Goal: Task Accomplishment & Management: Use online tool/utility

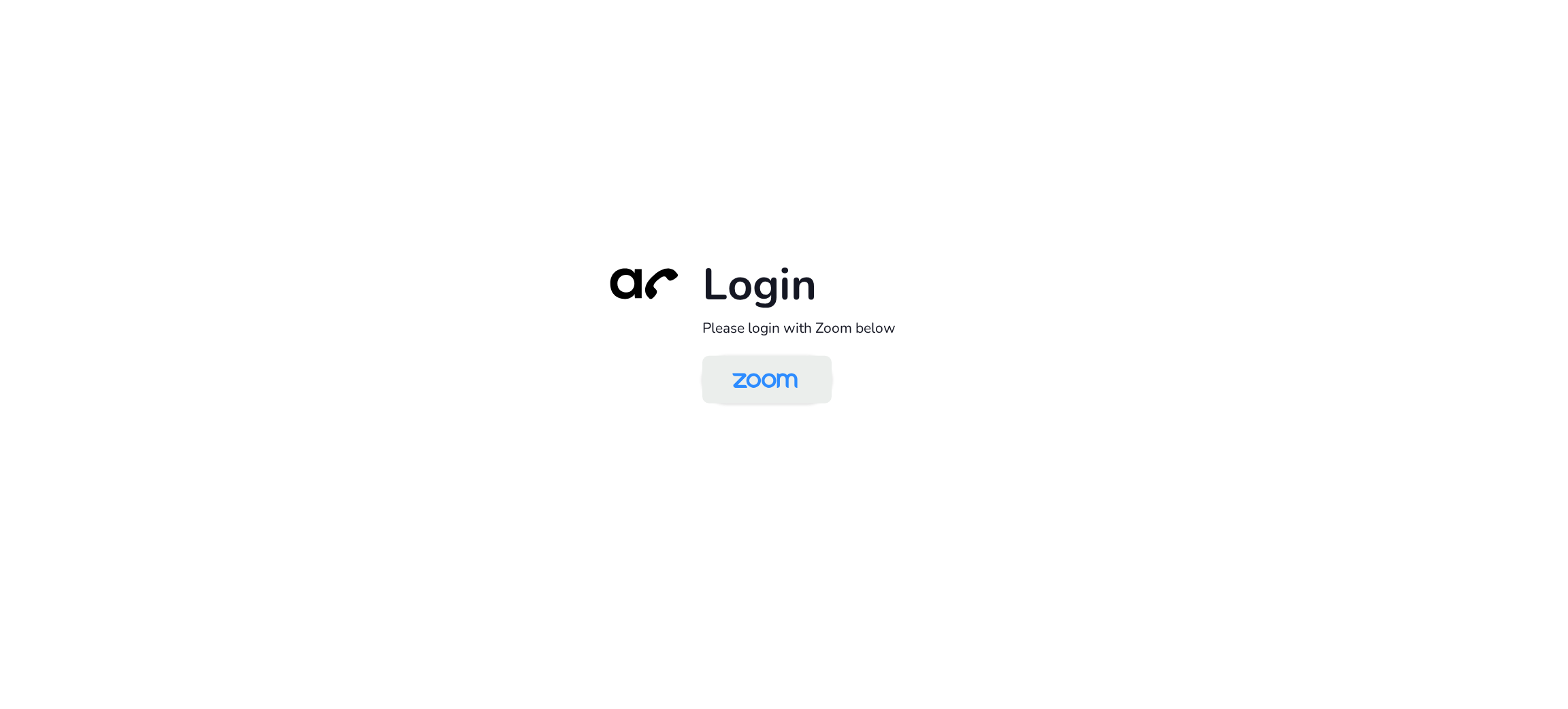
click at [771, 385] on img at bounding box center [765, 380] width 94 height 44
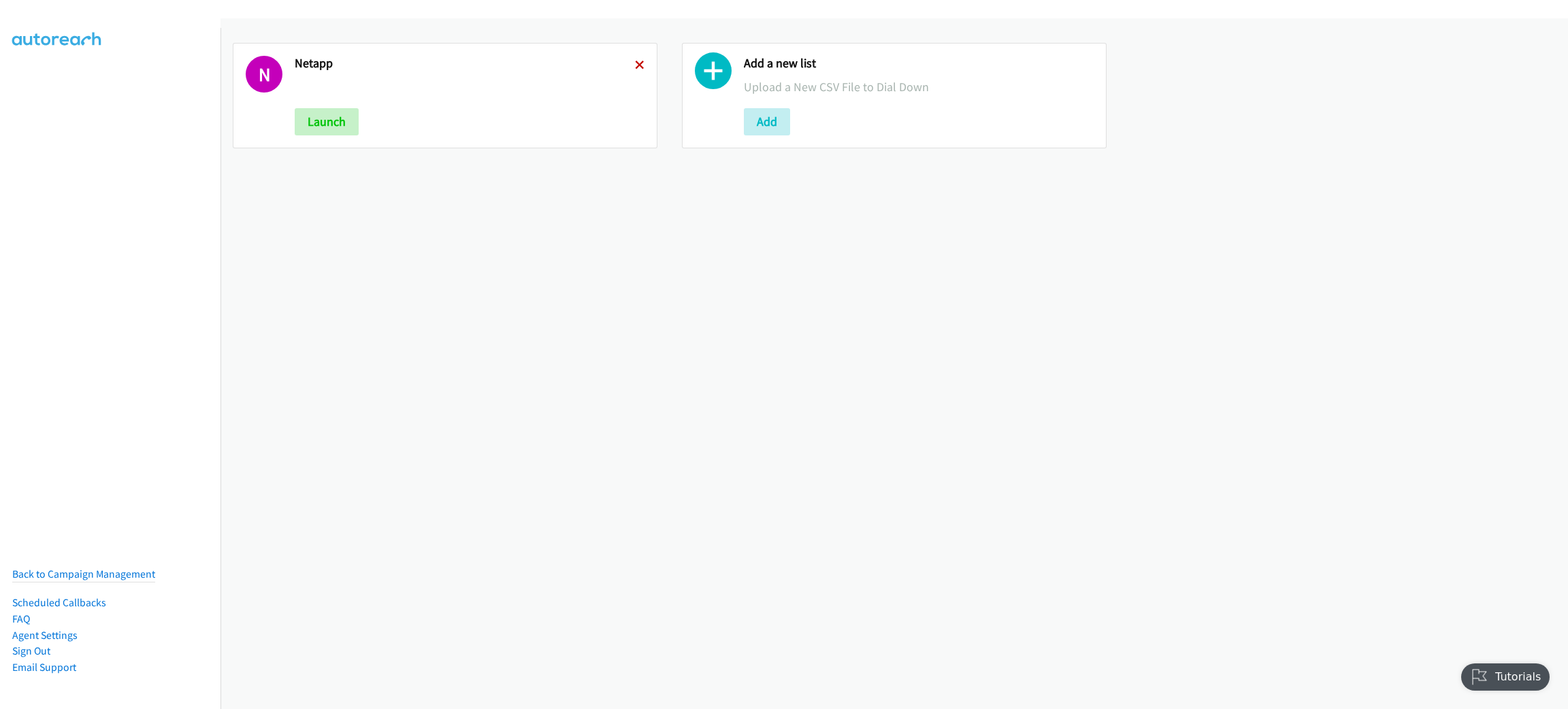
click at [636, 64] on icon at bounding box center [639, 66] width 10 height 10
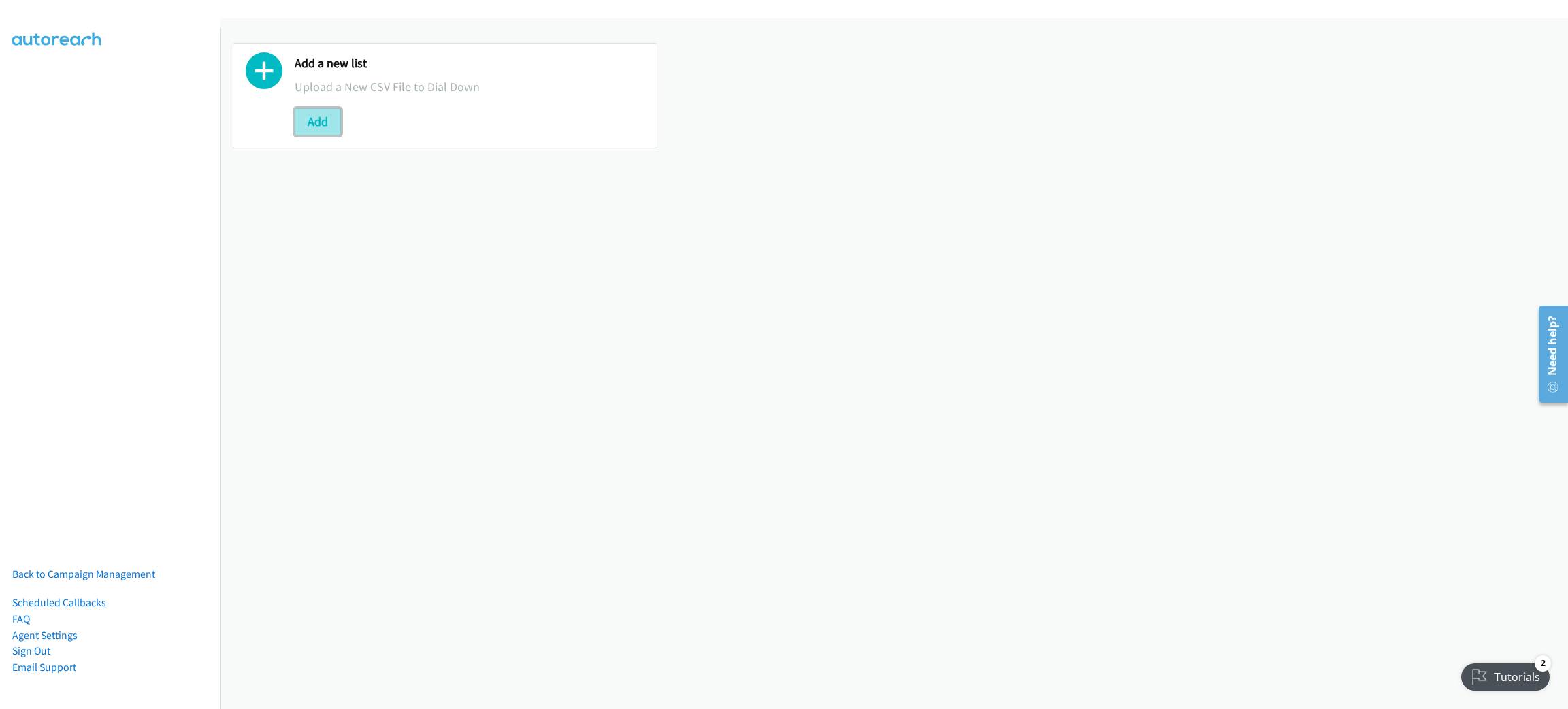
click at [318, 120] on button "Add" at bounding box center [318, 121] width 47 height 27
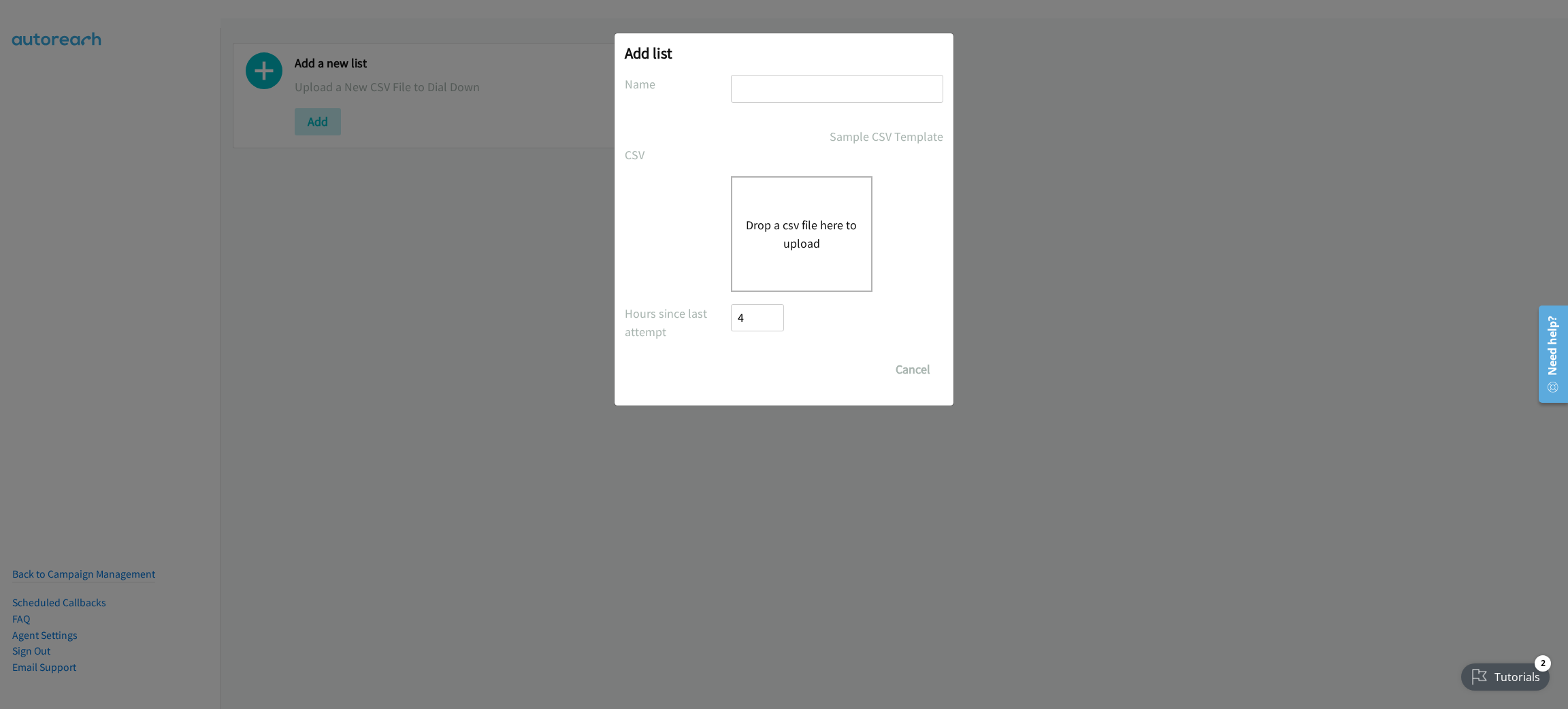
click at [786, 230] on button "Drop a csv file here to upload" at bounding box center [801, 234] width 112 height 37
click at [753, 219] on button "Drop a csv file here to upload" at bounding box center [801, 234] width 112 height 37
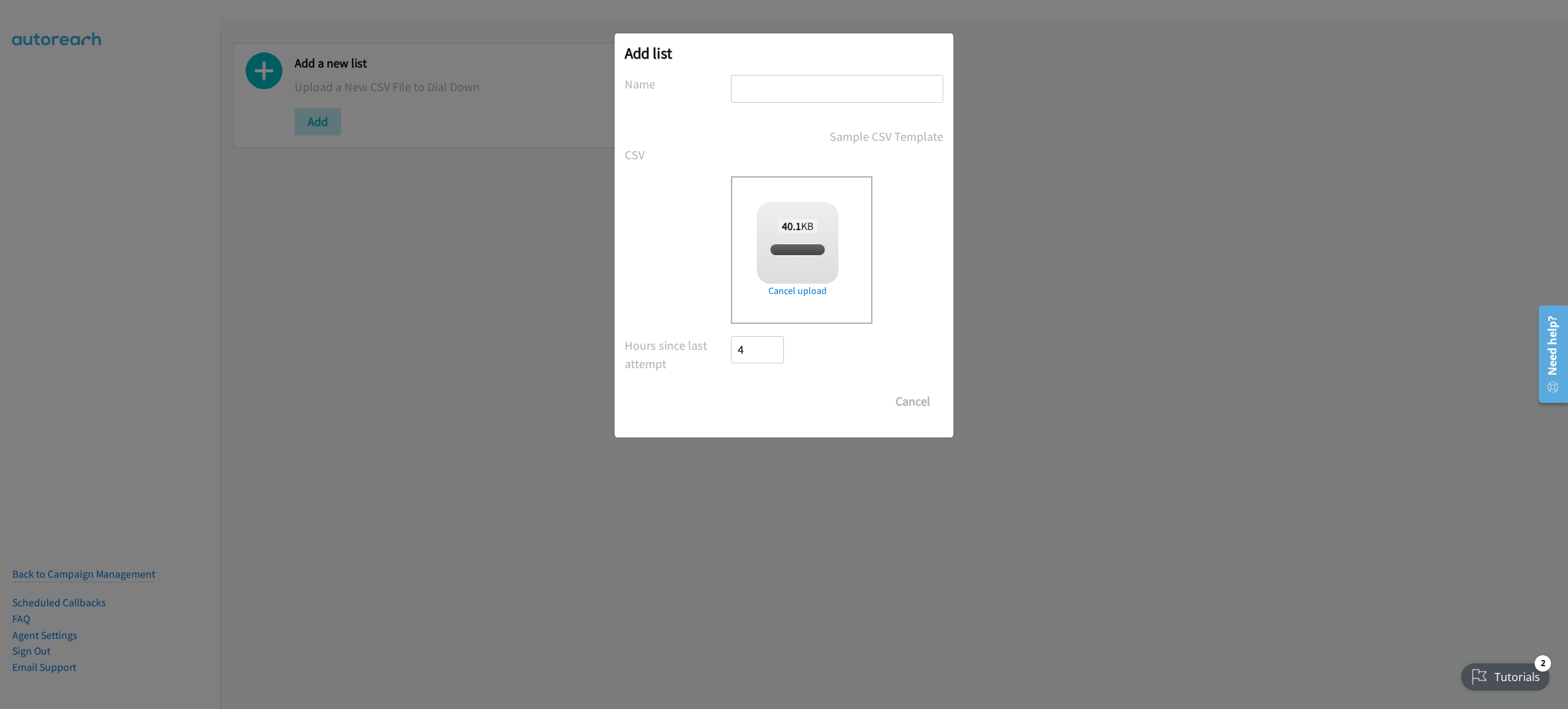
click at [774, 76] on input "text" at bounding box center [836, 89] width 212 height 28
checkbox input "true"
type input "CISCO"
click at [731, 388] on input "Save List" at bounding box center [766, 401] width 72 height 27
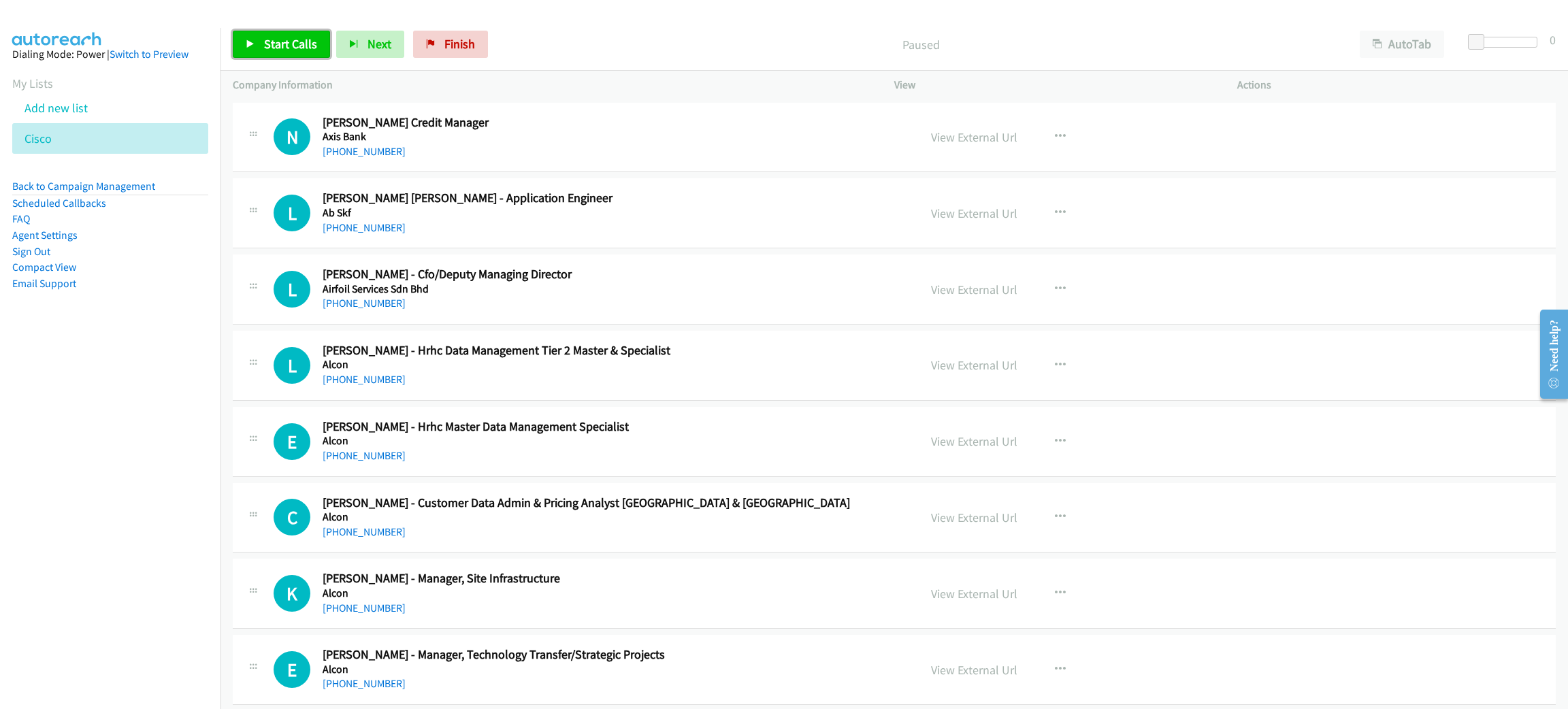
click at [283, 40] on span "Start Calls" at bounding box center [290, 44] width 53 height 16
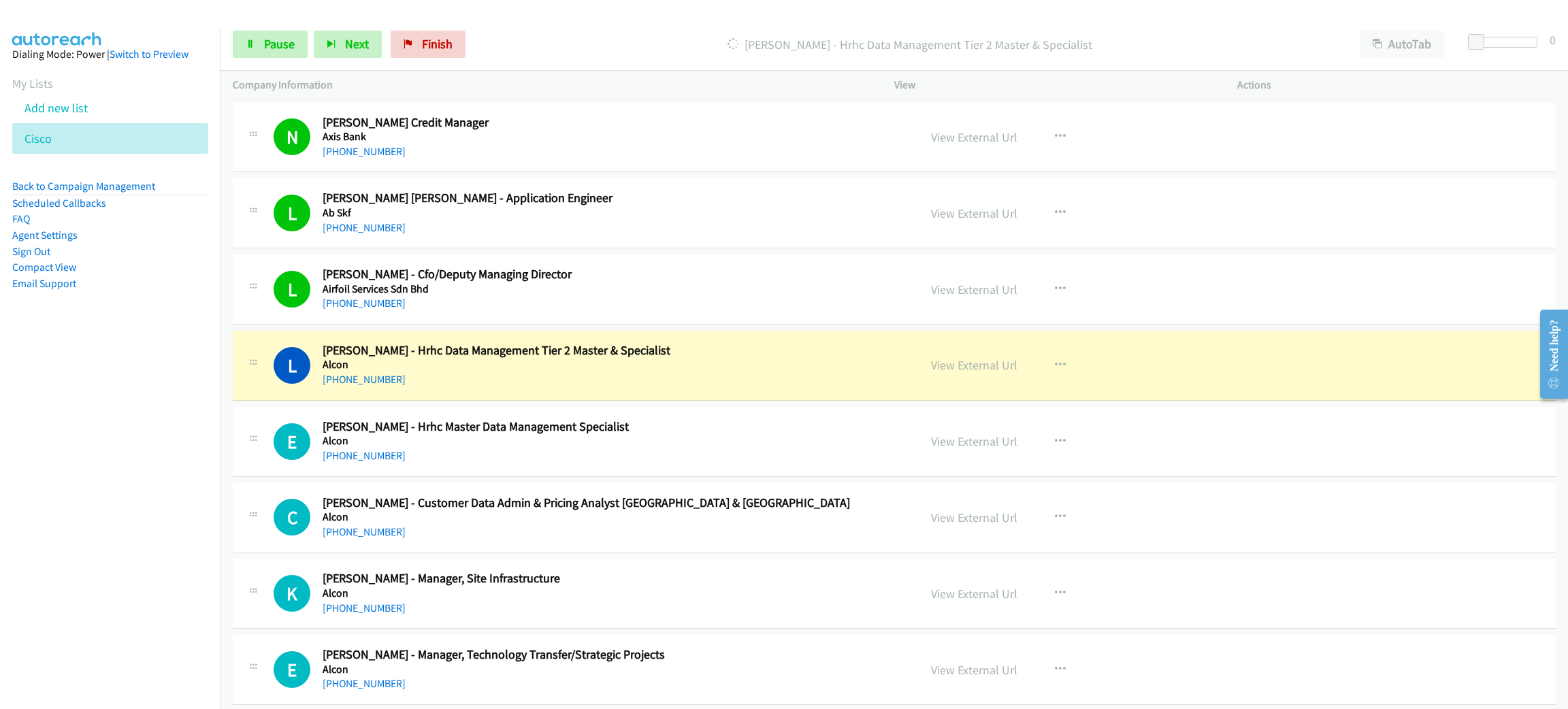
click at [140, 478] on nav "Dialing Mode: Power | Switch to Preview My Lists Add new list Cisco Back to Cam…" at bounding box center [110, 383] width 221 height 709
click at [1004, 366] on link "View External Url" at bounding box center [974, 365] width 86 height 16
click at [267, 38] on span "Pause" at bounding box center [279, 44] width 30 height 16
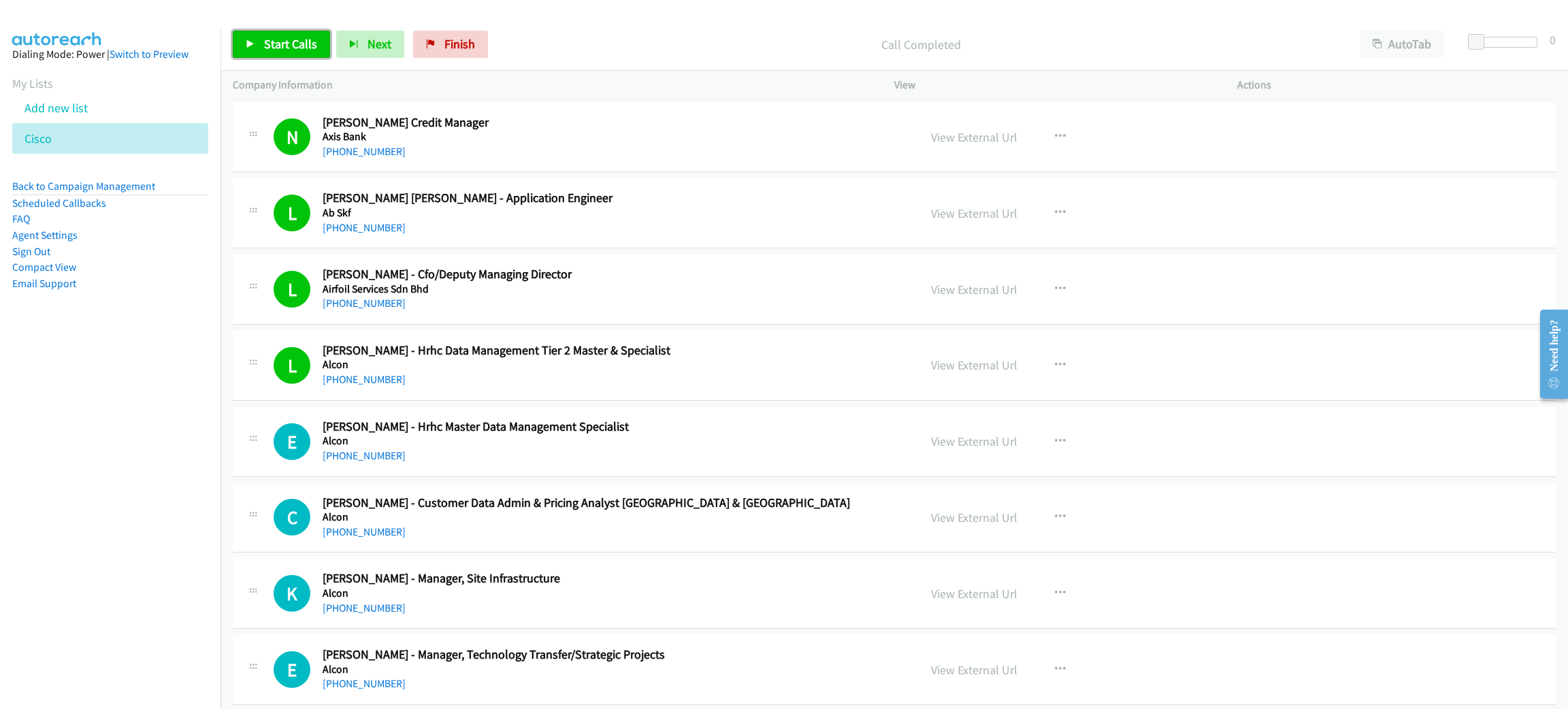
click at [289, 47] on span "Start Calls" at bounding box center [290, 44] width 53 height 16
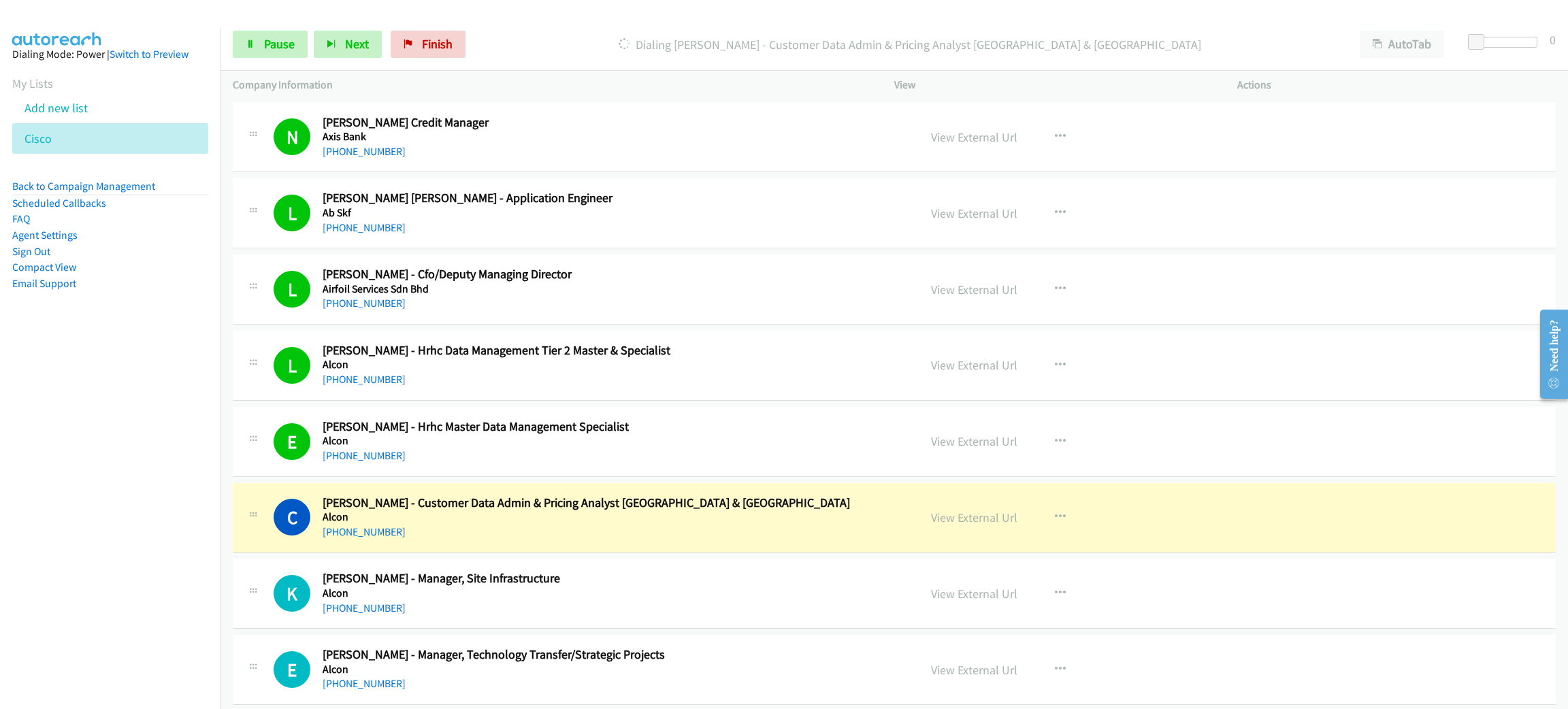
click at [277, 29] on div "Start Calls Pause Next Finish Dialing Crystal Tay - Customer Data Admin & Prici…" at bounding box center [894, 44] width 1348 height 52
click at [276, 42] on span "Pause" at bounding box center [279, 44] width 30 height 16
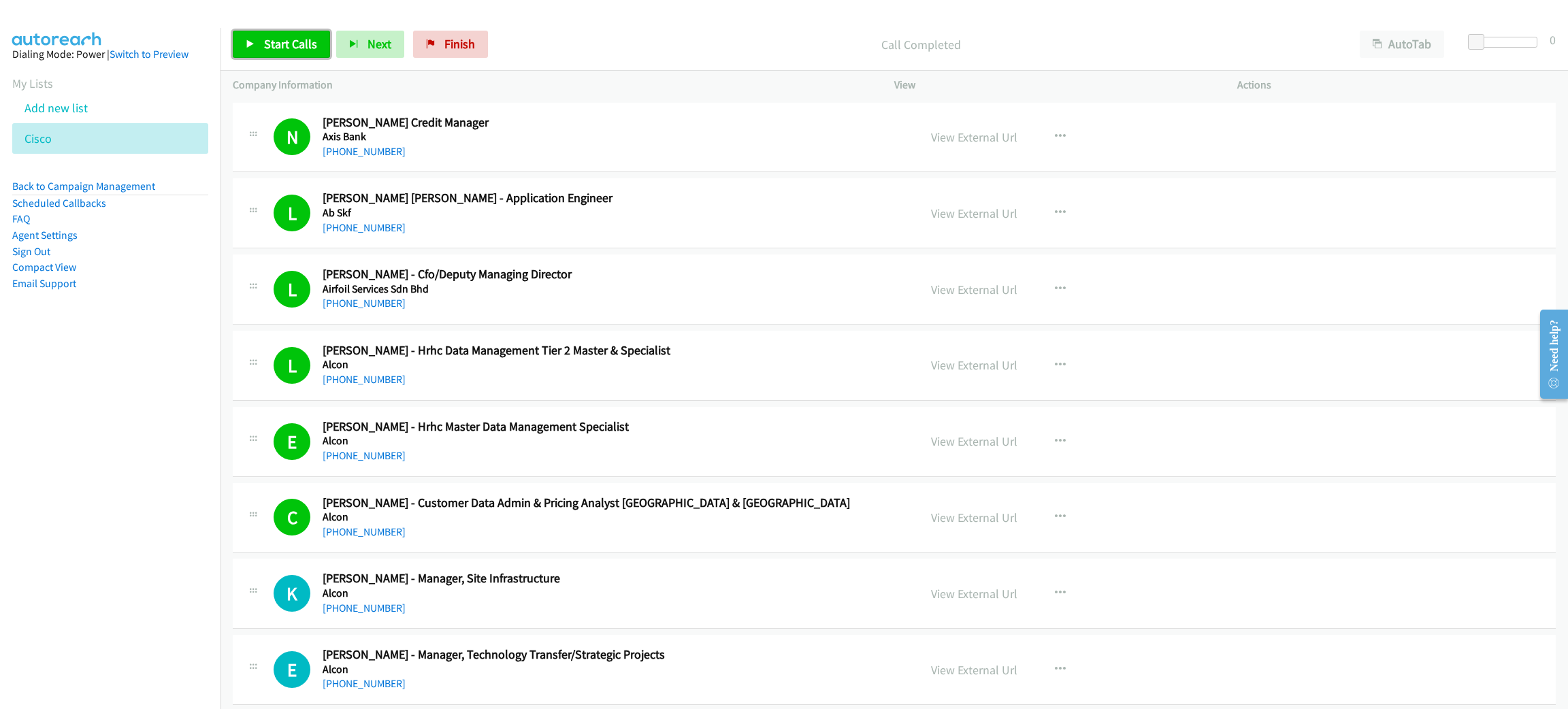
click at [306, 47] on span "Start Calls" at bounding box center [290, 44] width 53 height 16
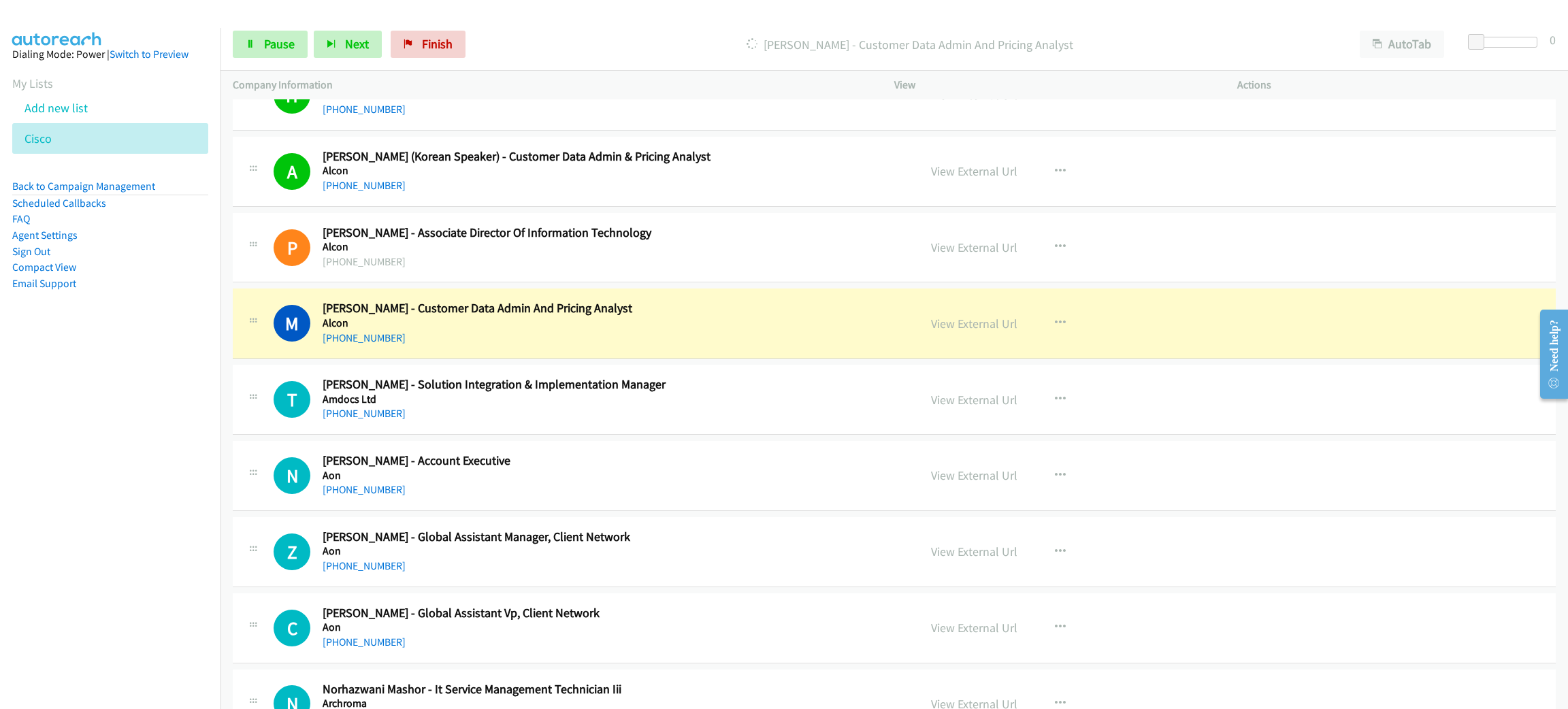
scroll to position [816, 0]
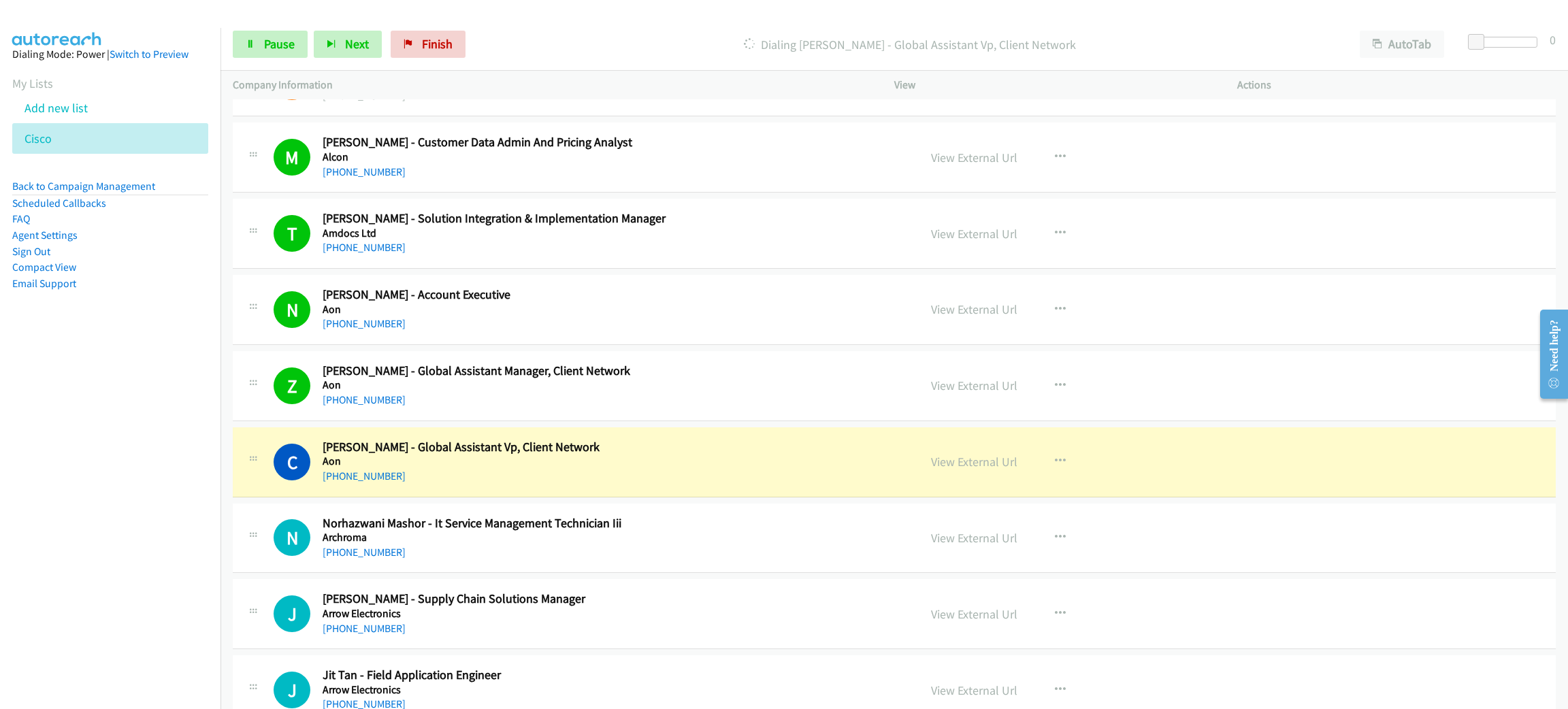
click at [47, 389] on nav "Dialing Mode: Power | Switch to Preview My Lists Add new list Cisco Back to Cam…" at bounding box center [110, 383] width 221 height 709
click at [255, 44] on link "Pause" at bounding box center [270, 44] width 75 height 27
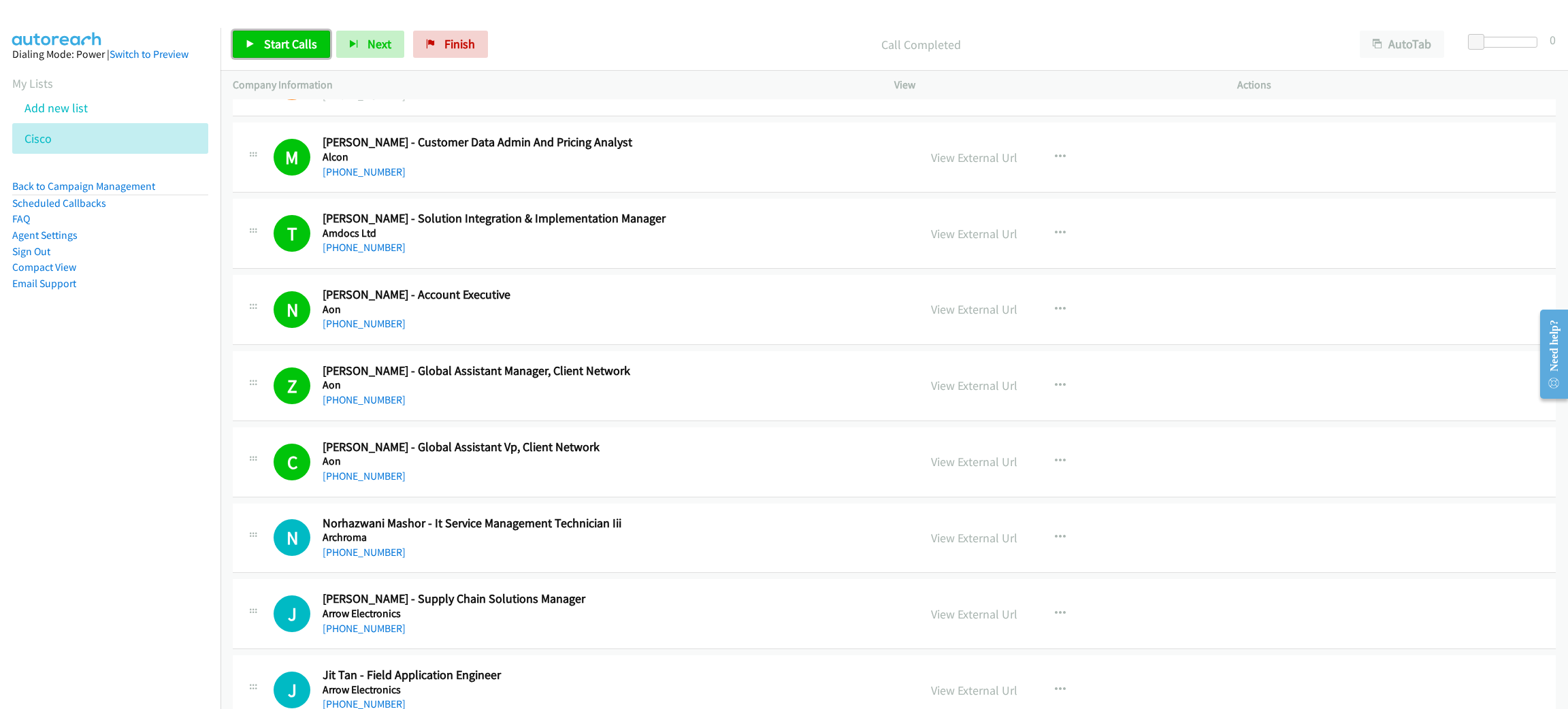
click at [269, 48] on span "Start Calls" at bounding box center [290, 44] width 53 height 16
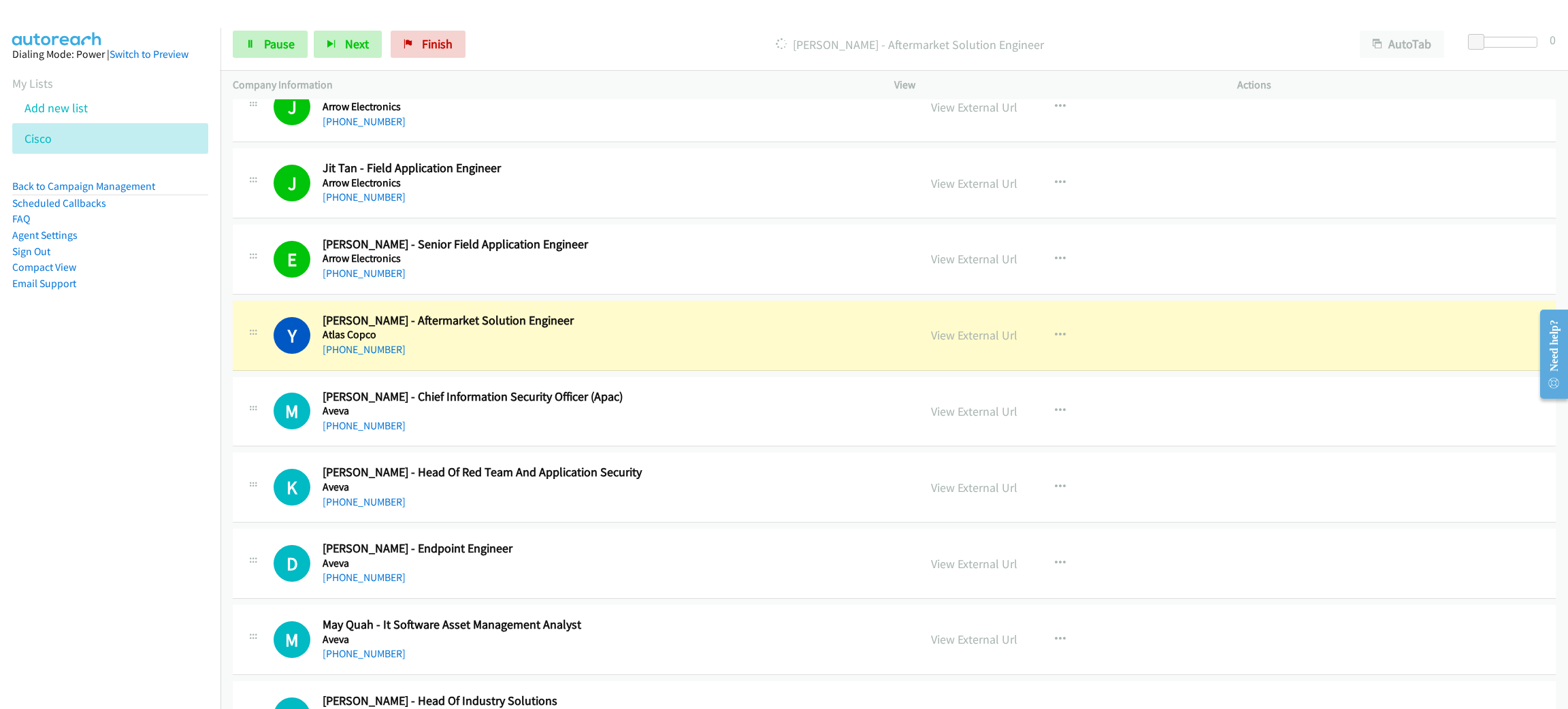
scroll to position [1326, 0]
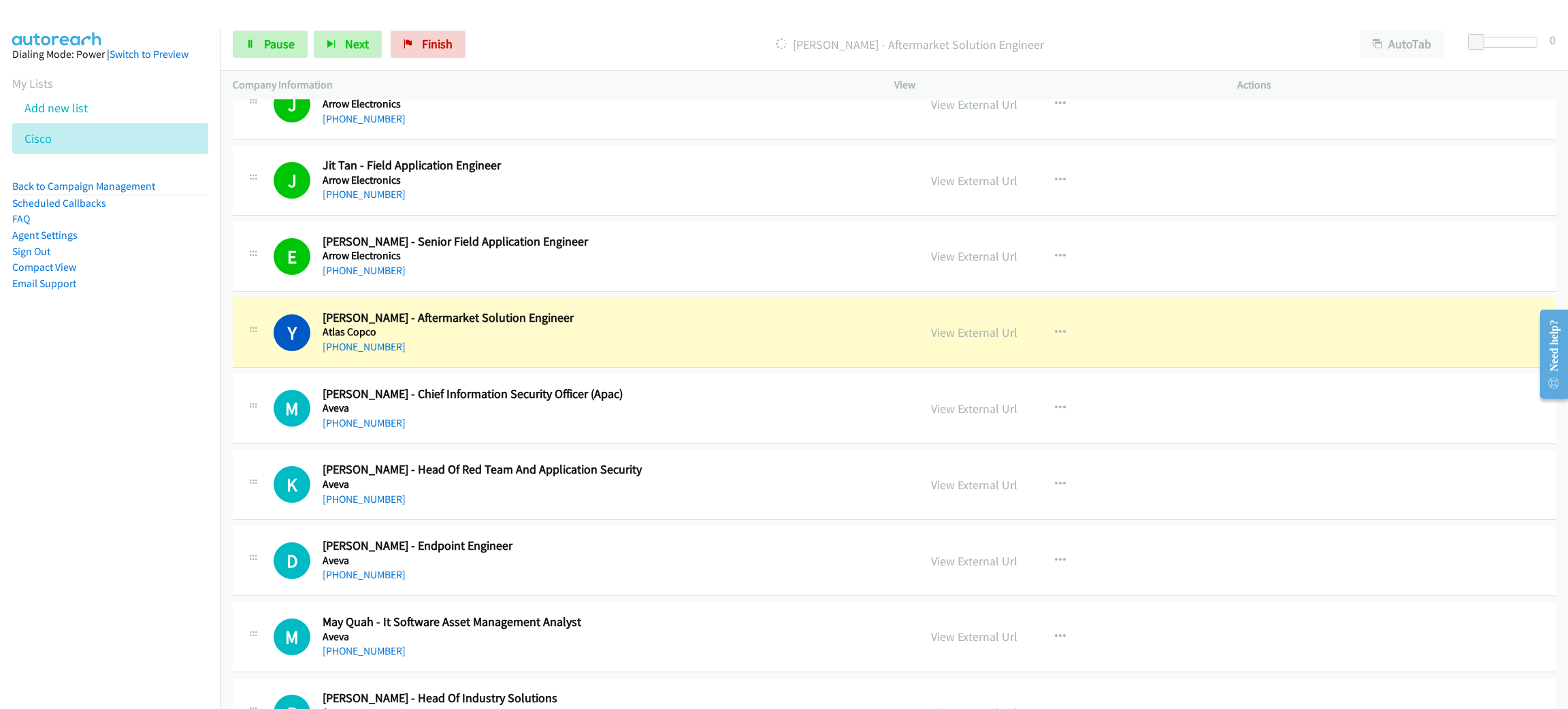
click at [675, 339] on h5 "Atlas Copco" at bounding box center [611, 332] width 576 height 13
click at [949, 328] on link "View External Url" at bounding box center [974, 332] width 86 height 16
click at [281, 31] on link "Pause" at bounding box center [270, 44] width 75 height 27
click at [314, 29] on div "Start Calls Pause Next Finish Paused AutoTab AutoTab 0" at bounding box center [894, 44] width 1348 height 52
click at [312, 32] on link "Start Calls" at bounding box center [282, 44] width 98 height 27
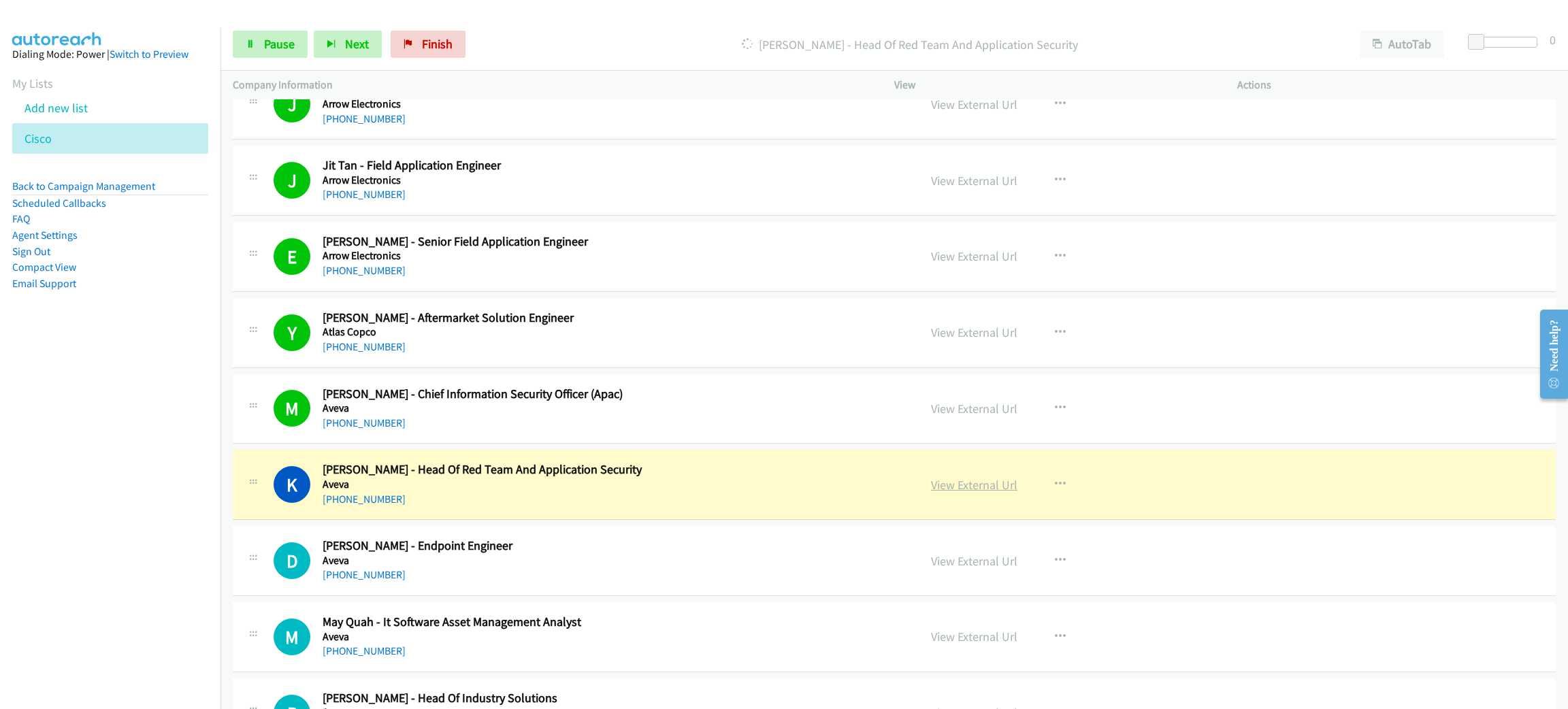
click at [961, 484] on link "View External Url" at bounding box center [974, 484] width 86 height 16
click at [289, 53] on link "Pause" at bounding box center [270, 44] width 75 height 27
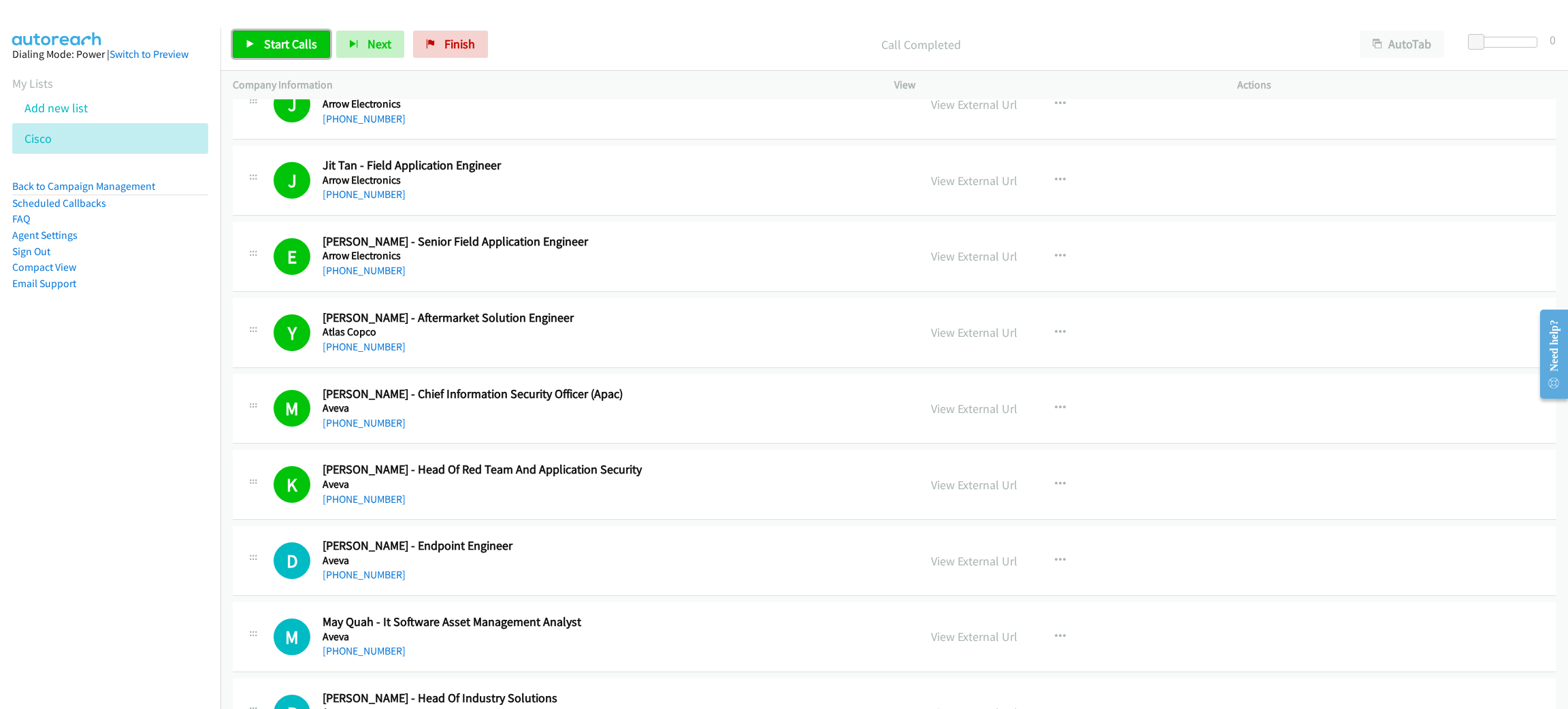
click at [285, 35] on link "Start Calls" at bounding box center [282, 44] width 98 height 27
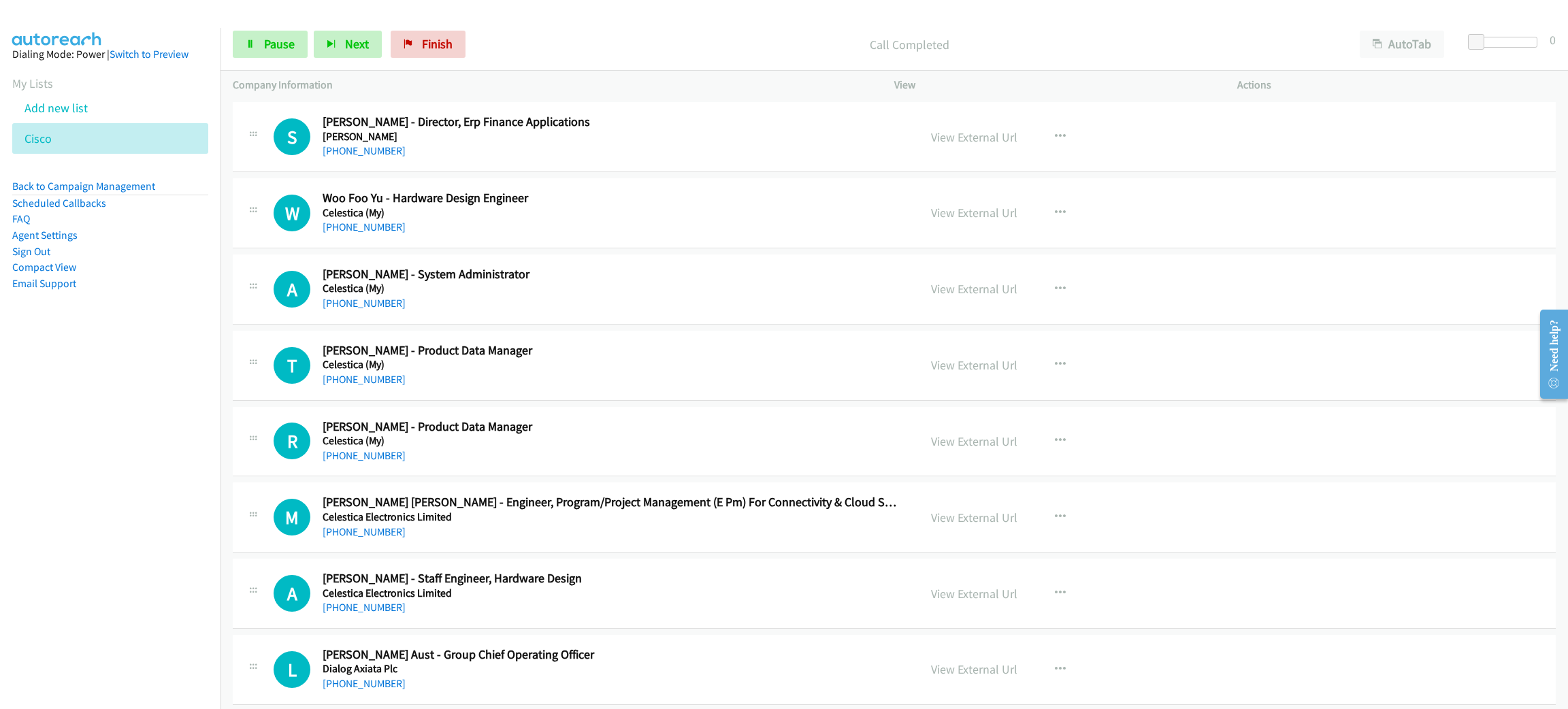
scroll to position [2142, 0]
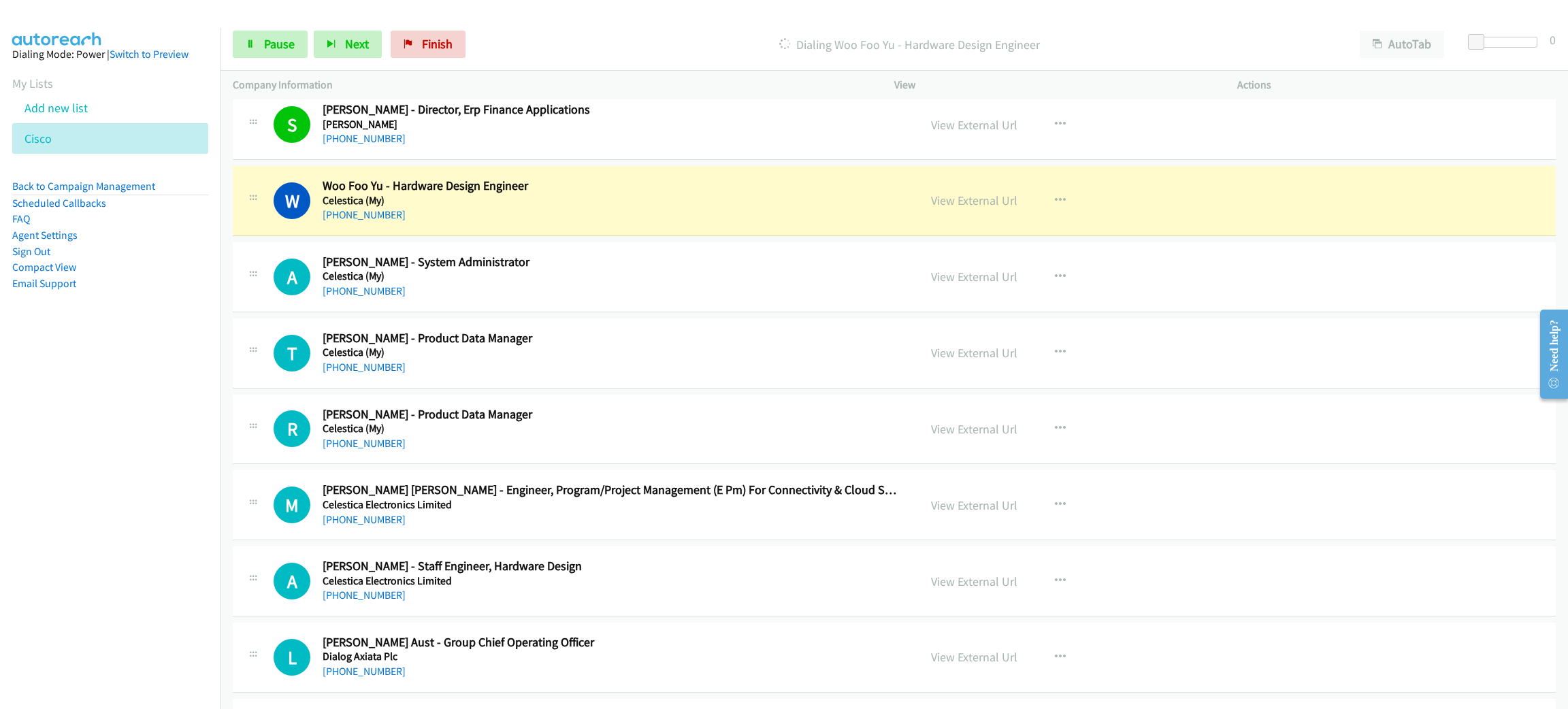
click at [513, 186] on h2 "Woo Foo Yu - Hardware Design Engineer" at bounding box center [611, 185] width 576 height 16
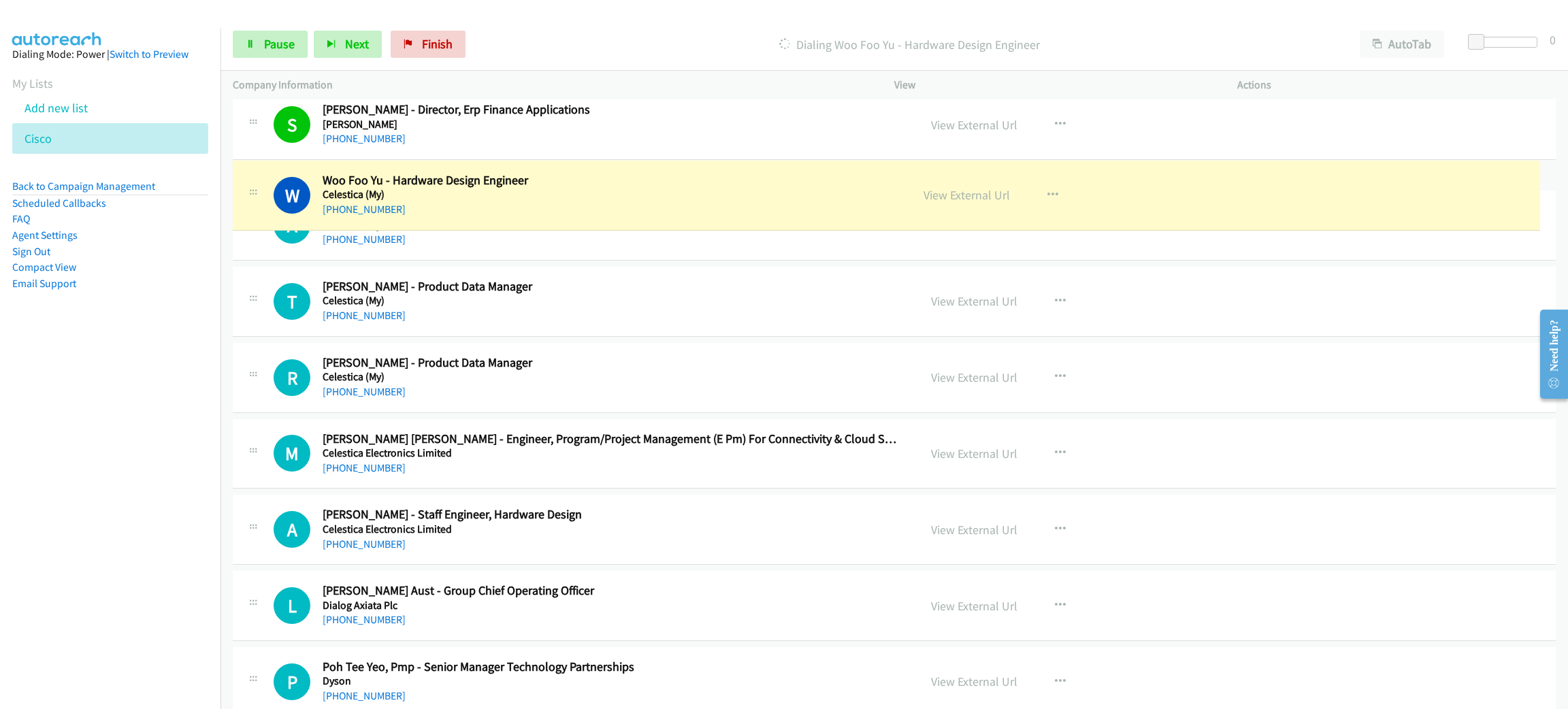
drag, startPoint x: 533, startPoint y: 189, endPoint x: 358, endPoint y: 179, distance: 175.3
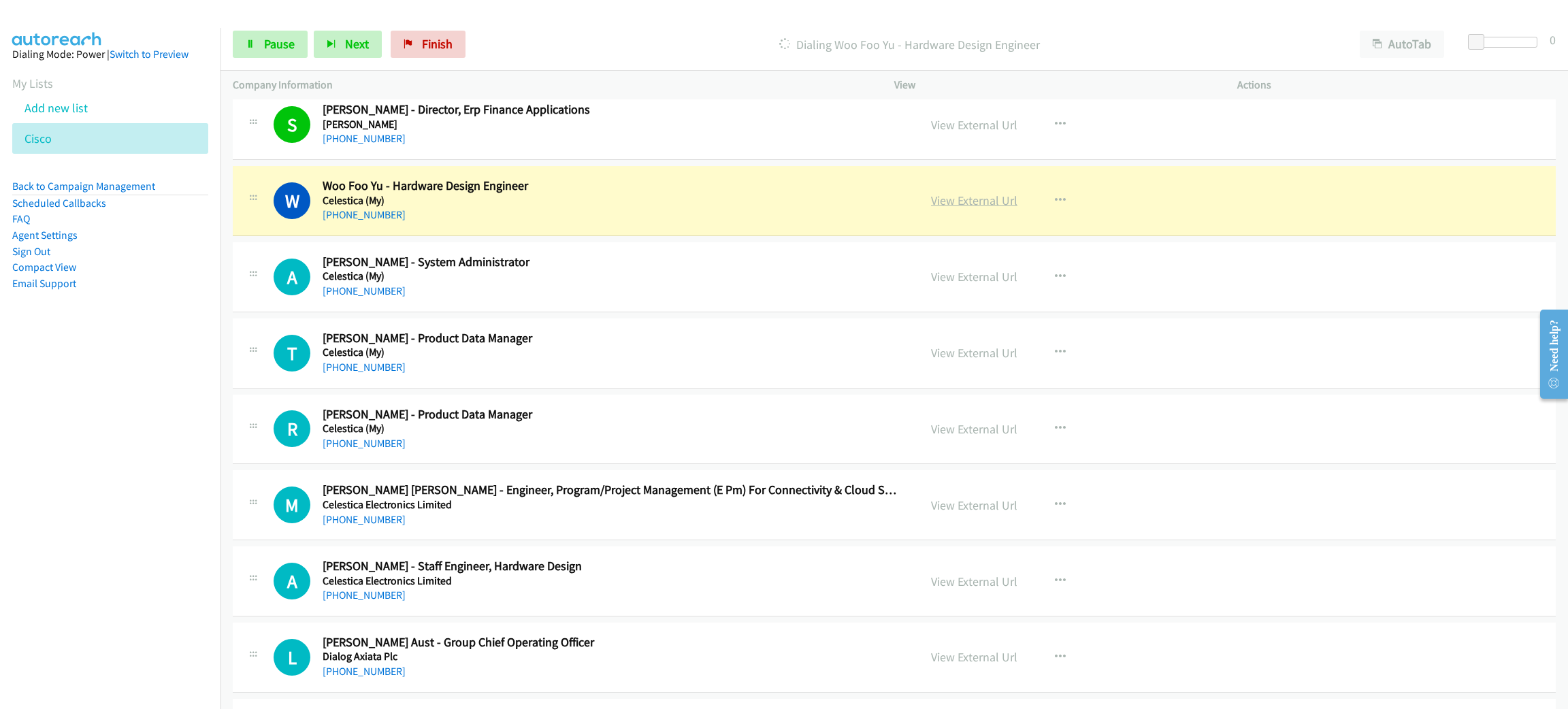
click at [952, 208] on link "View External Url" at bounding box center [974, 200] width 86 height 16
click at [284, 41] on span "Pause" at bounding box center [279, 44] width 30 height 16
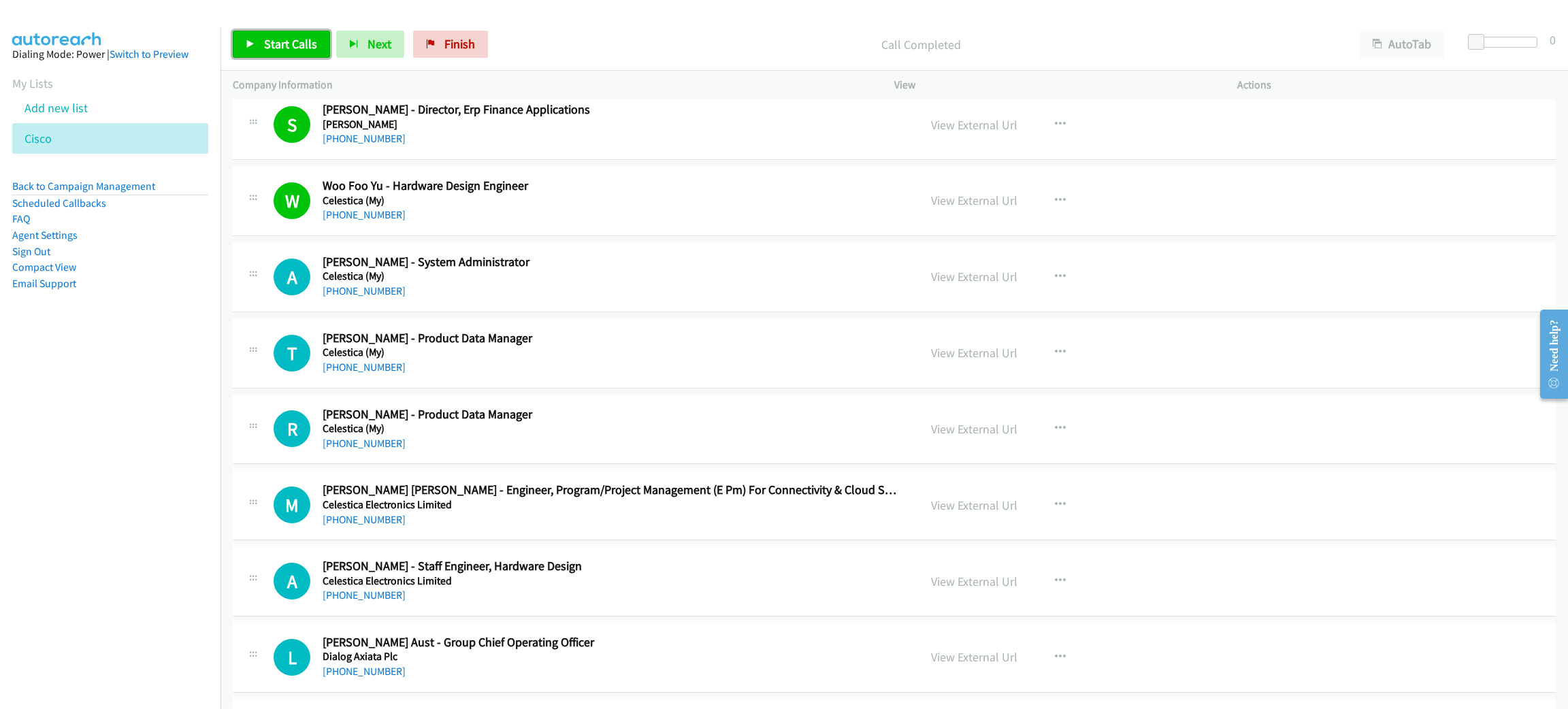
click at [289, 47] on span "Start Calls" at bounding box center [290, 44] width 53 height 16
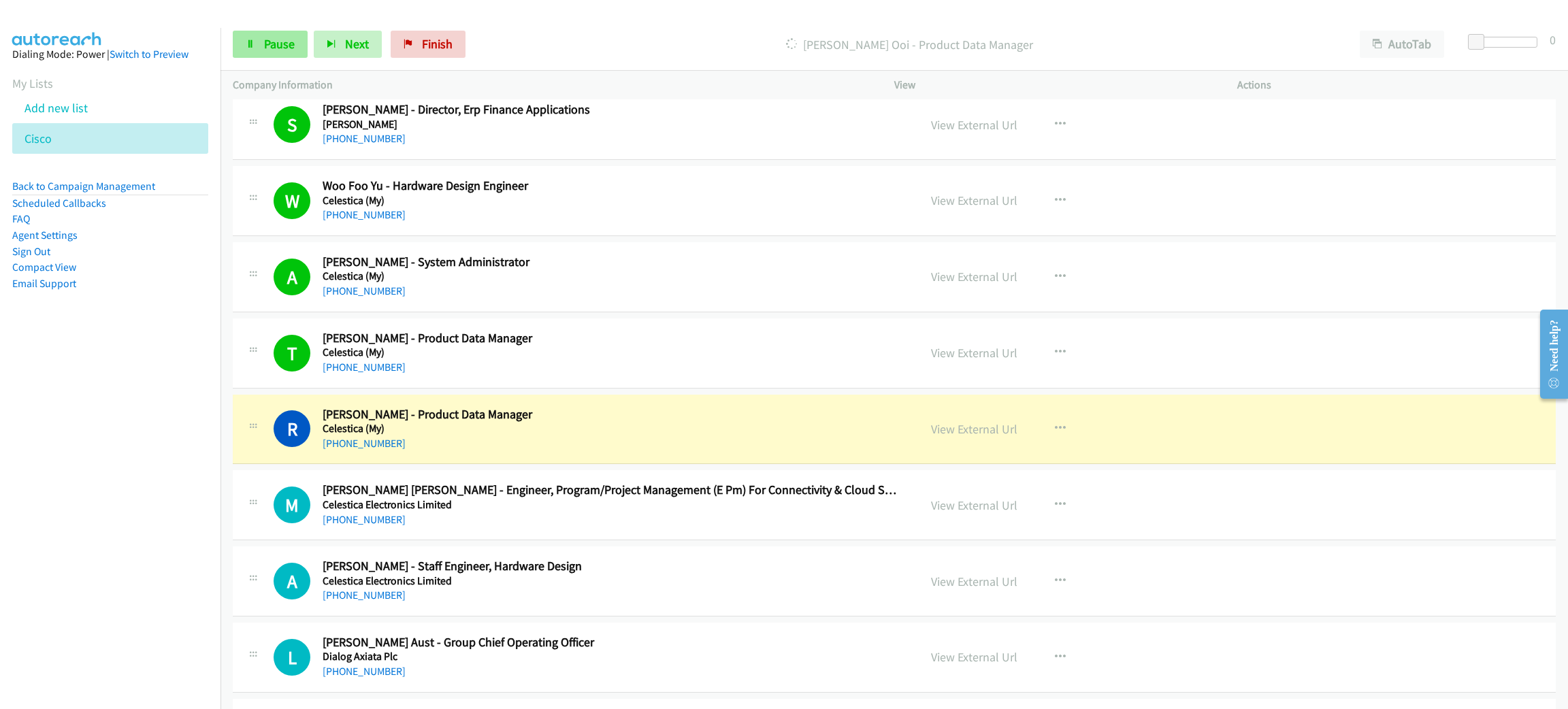
click at [262, 30] on div "Start Calls Pause Next Finish" at bounding box center [352, 44] width 239 height 27
click at [264, 40] on span "Pause" at bounding box center [279, 44] width 30 height 16
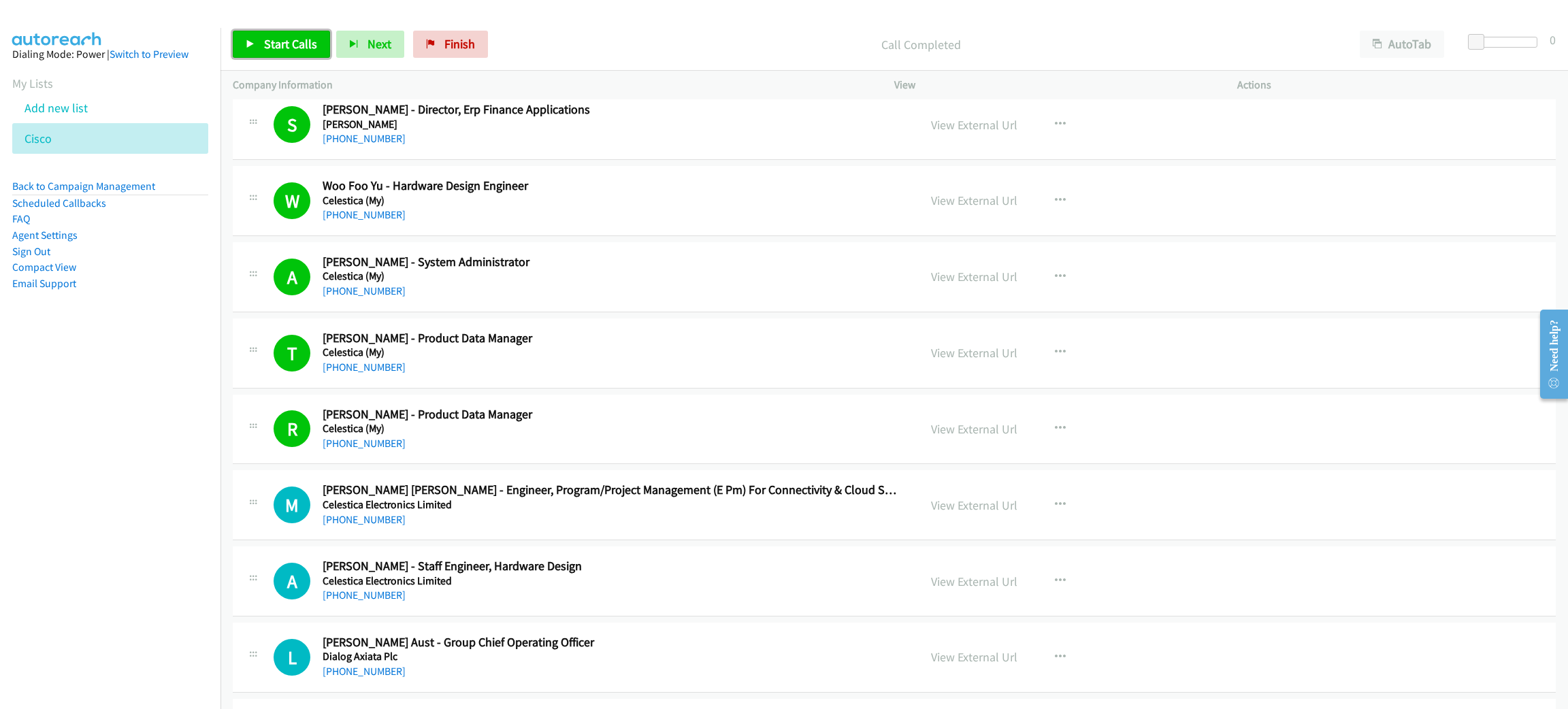
click at [310, 43] on span "Start Calls" at bounding box center [290, 44] width 53 height 16
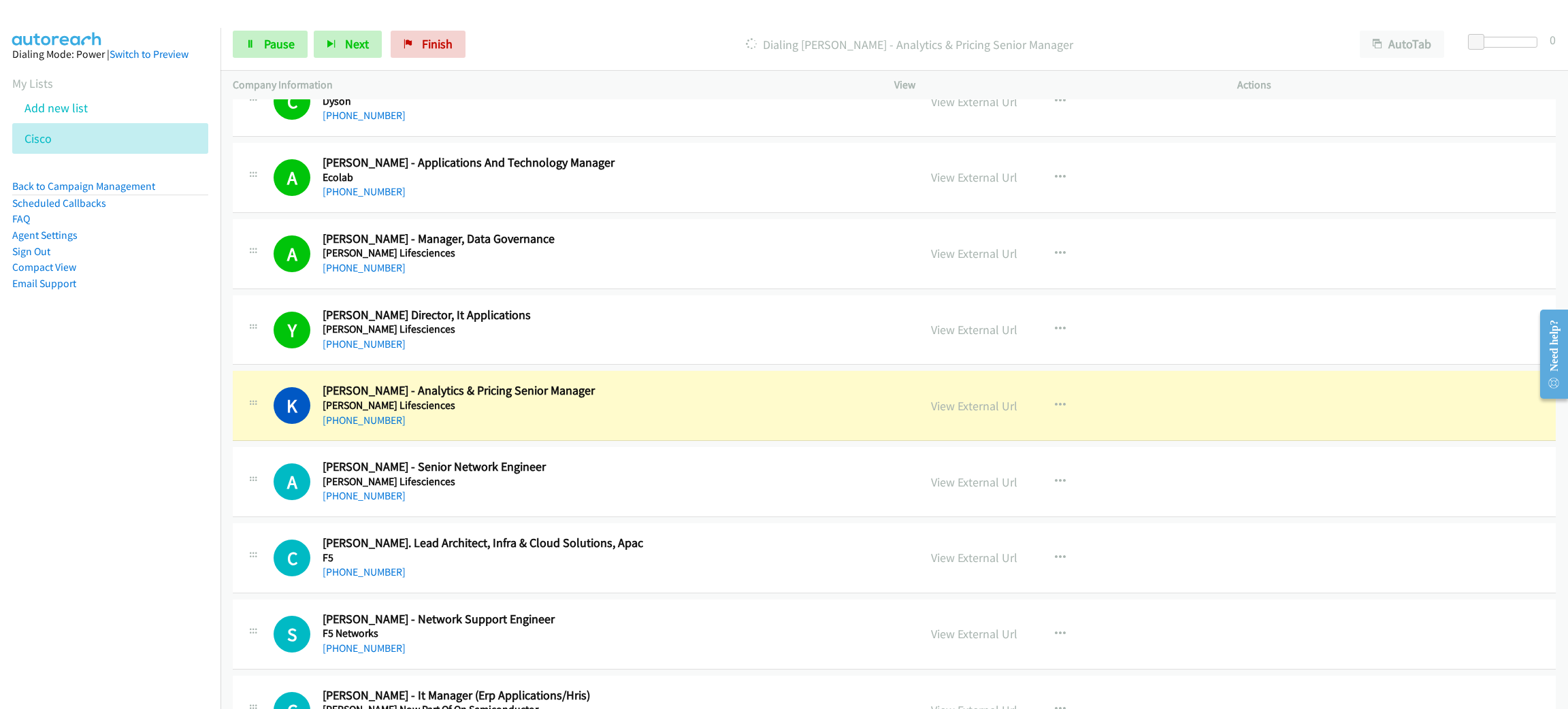
scroll to position [3061, 0]
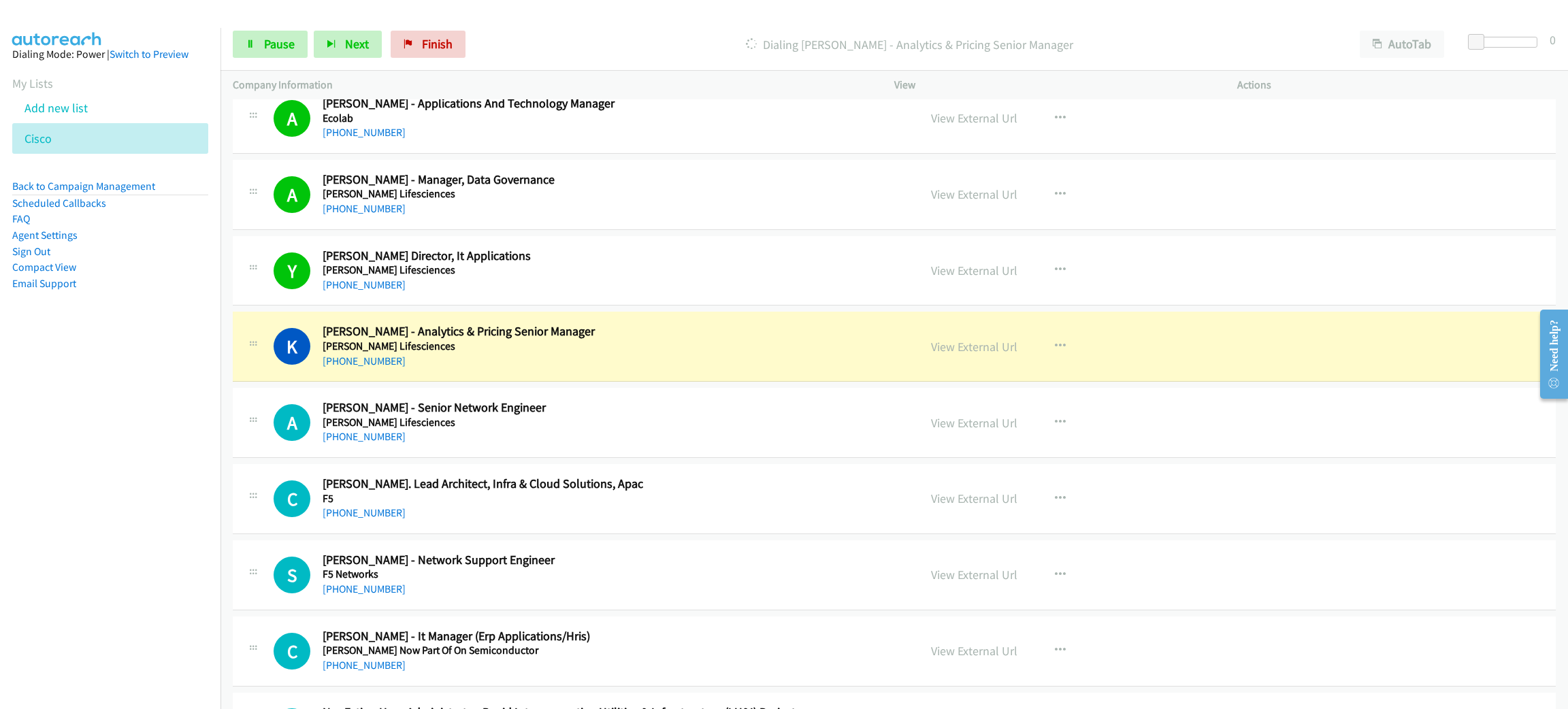
click at [678, 353] on h5 "Edwards Lifesciences" at bounding box center [611, 346] width 576 height 13
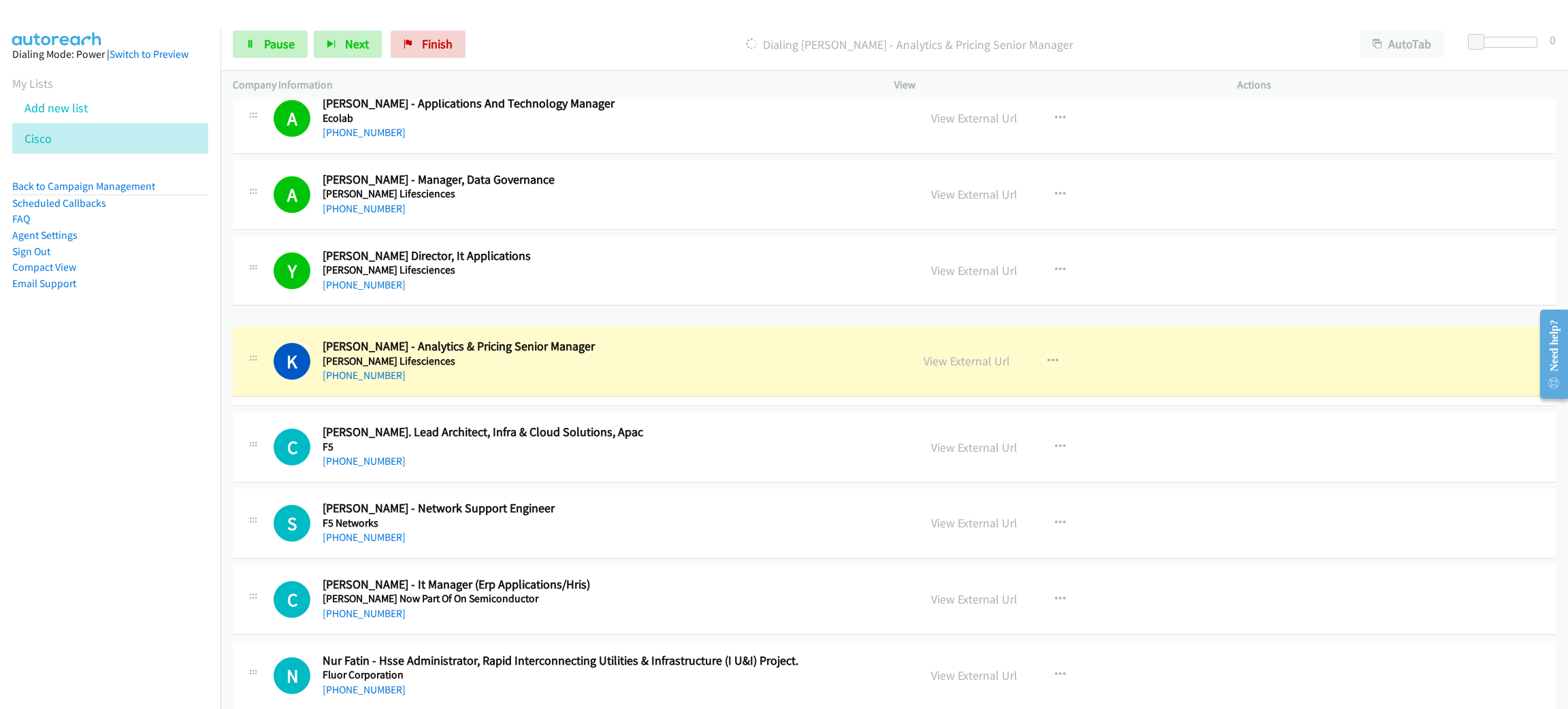
drag, startPoint x: 392, startPoint y: 332, endPoint x: 435, endPoint y: 341, distance: 43.9
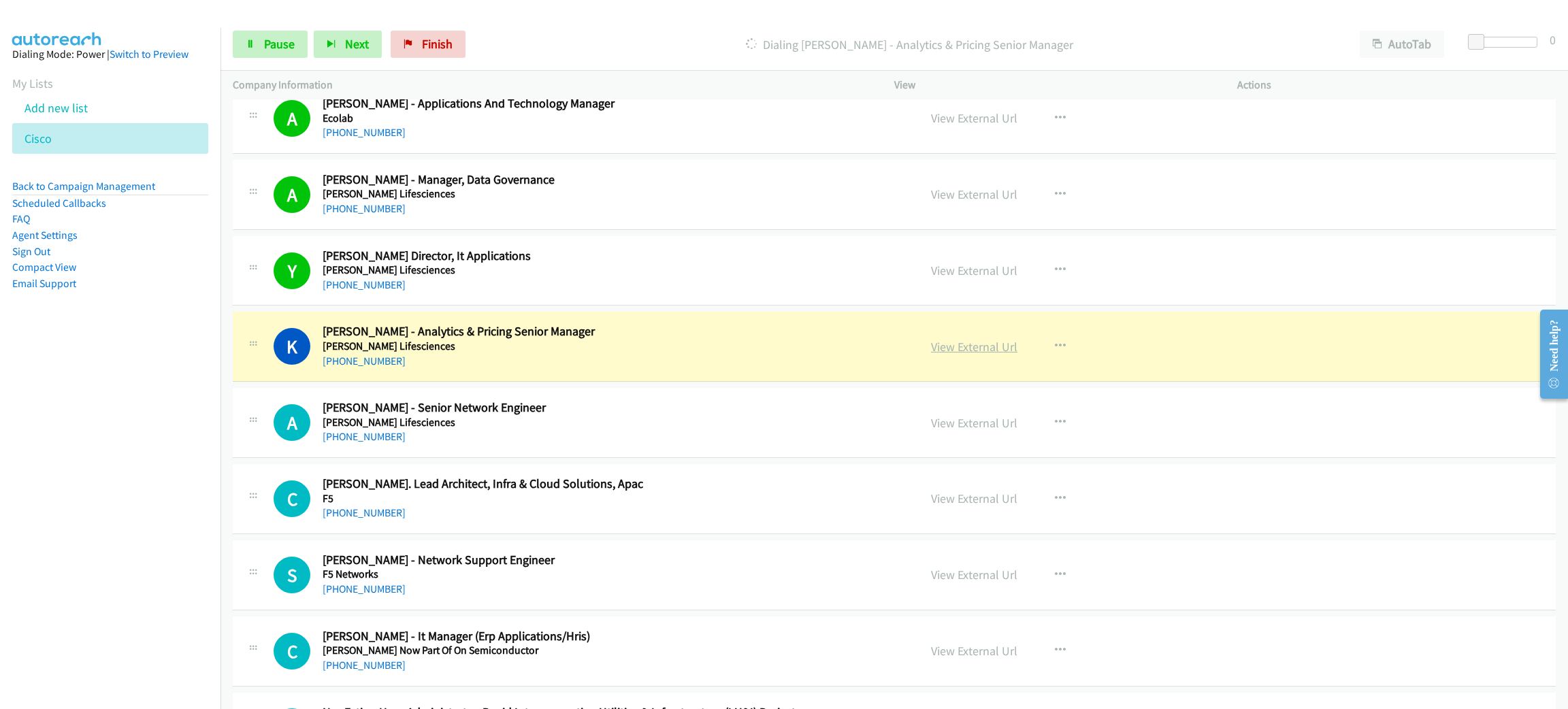
click at [989, 351] on link "View External Url" at bounding box center [974, 346] width 86 height 16
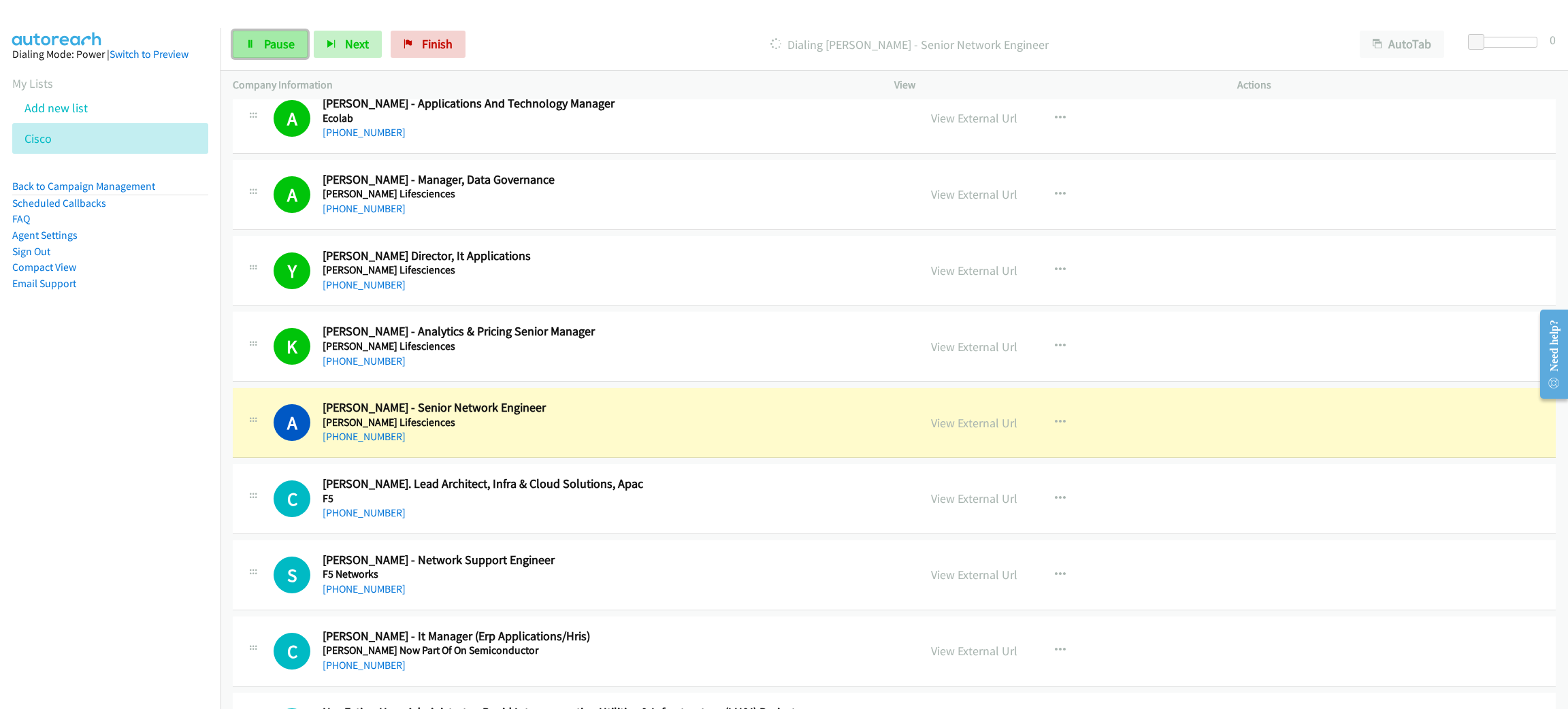
click at [258, 42] on link "Pause" at bounding box center [270, 44] width 75 height 27
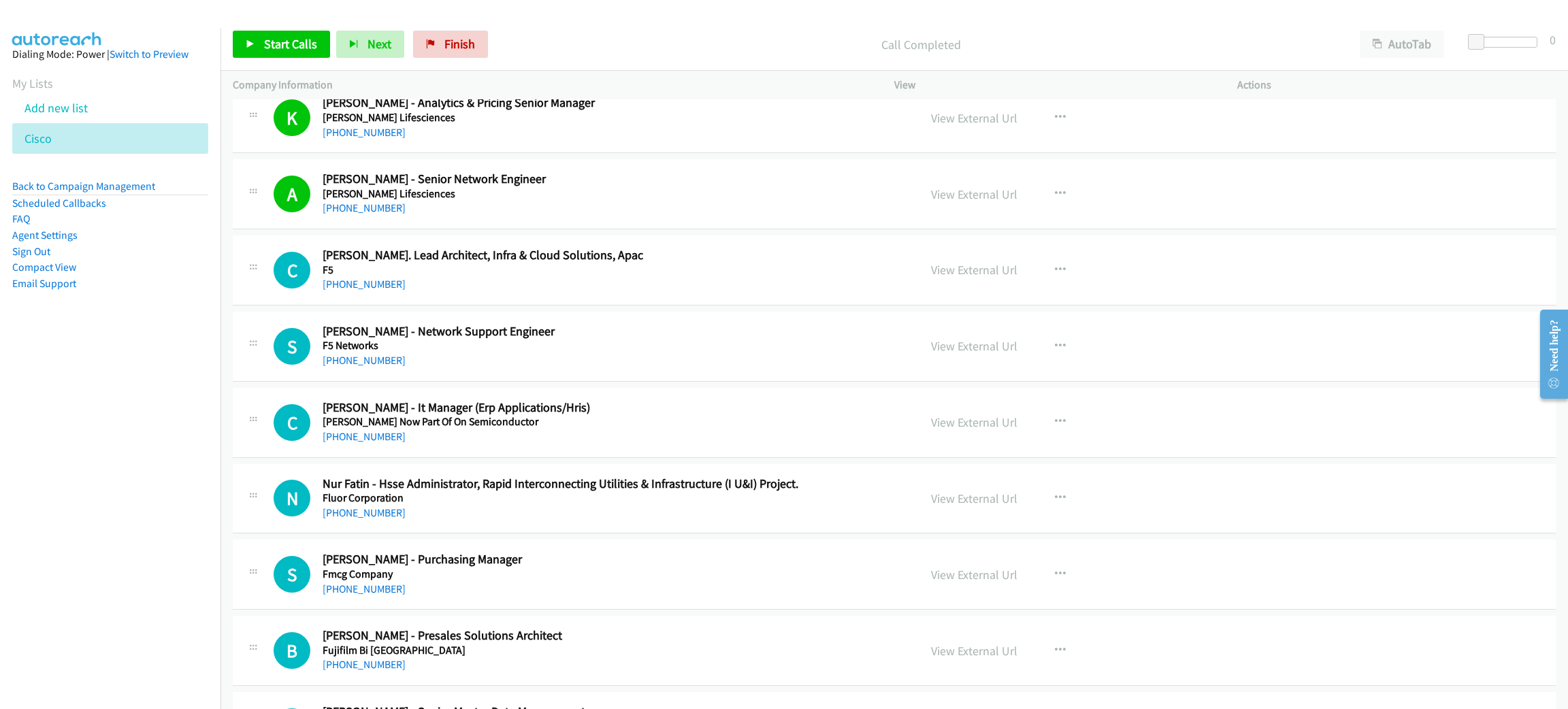
scroll to position [3367, 0]
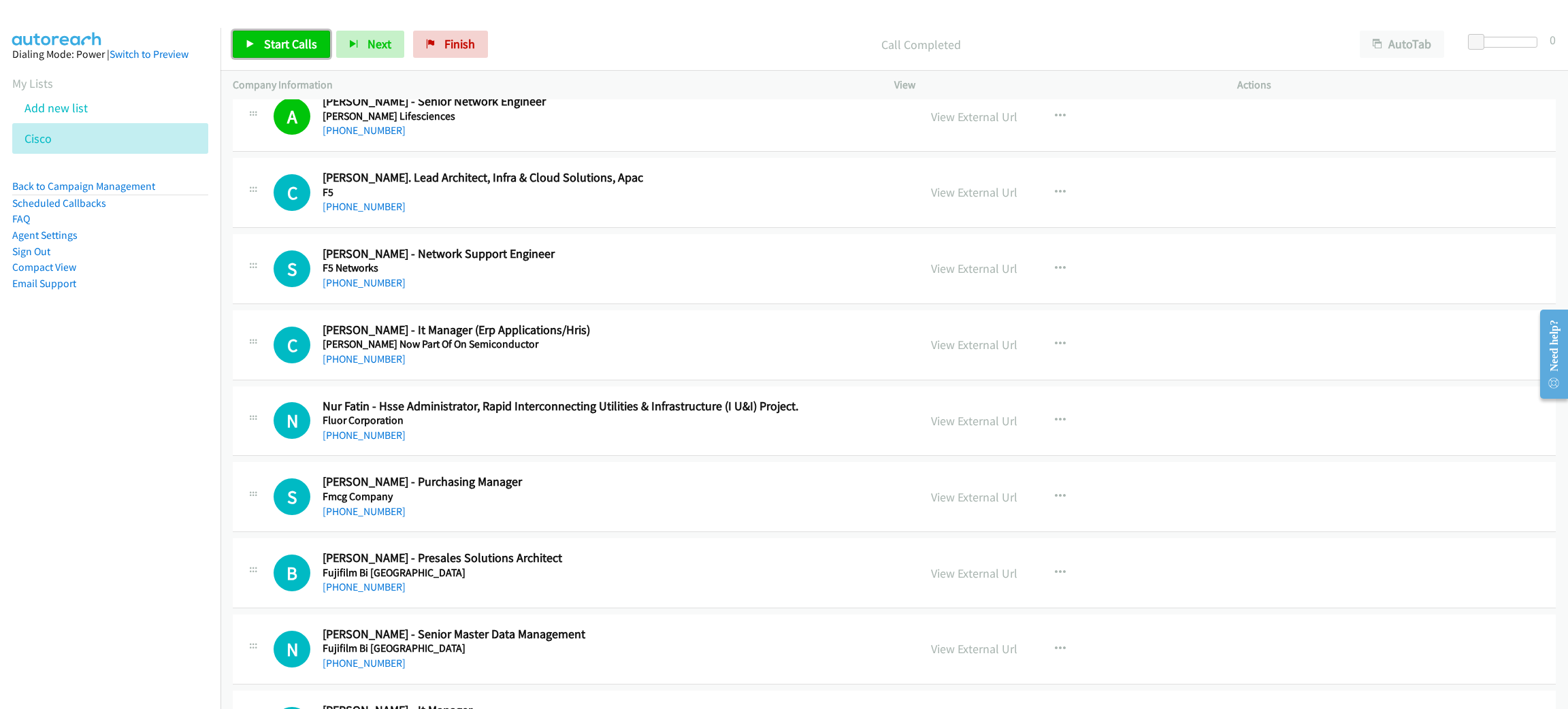
click at [293, 43] on span "Start Calls" at bounding box center [290, 44] width 53 height 16
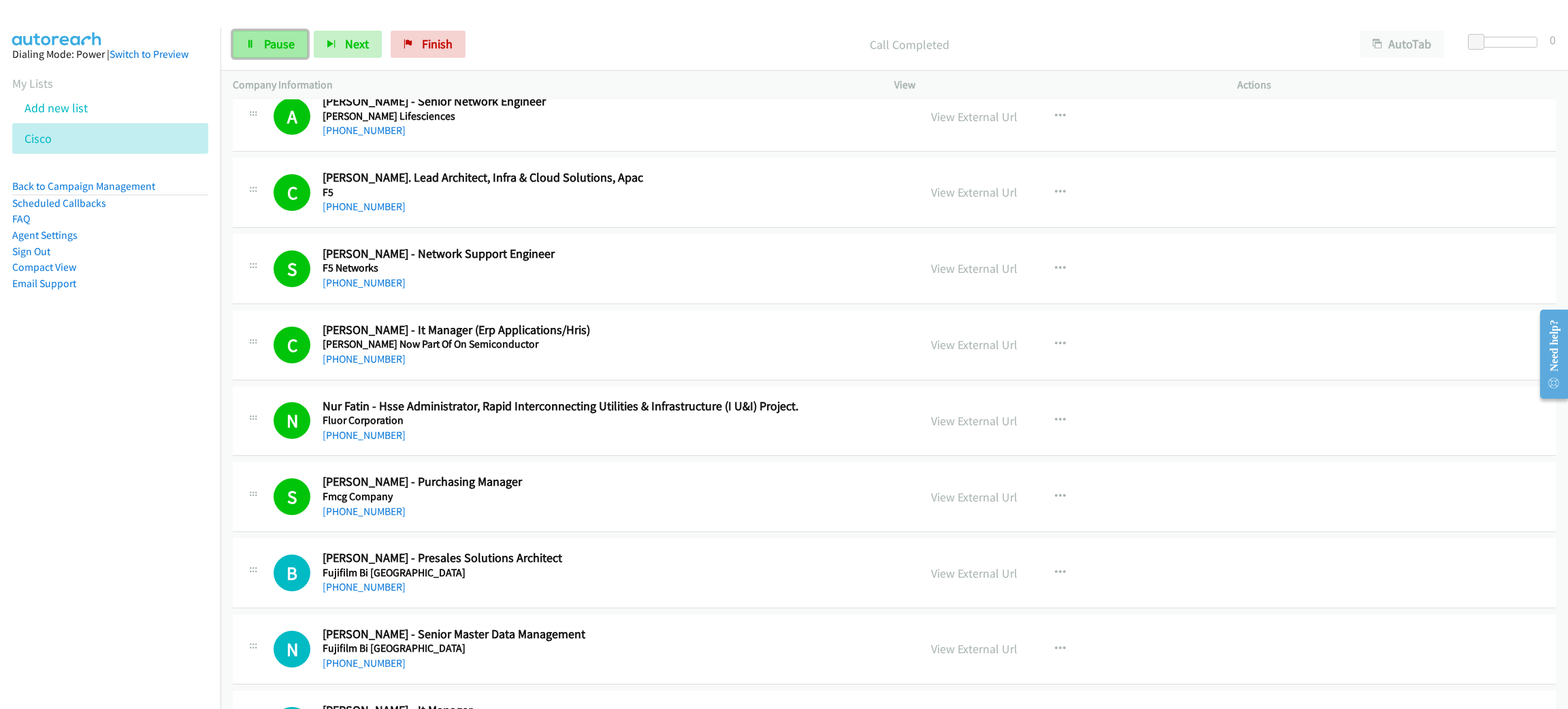
click at [267, 45] on span "Pause" at bounding box center [279, 44] width 30 height 16
click at [272, 52] on link "Start Calls" at bounding box center [282, 44] width 98 height 27
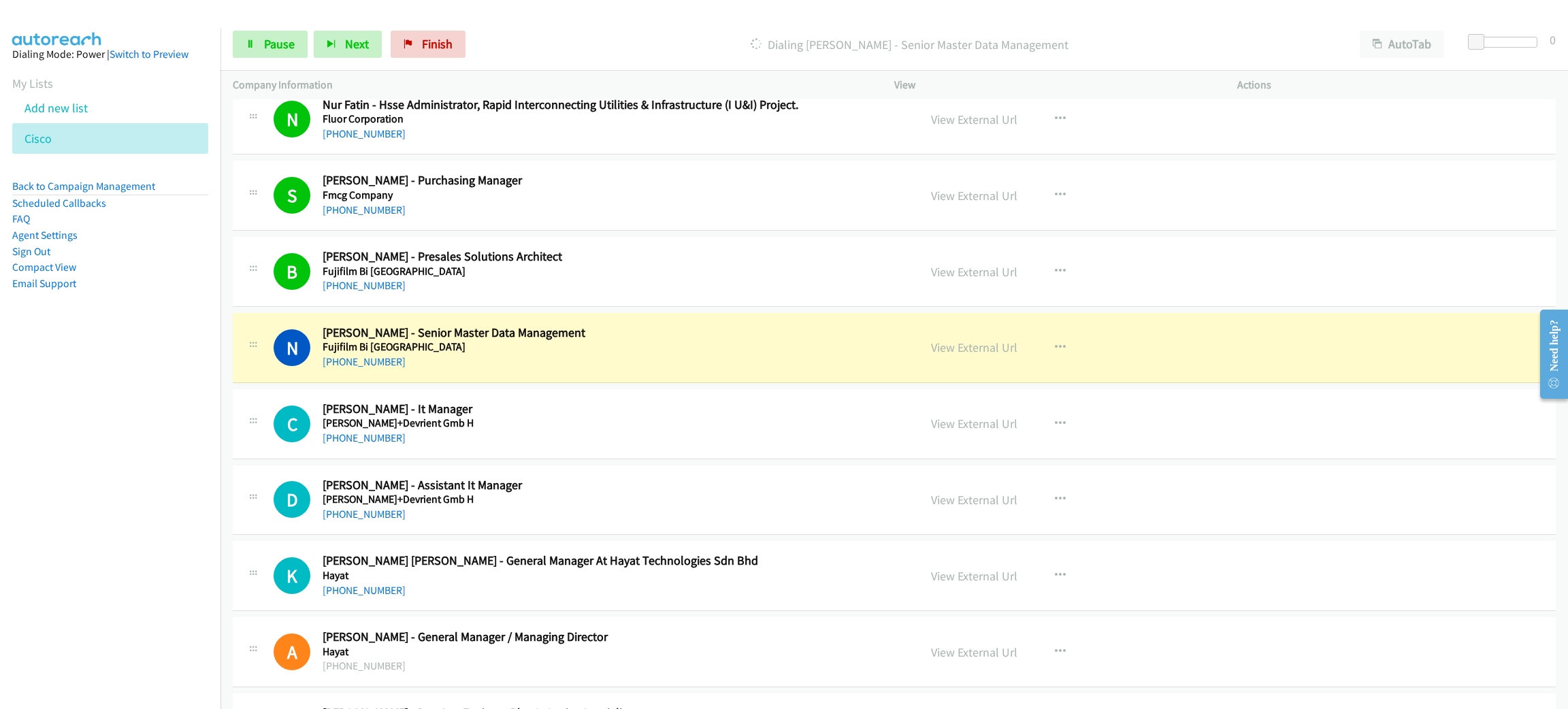
scroll to position [3673, 0]
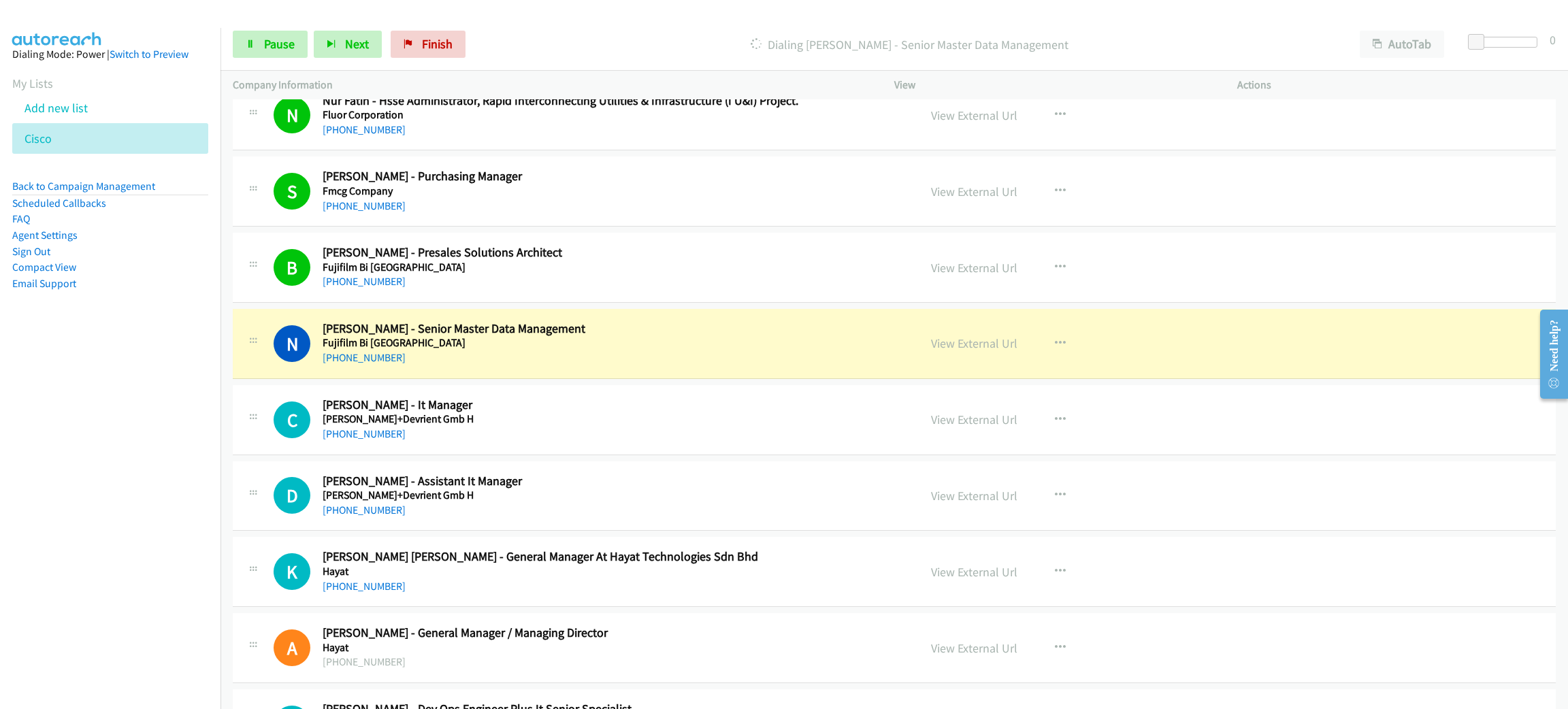
click at [693, 337] on h2 "Nur Atikah Nor Mohammad - Senior Master Data Management" at bounding box center [611, 329] width 576 height 16
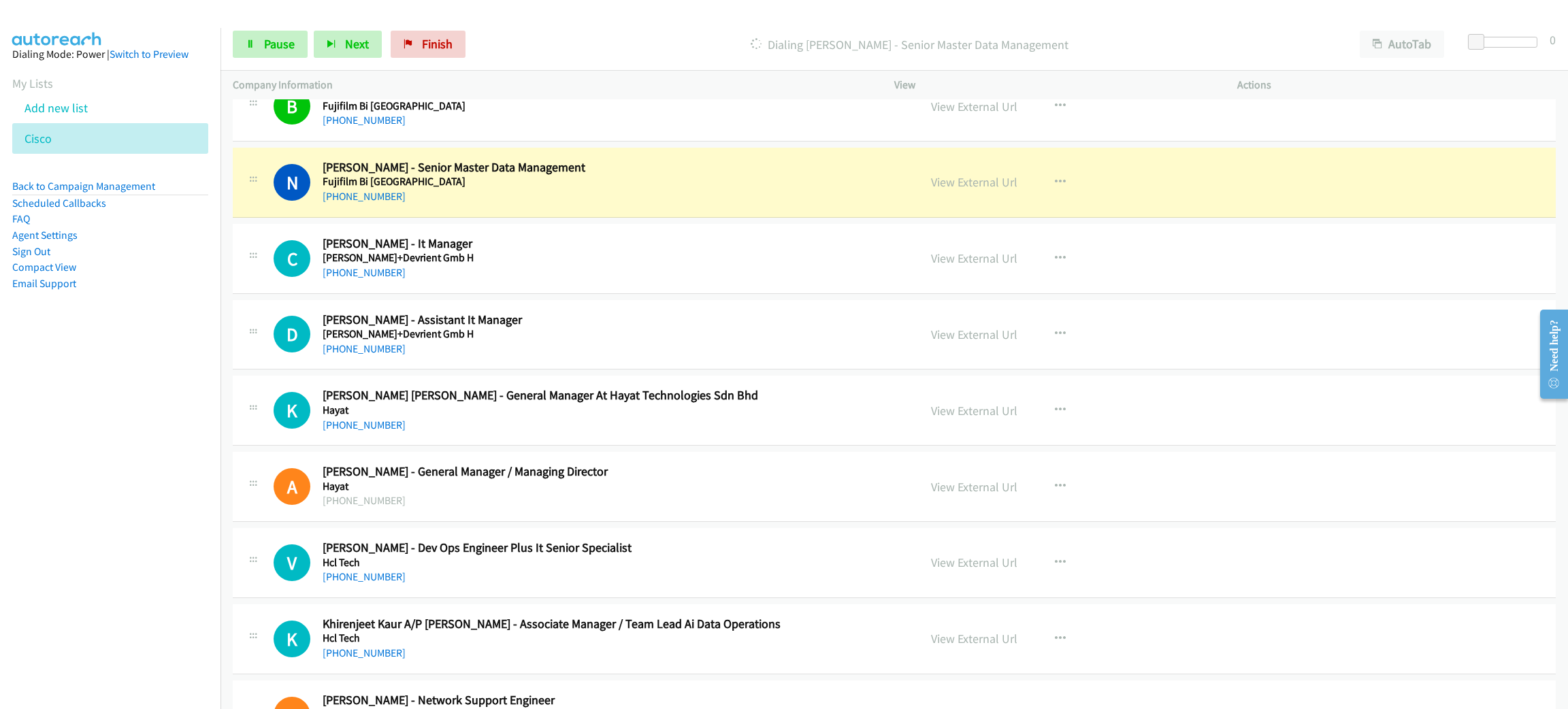
scroll to position [3877, 0]
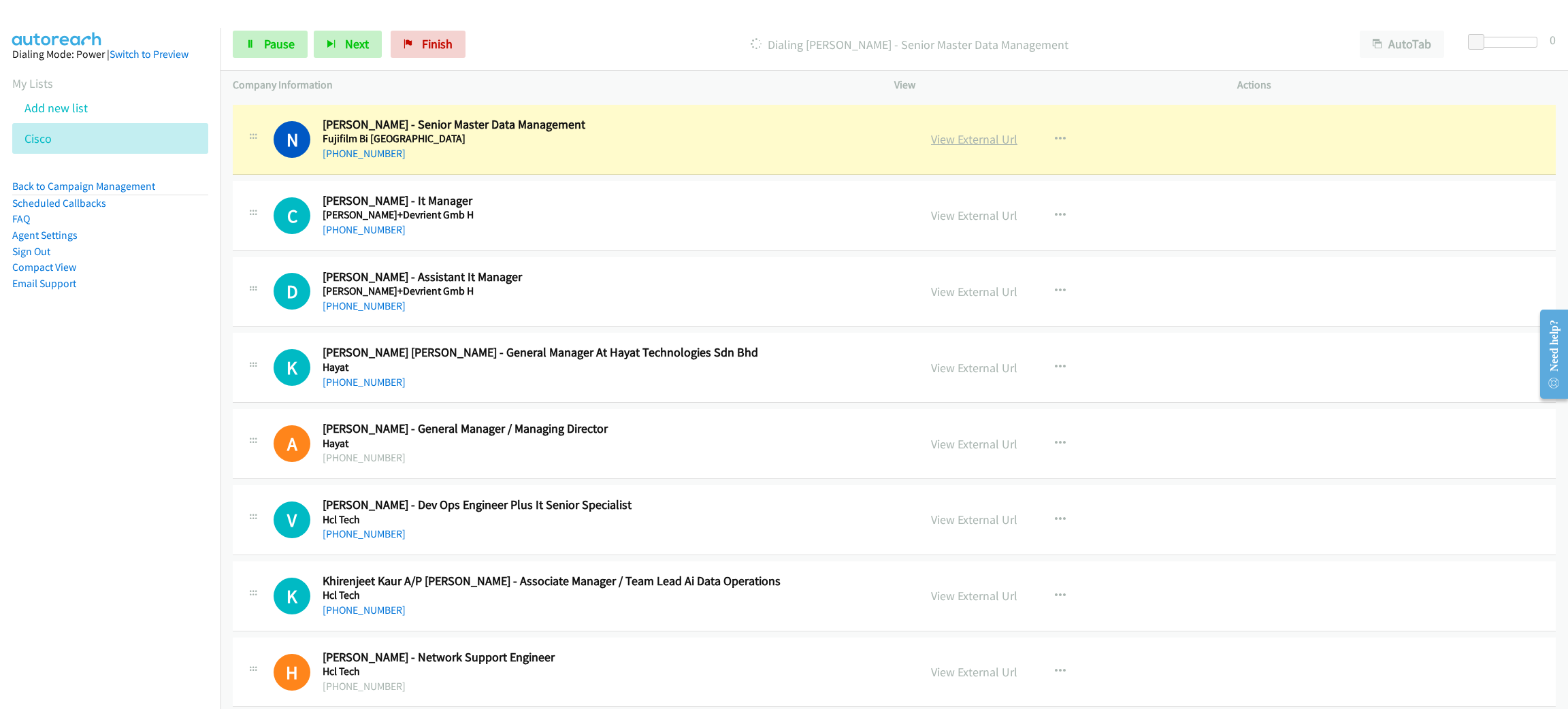
click at [1000, 147] on link "View External Url" at bounding box center [974, 139] width 86 height 16
click at [276, 47] on span "Pause" at bounding box center [279, 44] width 30 height 16
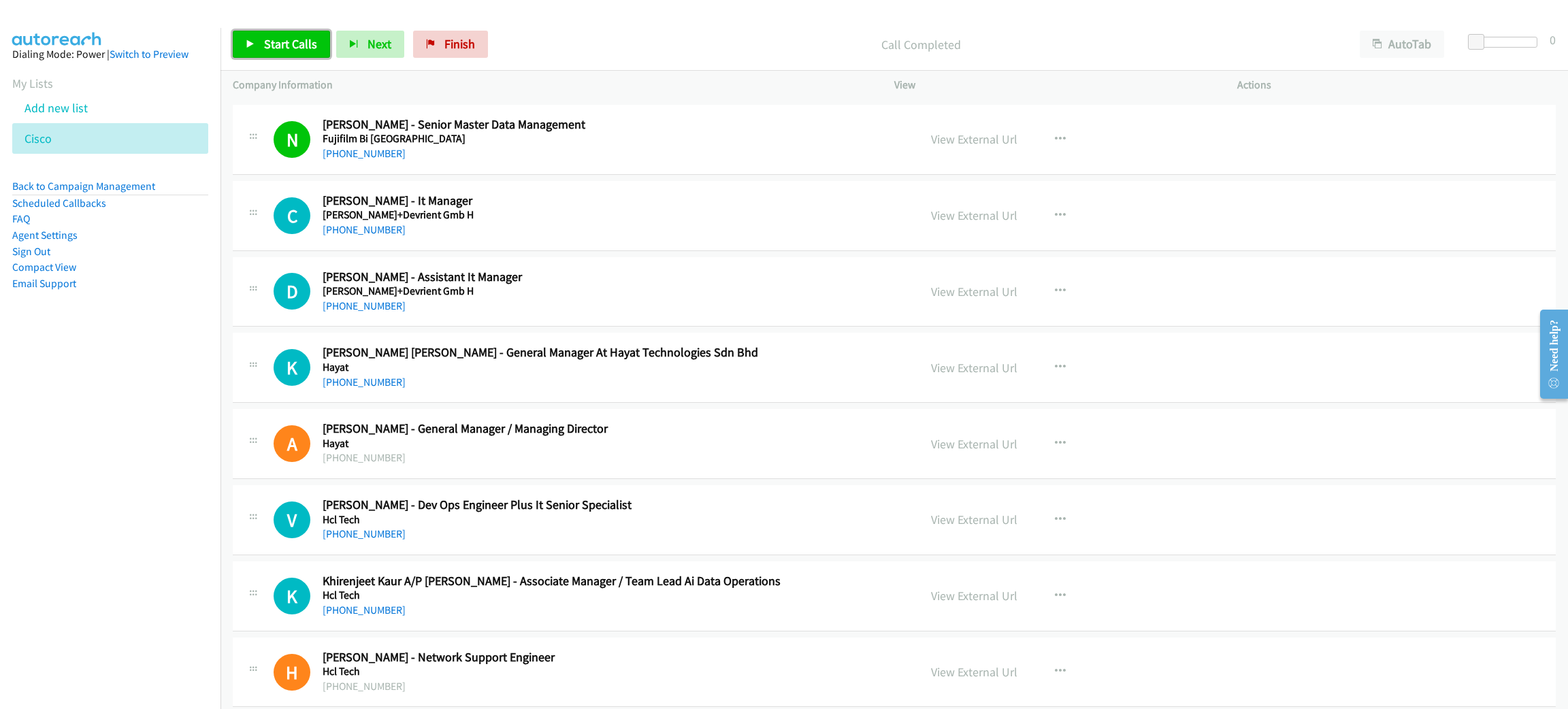
click at [296, 45] on span "Start Calls" at bounding box center [290, 44] width 53 height 16
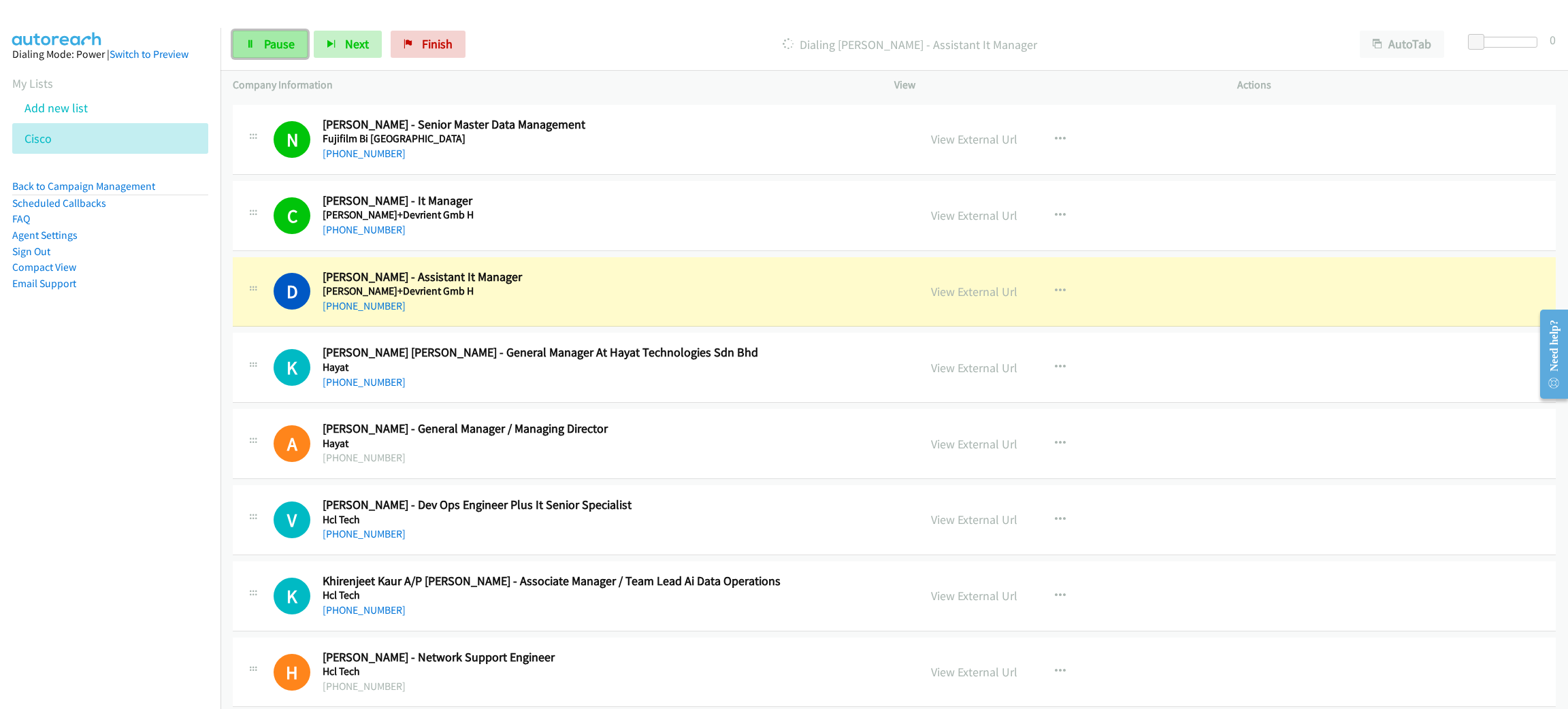
click at [239, 47] on link "Pause" at bounding box center [270, 44] width 75 height 27
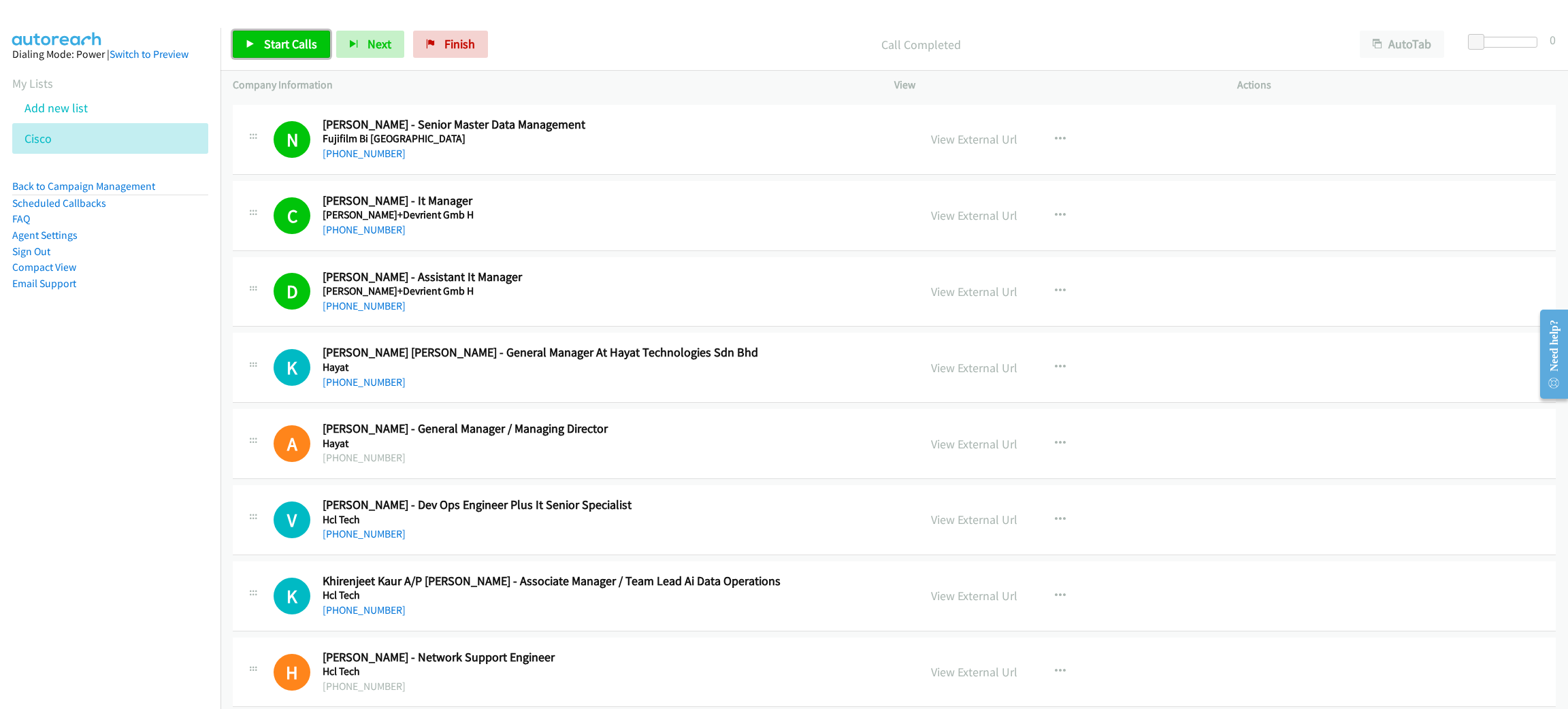
click at [301, 44] on span "Start Calls" at bounding box center [290, 44] width 53 height 16
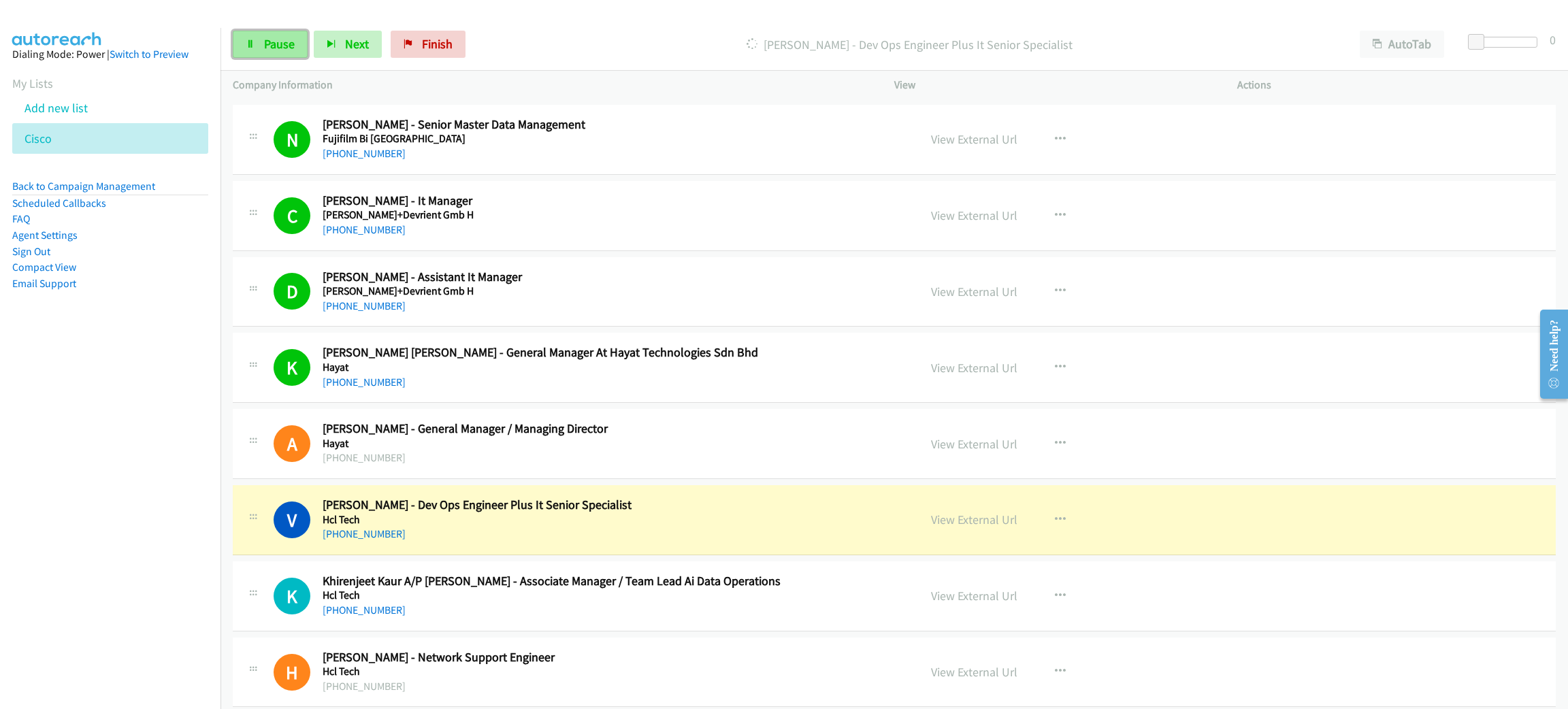
click at [289, 36] on span "Pause" at bounding box center [279, 44] width 30 height 16
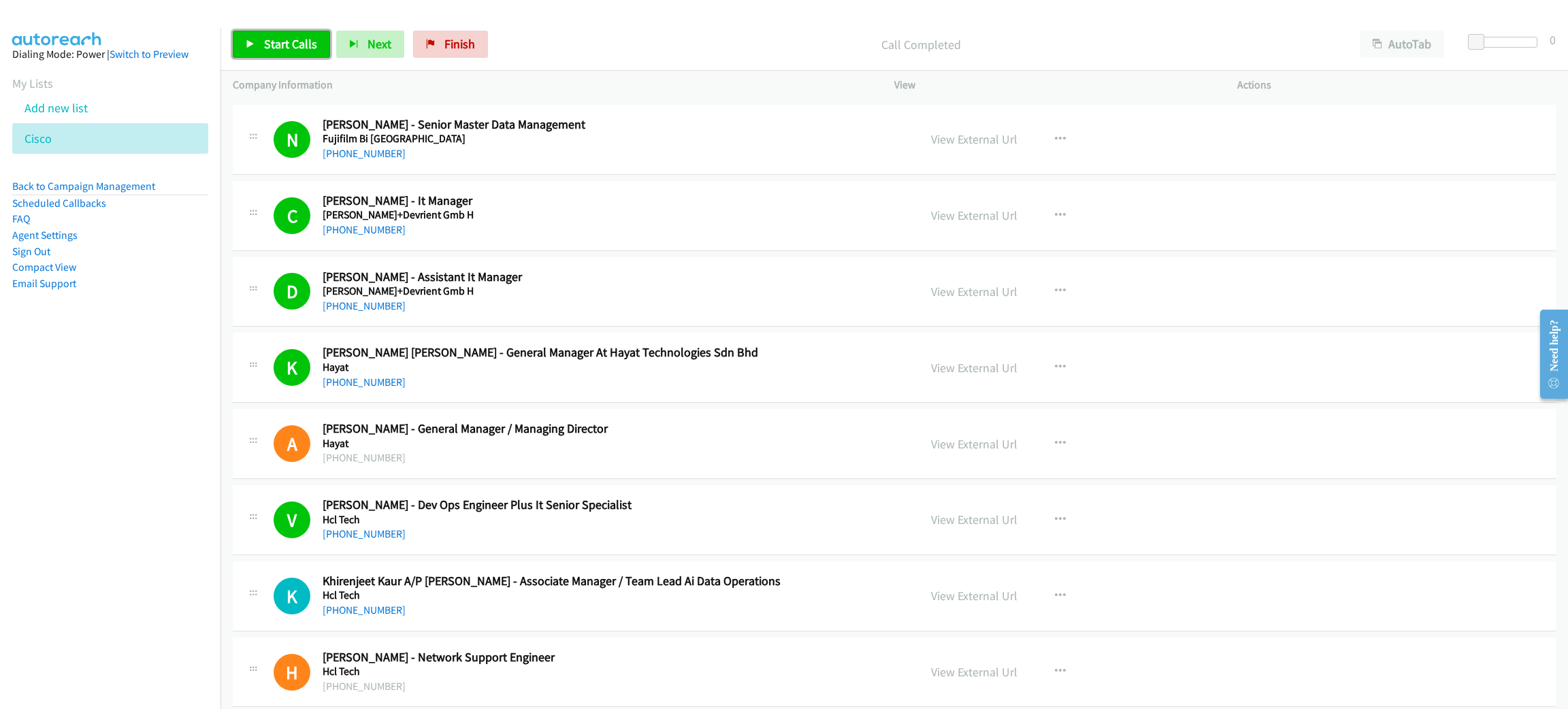
click at [299, 45] on span "Start Calls" at bounding box center [290, 44] width 53 height 16
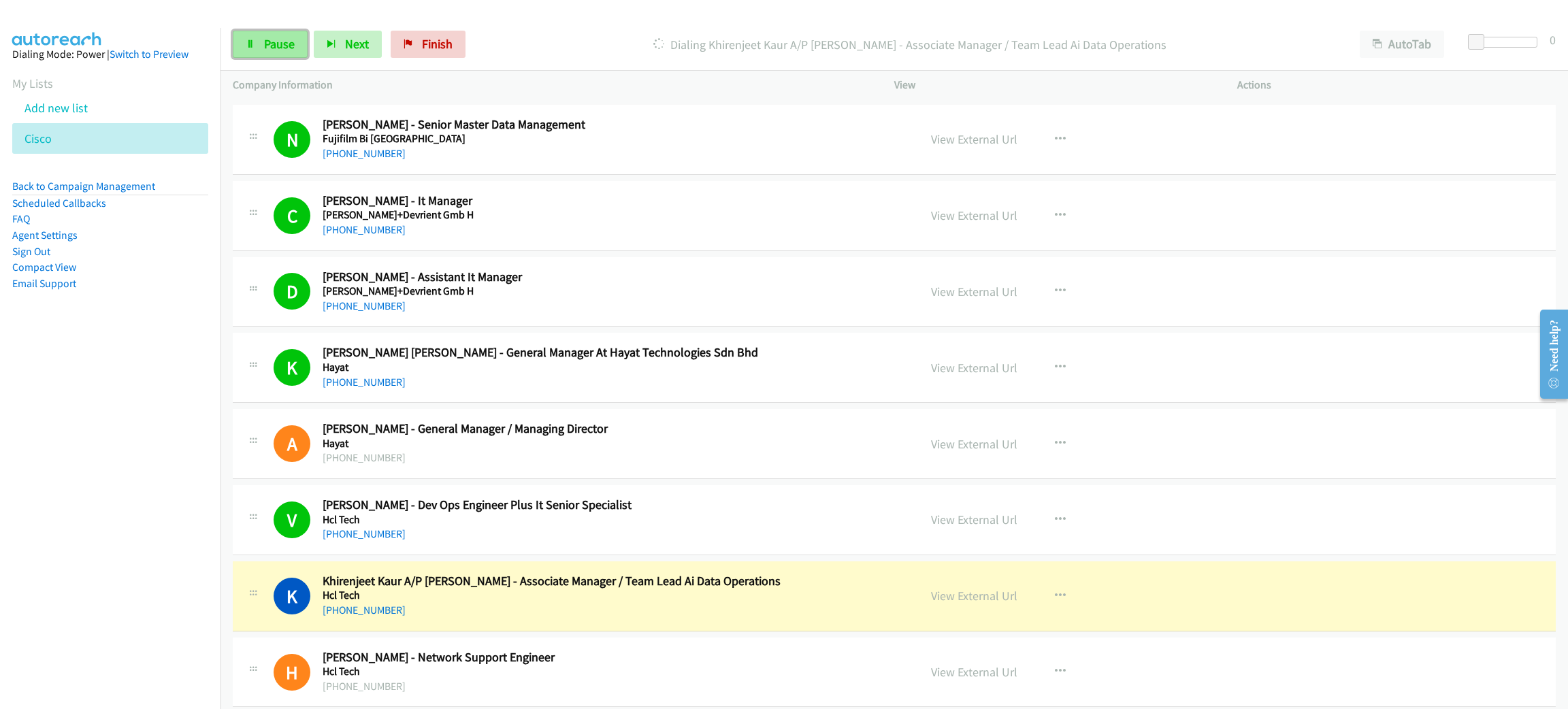
click at [290, 37] on span "Pause" at bounding box center [279, 44] width 30 height 16
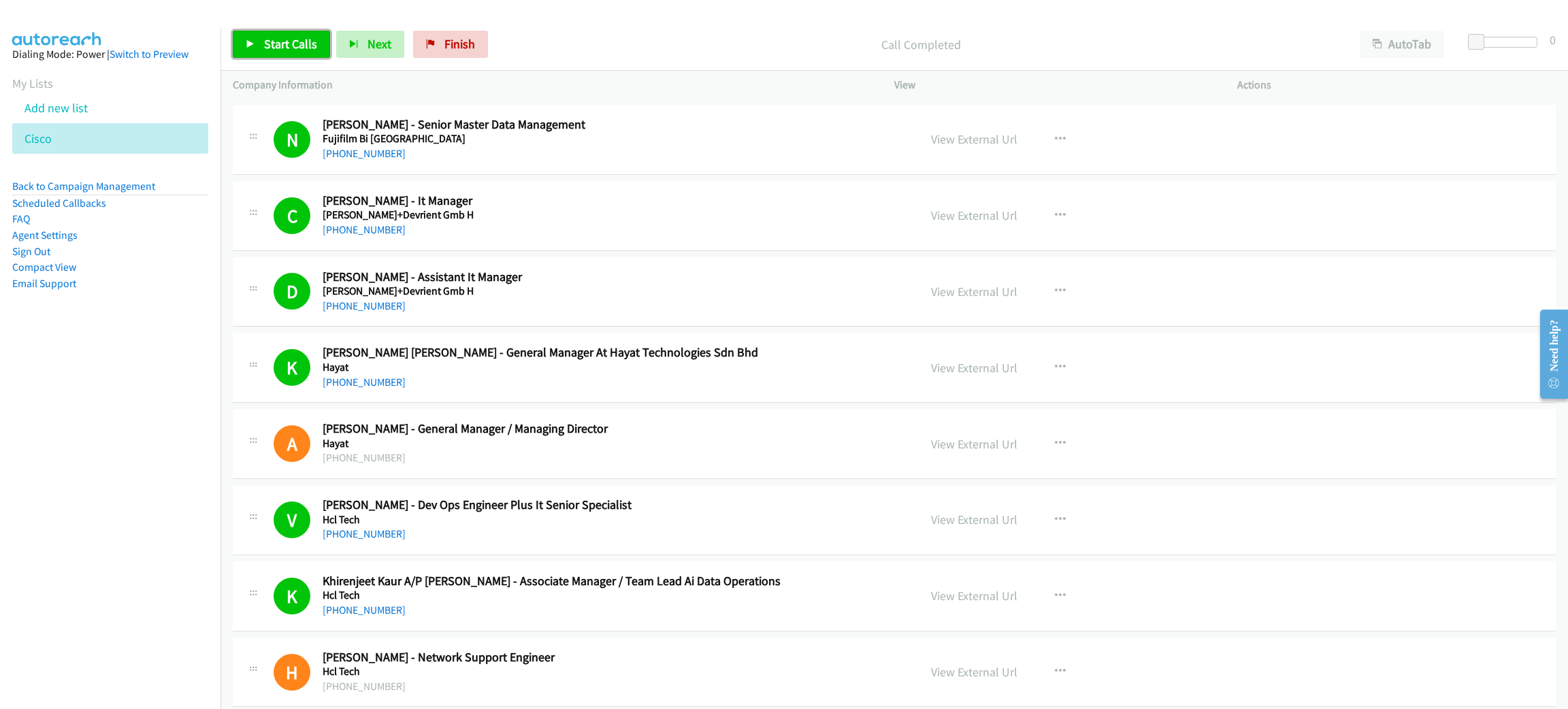
click at [295, 47] on span "Start Calls" at bounding box center [290, 44] width 53 height 16
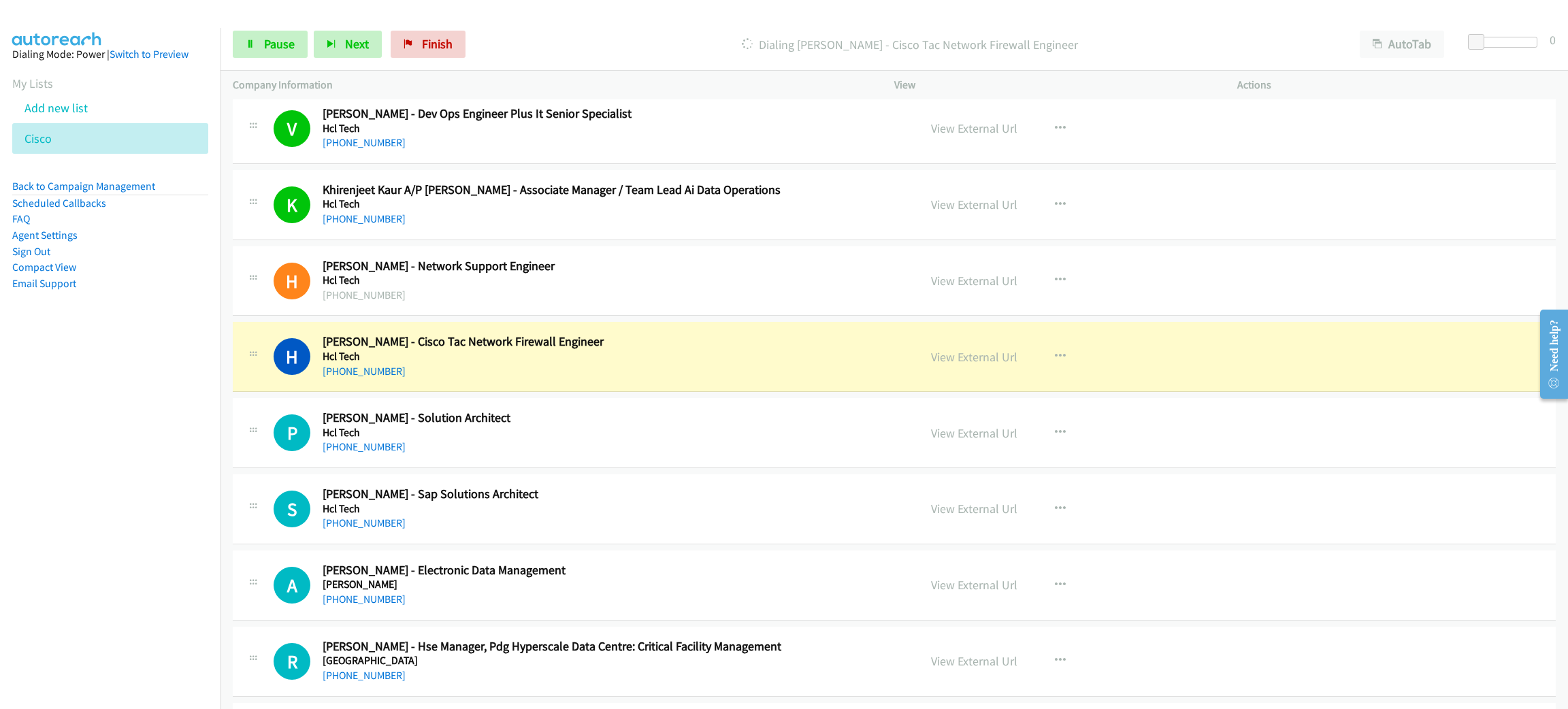
scroll to position [4387, 0]
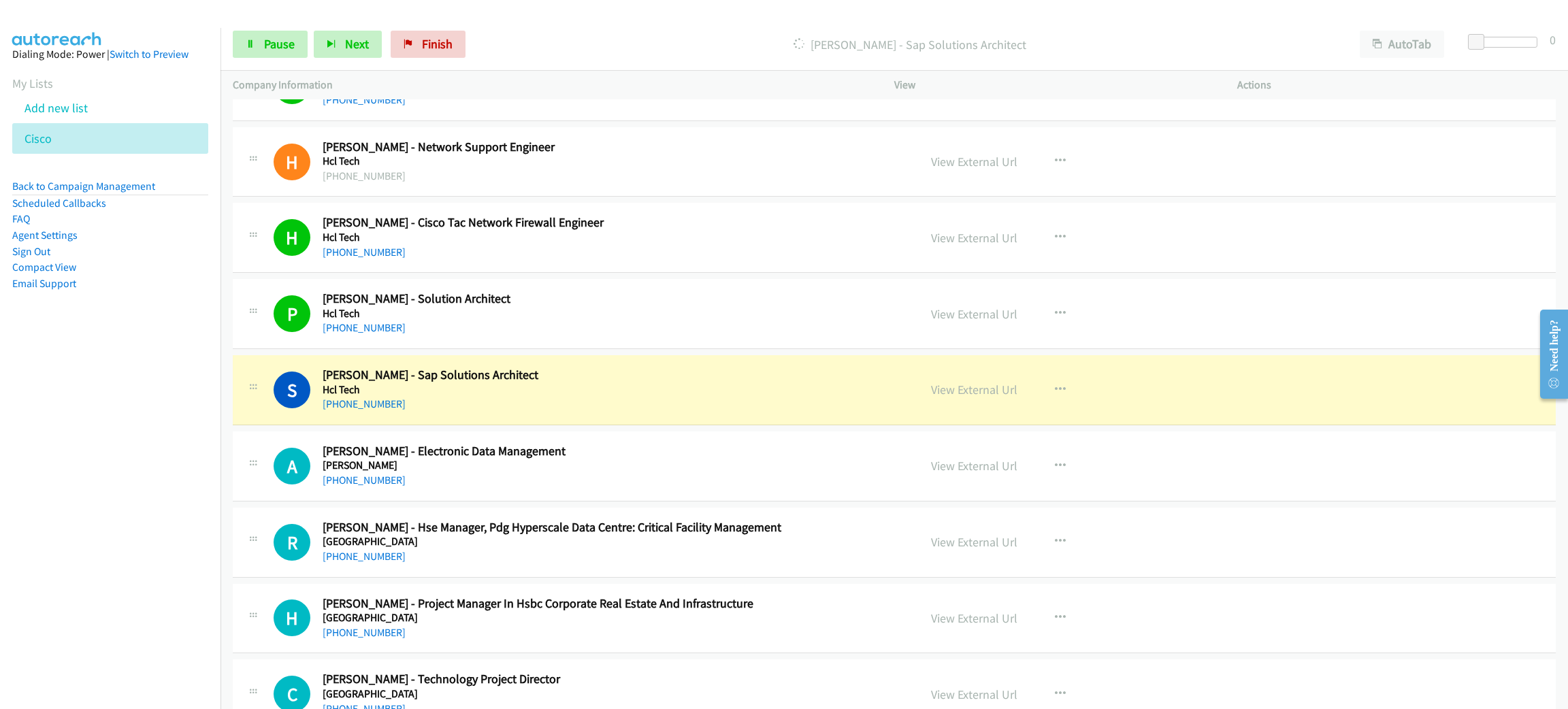
click at [696, 383] on h2 "Subramaniam Rajaratnam - Sap Solutions Architect" at bounding box center [611, 374] width 576 height 16
click at [974, 397] on link "View External Url" at bounding box center [974, 389] width 86 height 16
click at [282, 47] on span "Pause" at bounding box center [279, 44] width 30 height 16
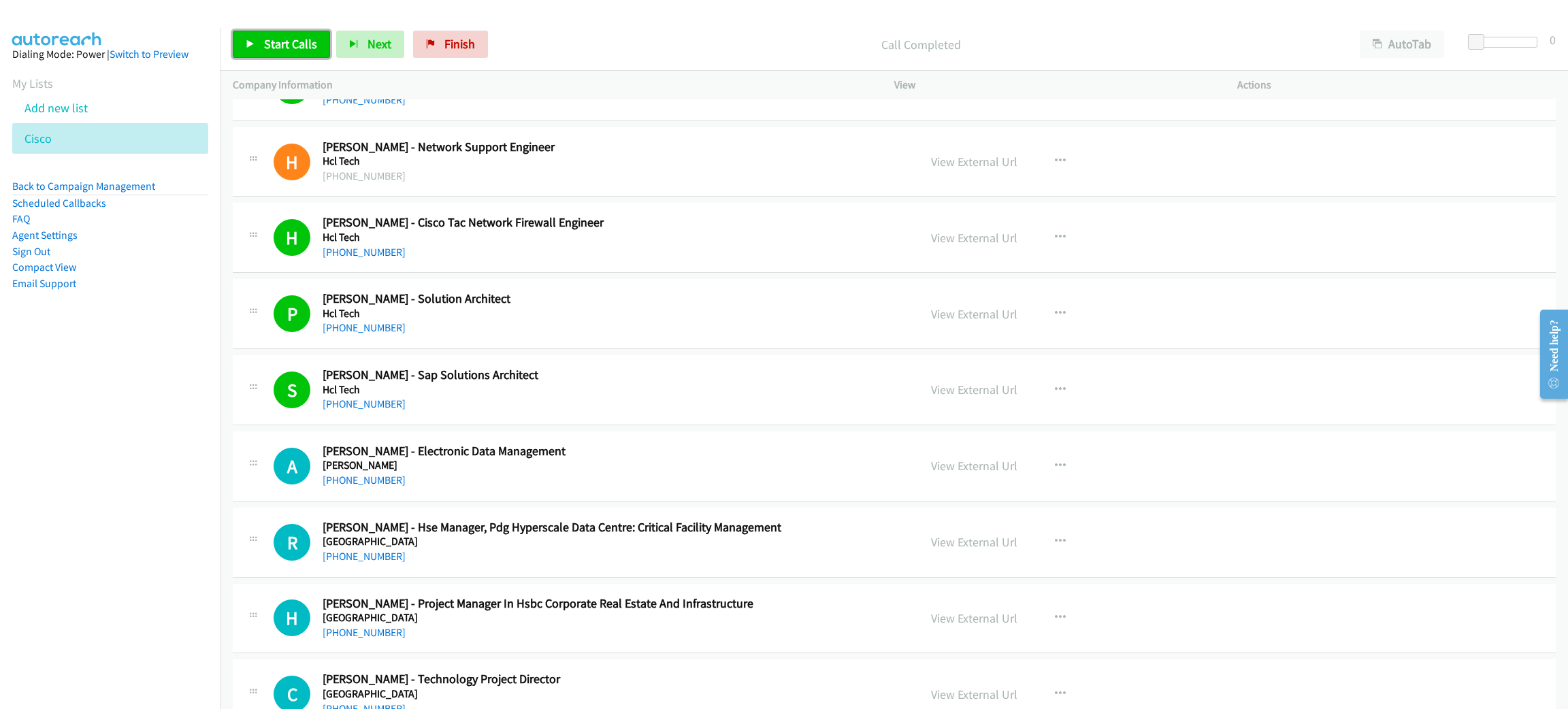
click at [307, 50] on span "Start Calls" at bounding box center [290, 44] width 53 height 16
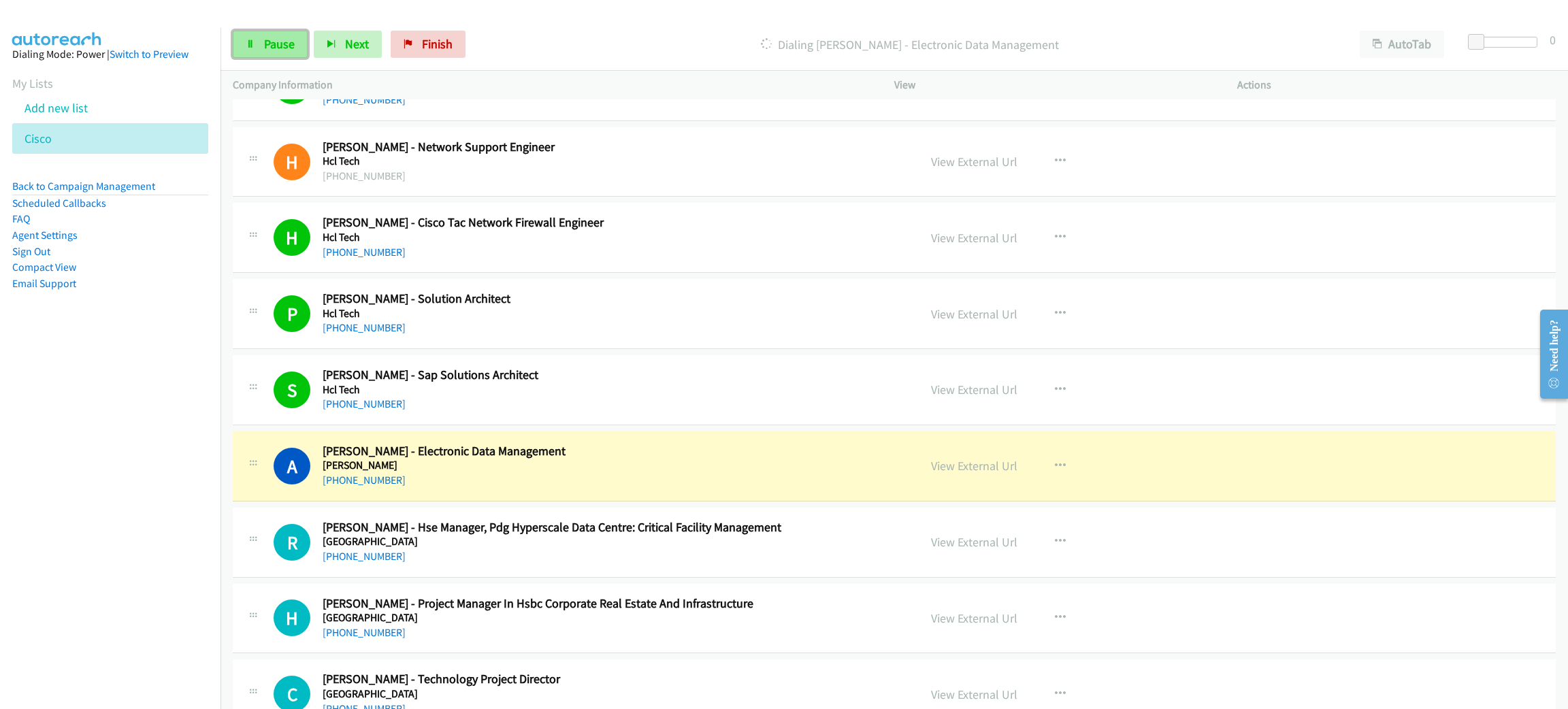
click at [307, 55] on link "Pause" at bounding box center [270, 44] width 75 height 27
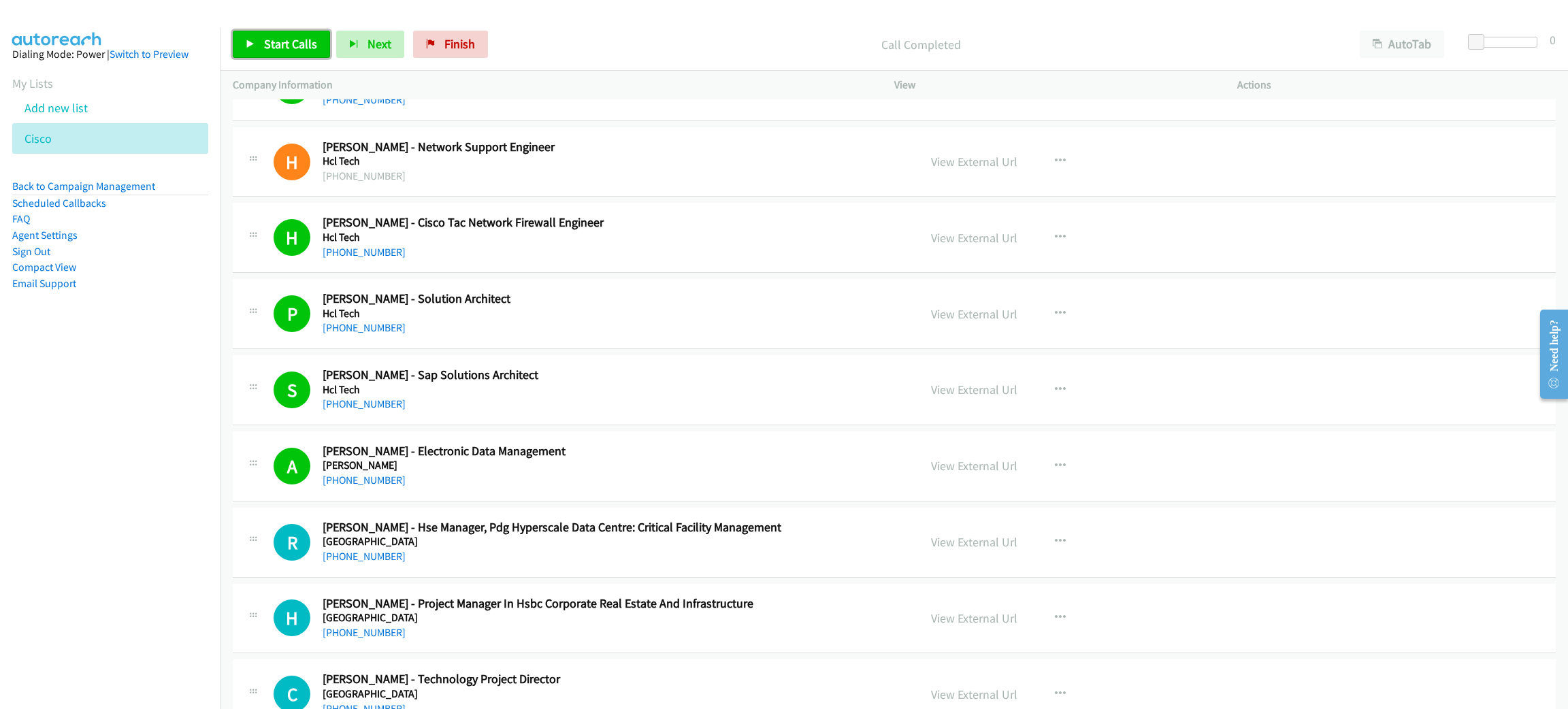
click at [284, 39] on span "Start Calls" at bounding box center [290, 44] width 53 height 16
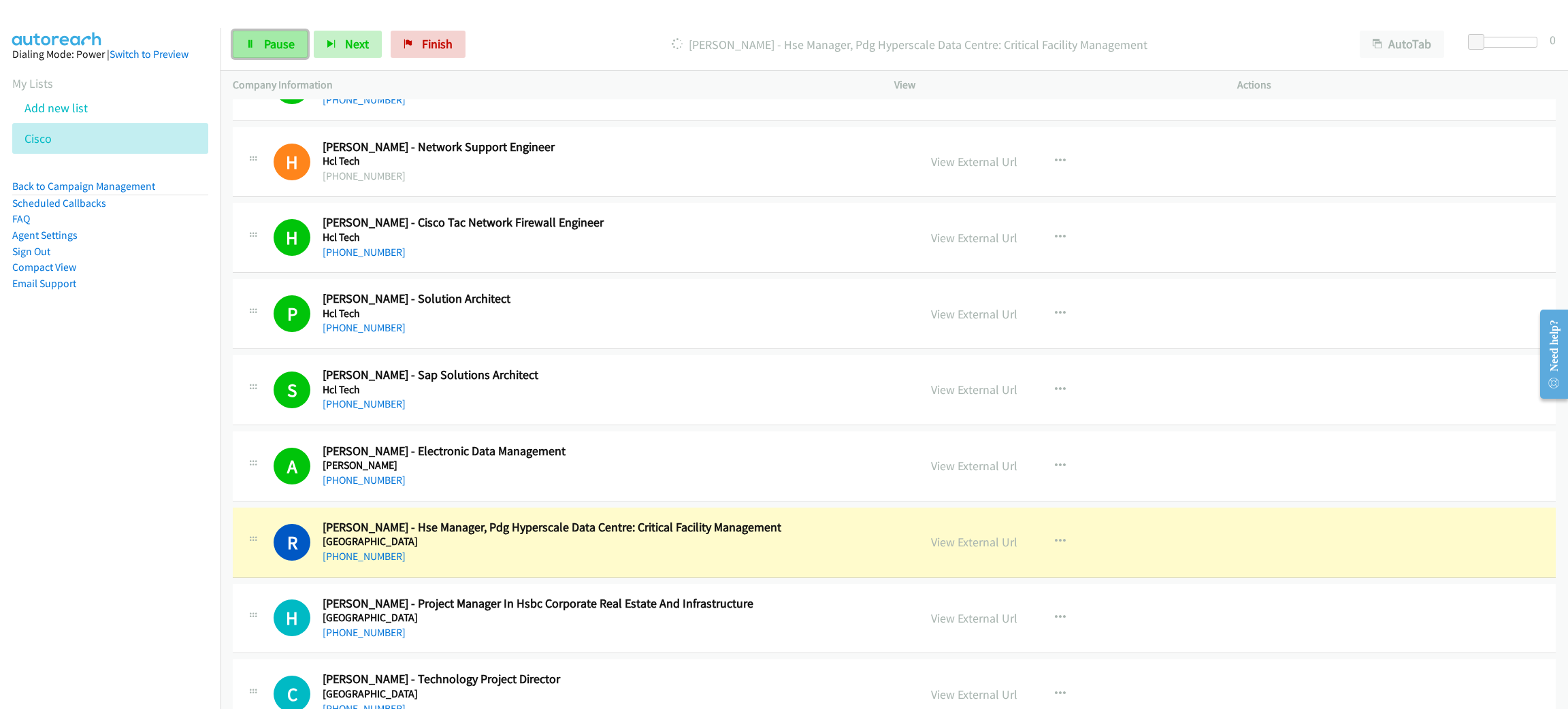
click at [269, 42] on span "Pause" at bounding box center [279, 44] width 30 height 16
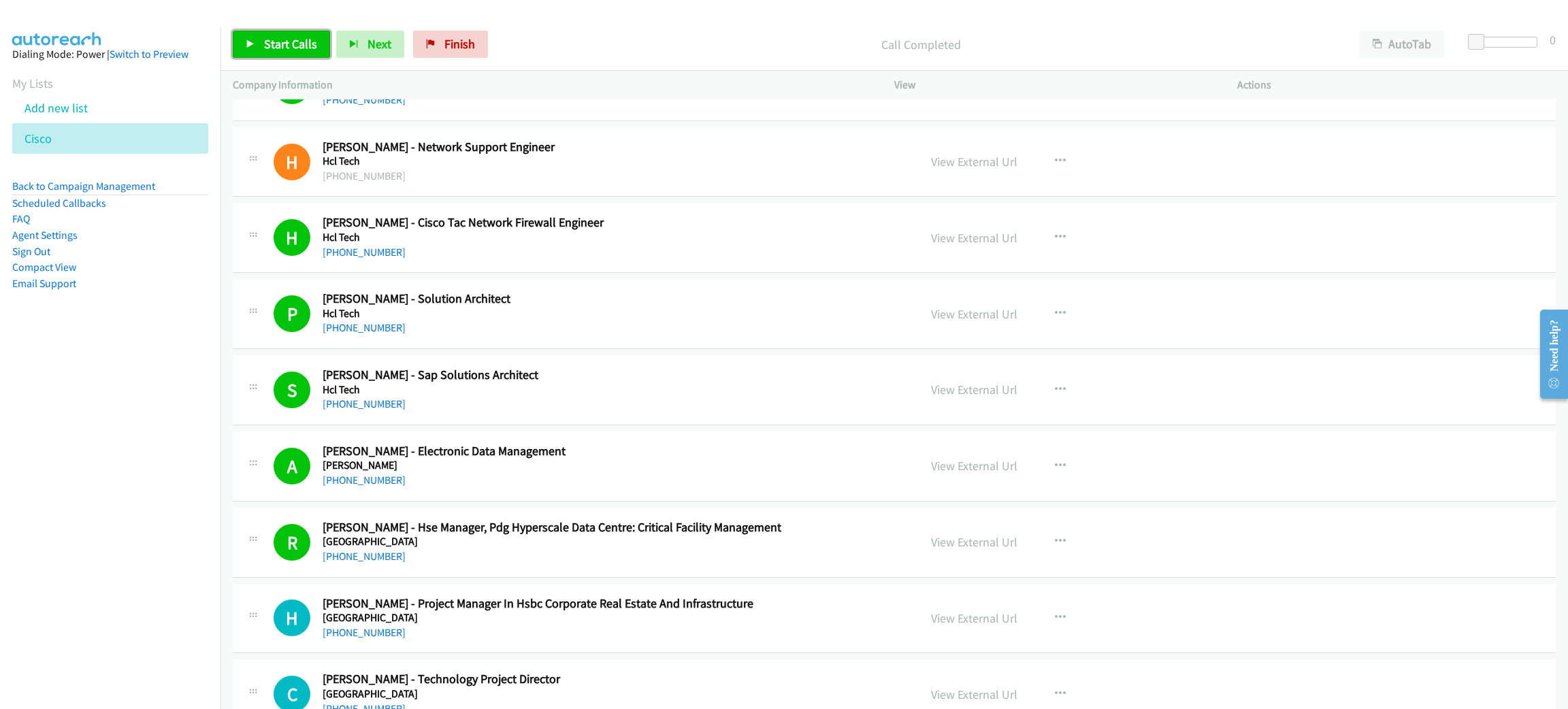
click at [266, 44] on span "Start Calls" at bounding box center [290, 44] width 53 height 16
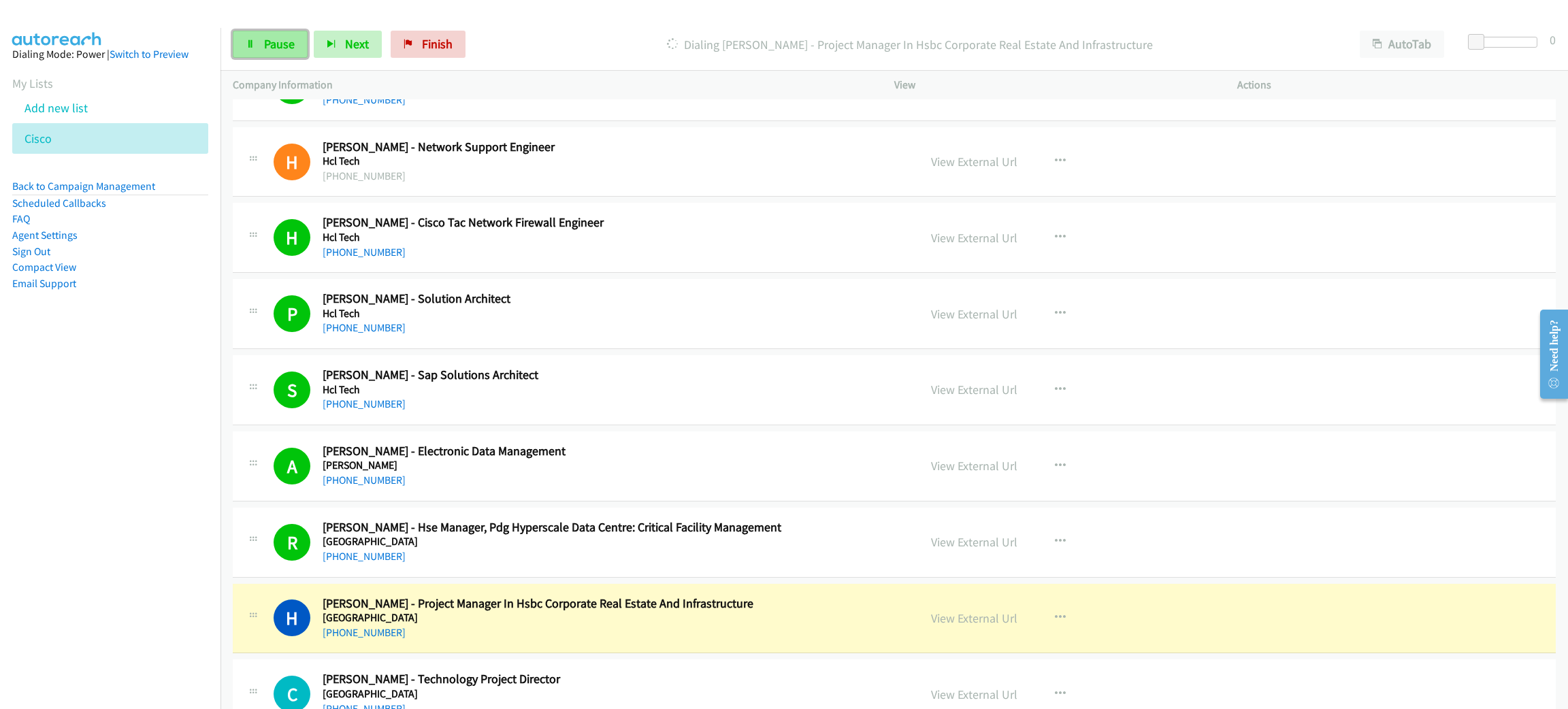
click at [276, 44] on span "Pause" at bounding box center [279, 44] width 30 height 16
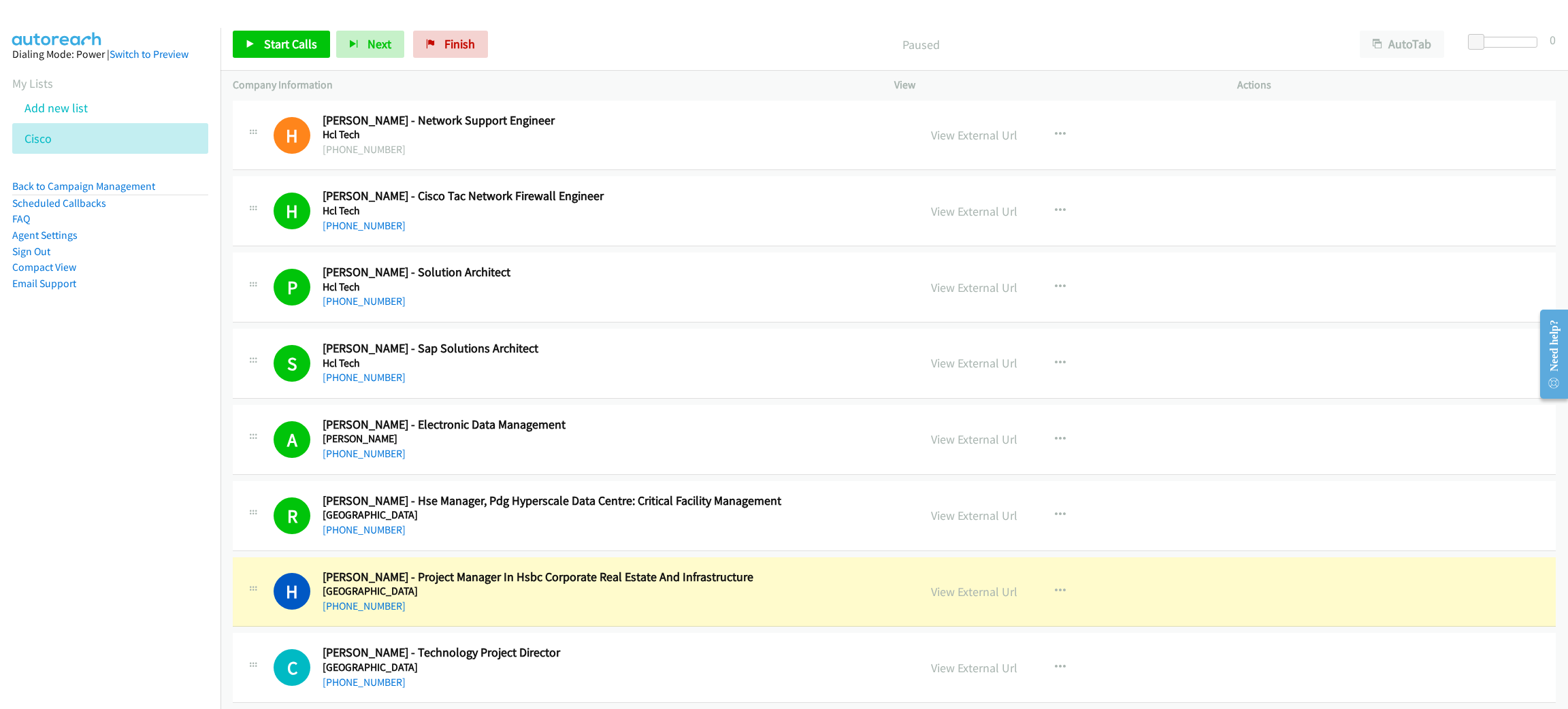
scroll to position [4489, 0]
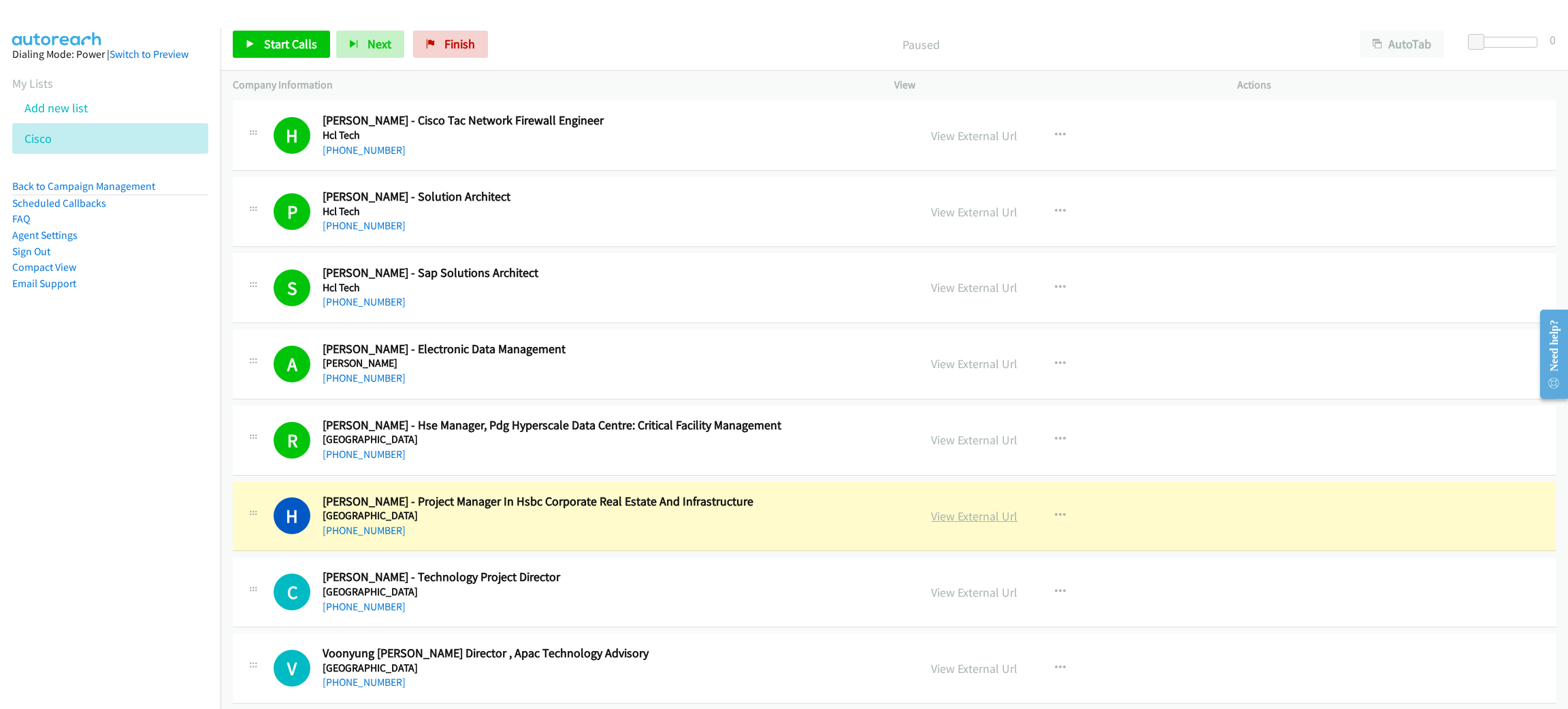
click at [979, 521] on link "View External Url" at bounding box center [974, 516] width 86 height 16
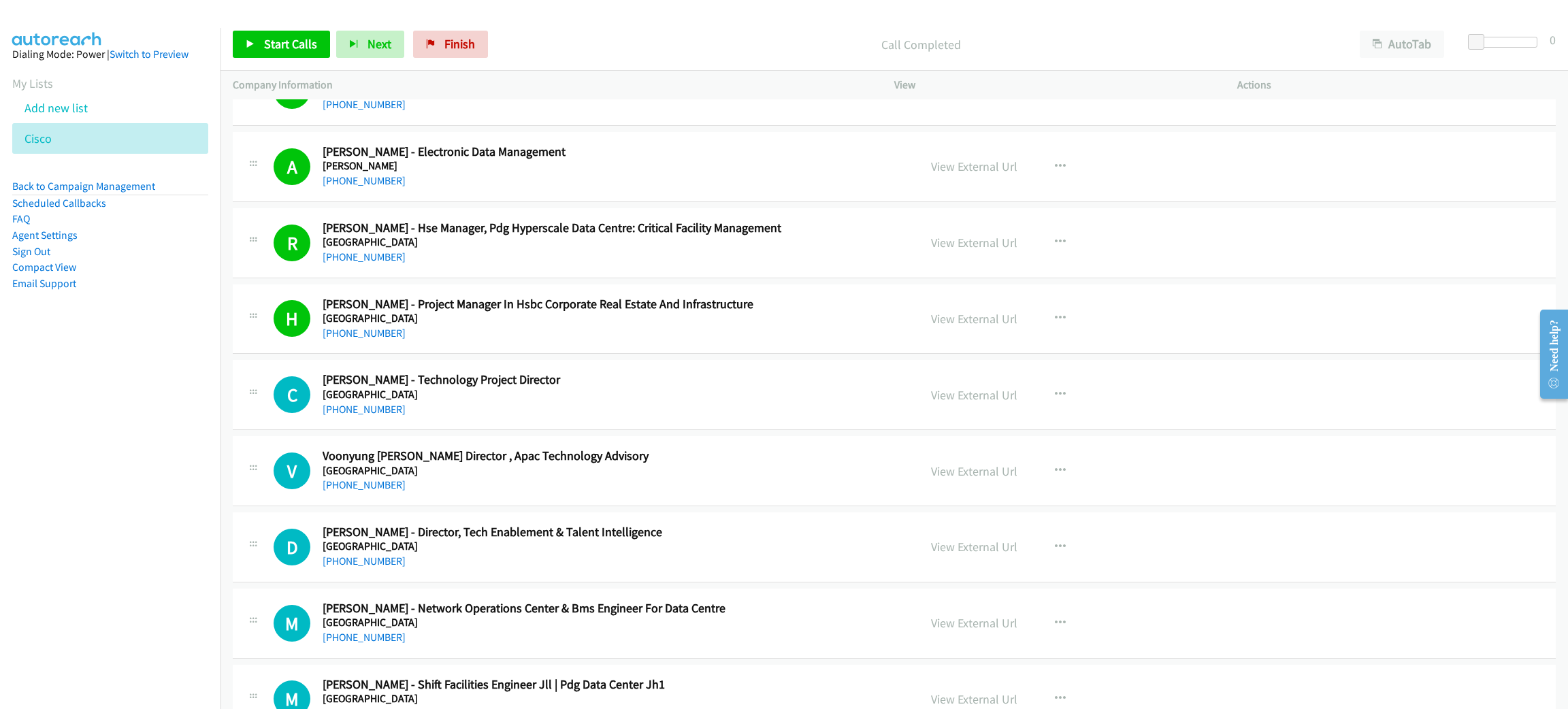
scroll to position [4693, 0]
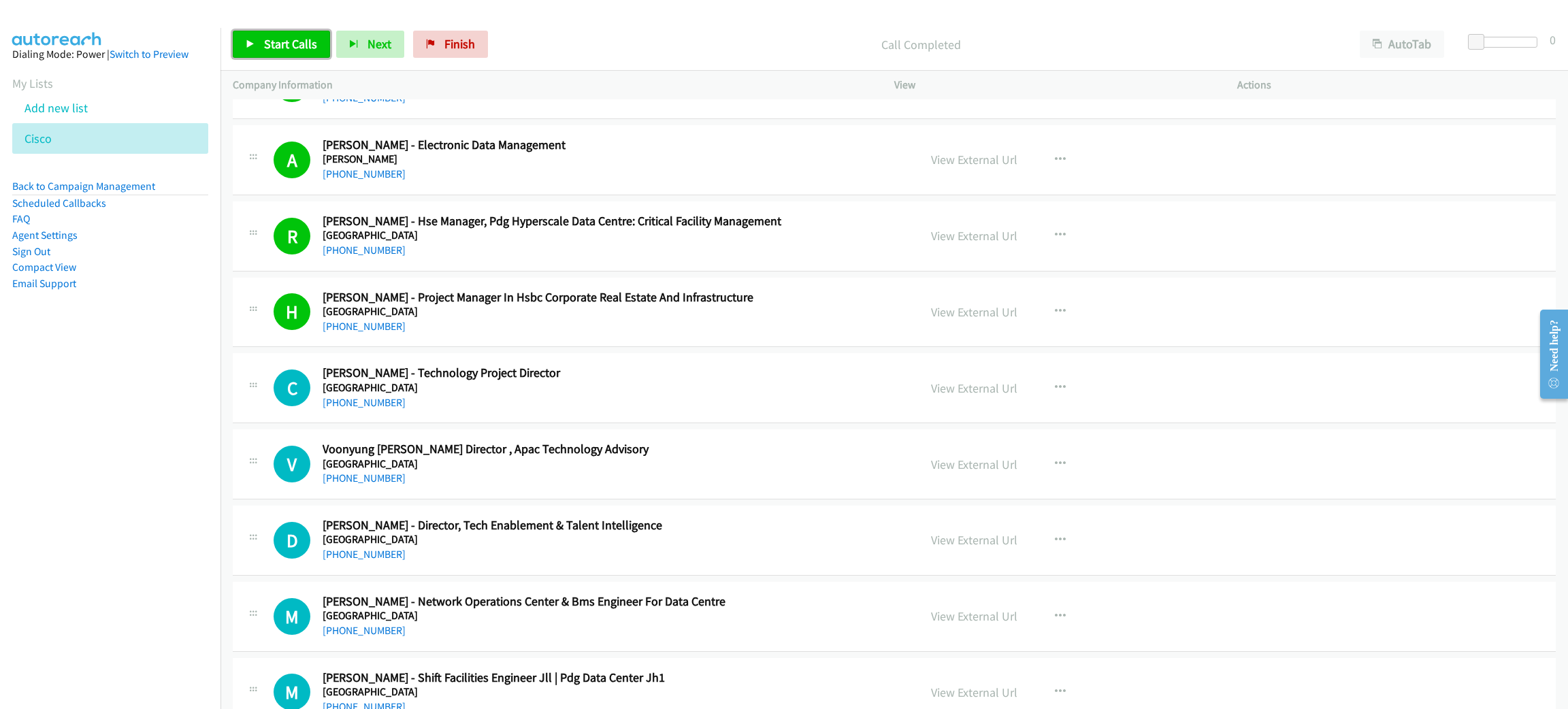
click at [289, 47] on span "Start Calls" at bounding box center [290, 44] width 53 height 16
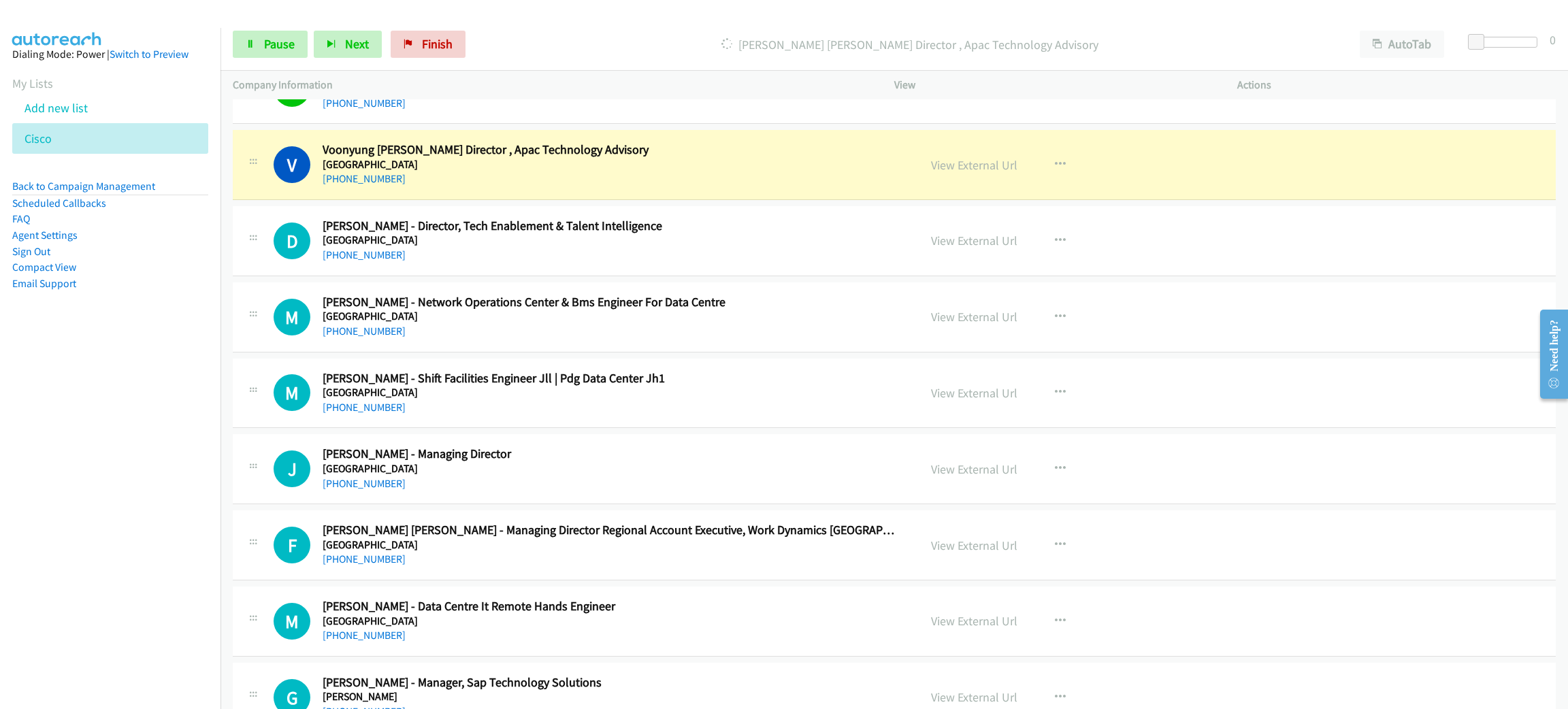
scroll to position [4999, 0]
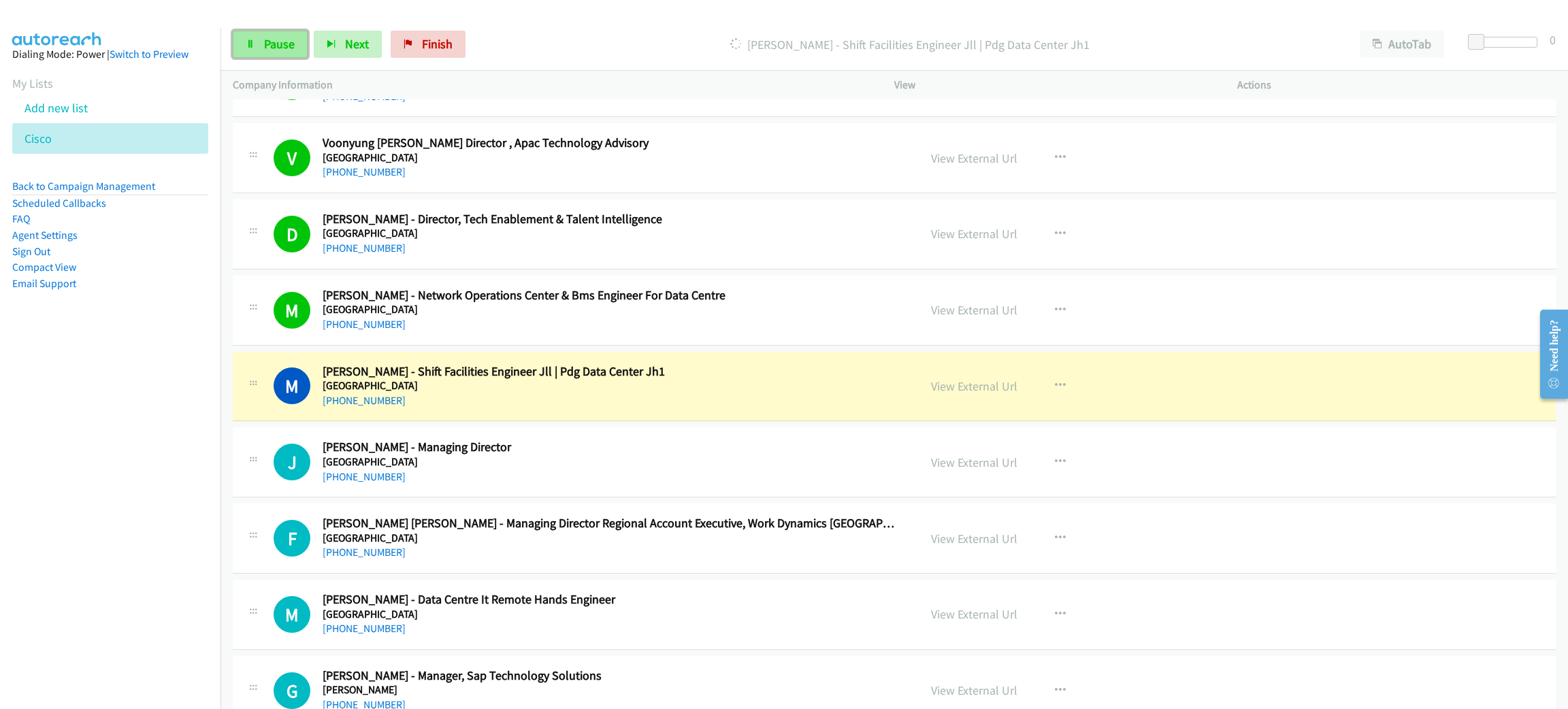
click at [265, 39] on span "Pause" at bounding box center [279, 44] width 30 height 16
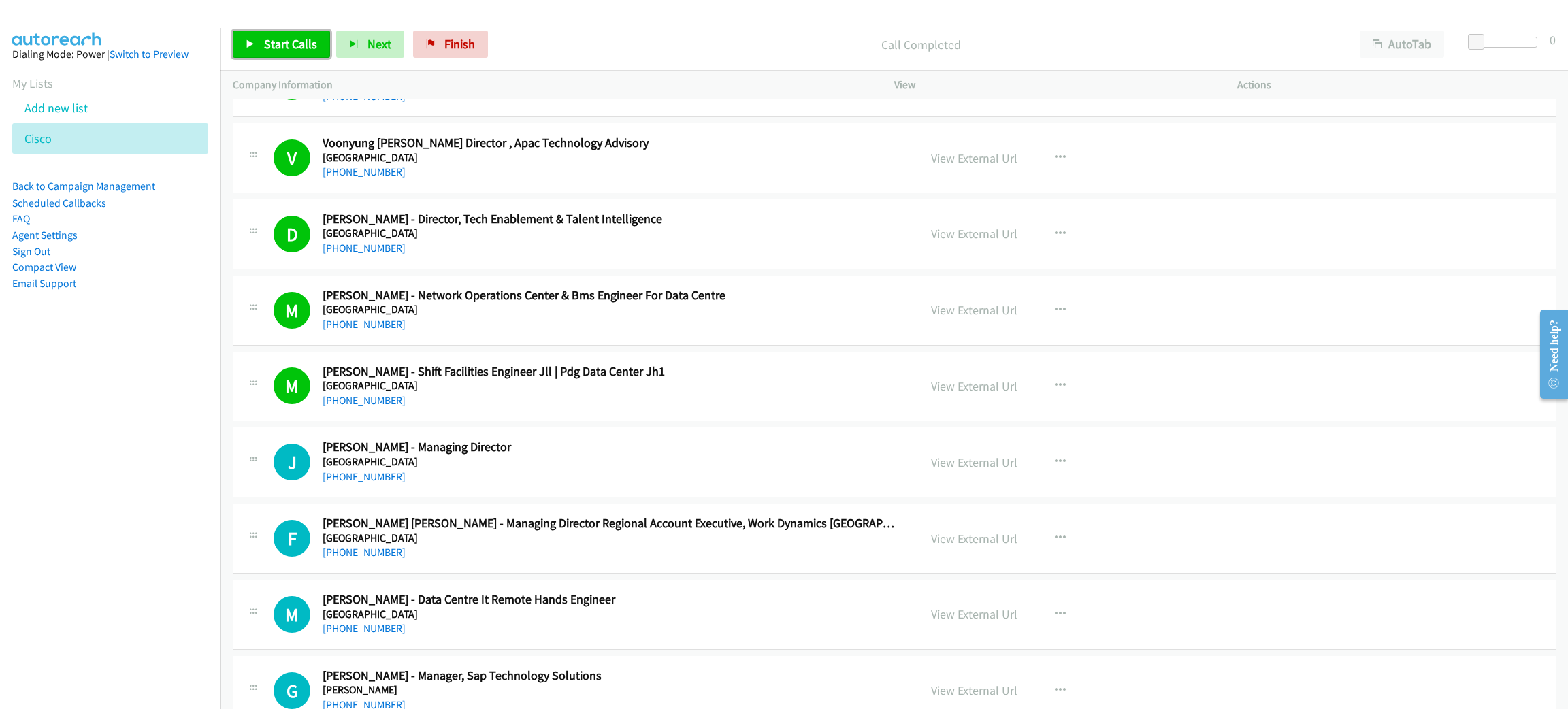
click at [313, 55] on link "Start Calls" at bounding box center [282, 44] width 98 height 27
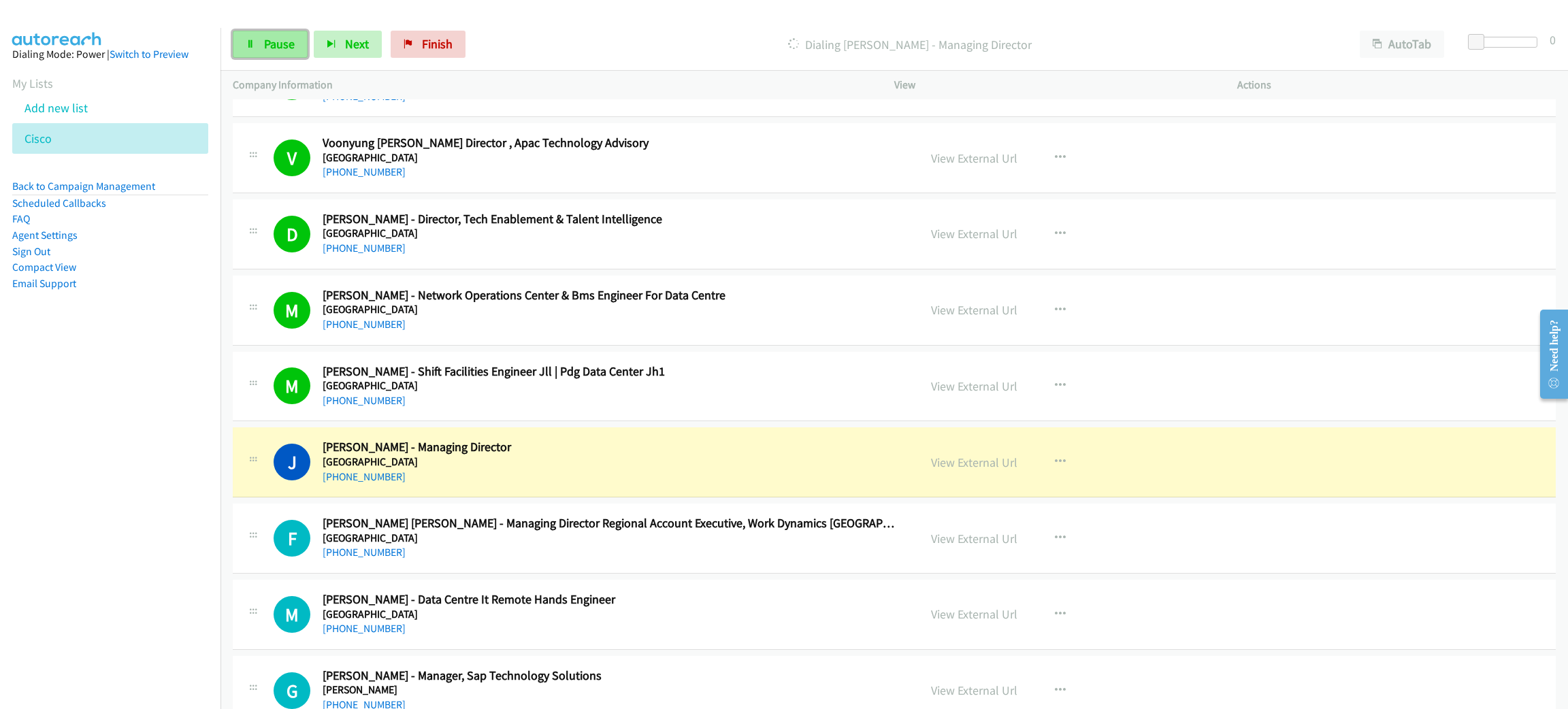
click at [252, 35] on link "Pause" at bounding box center [270, 44] width 75 height 27
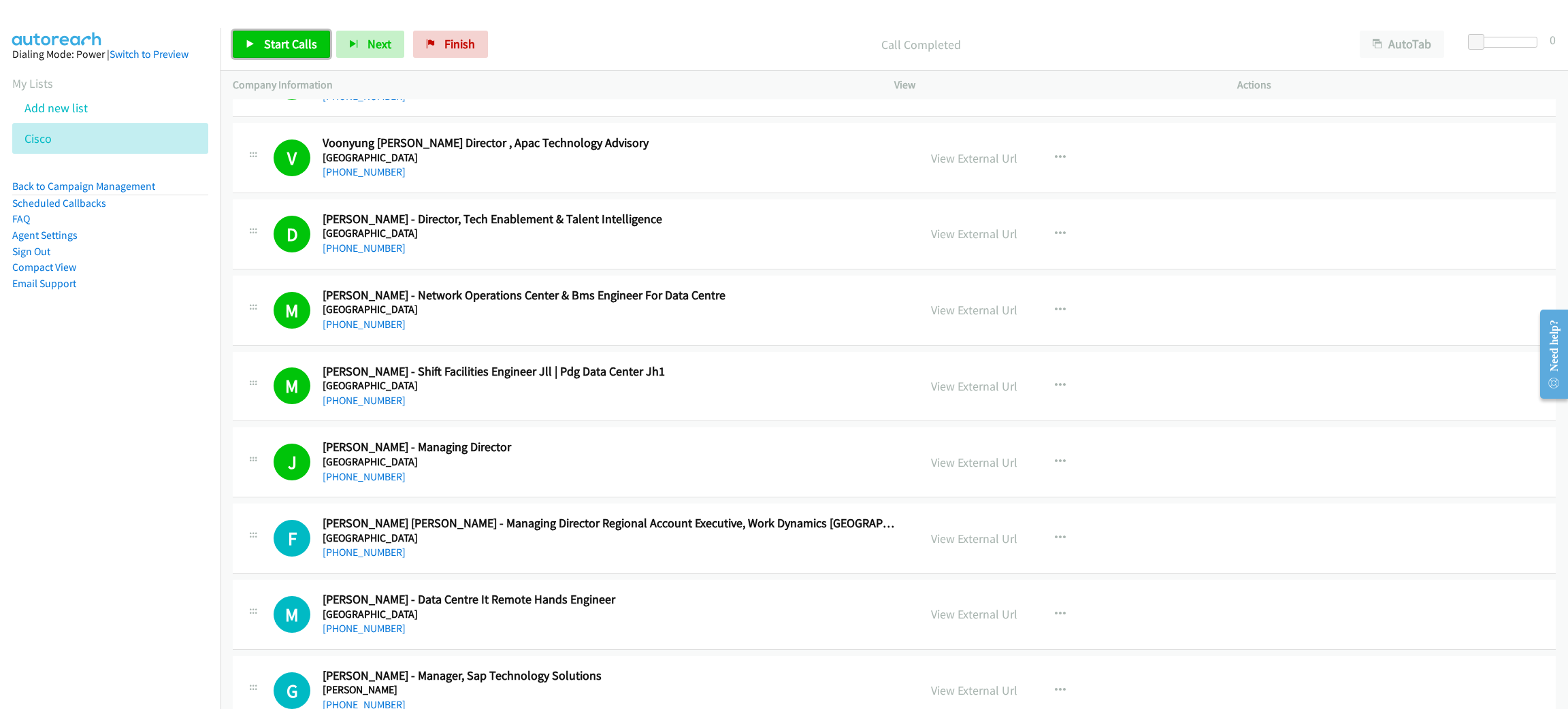
click at [288, 44] on span "Start Calls" at bounding box center [290, 44] width 53 height 16
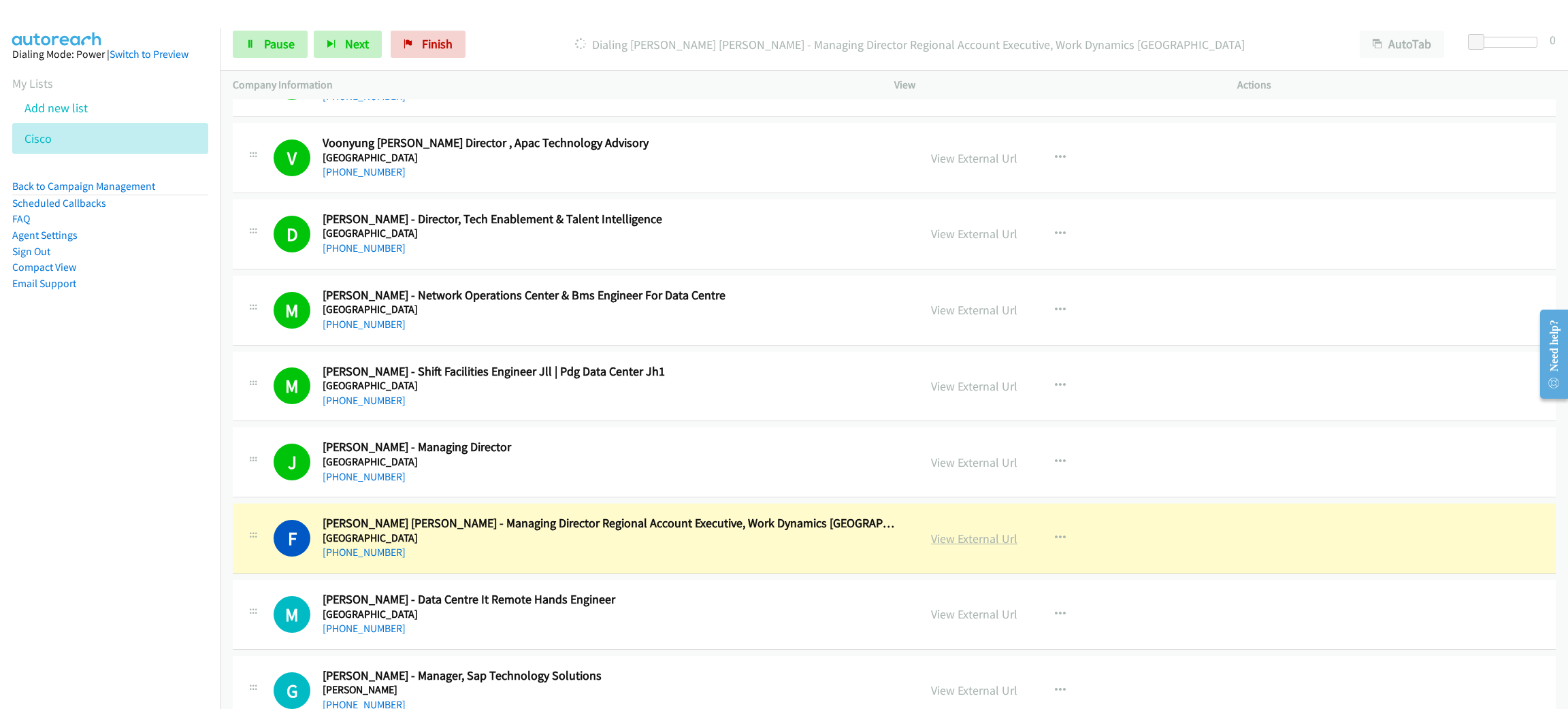
click at [992, 547] on link "View External Url" at bounding box center [974, 538] width 86 height 16
click at [289, 42] on span "Pause" at bounding box center [279, 44] width 30 height 16
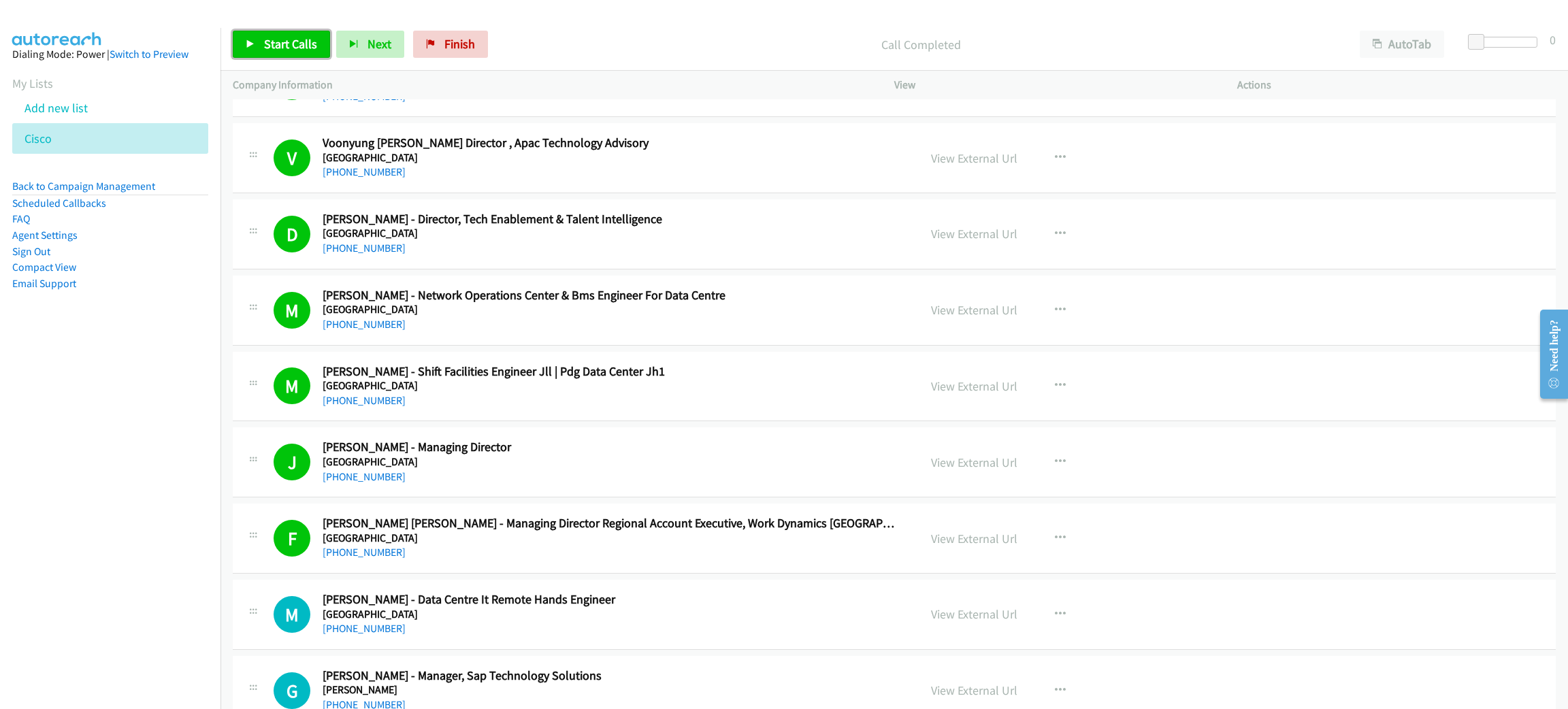
click at [296, 45] on span "Start Calls" at bounding box center [290, 44] width 53 height 16
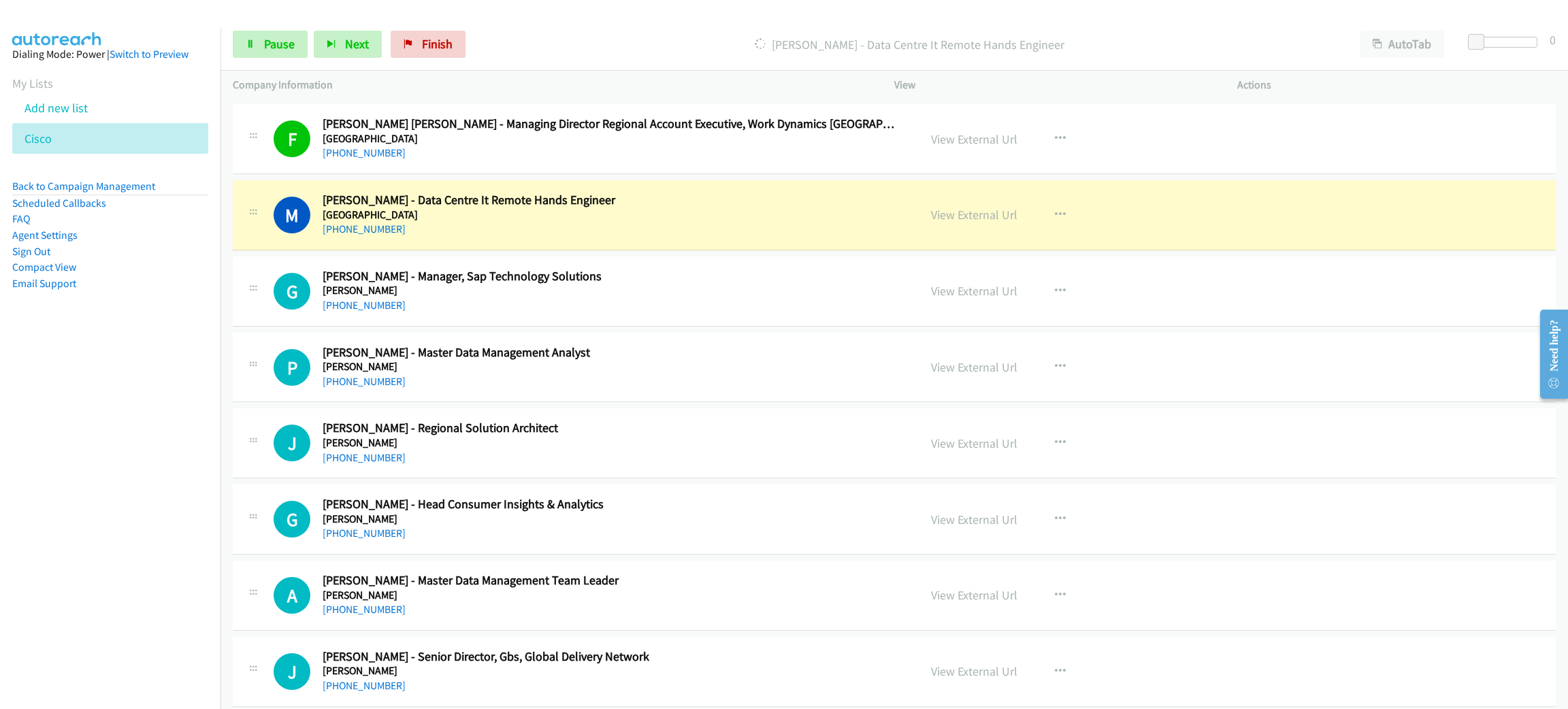
scroll to position [5407, 0]
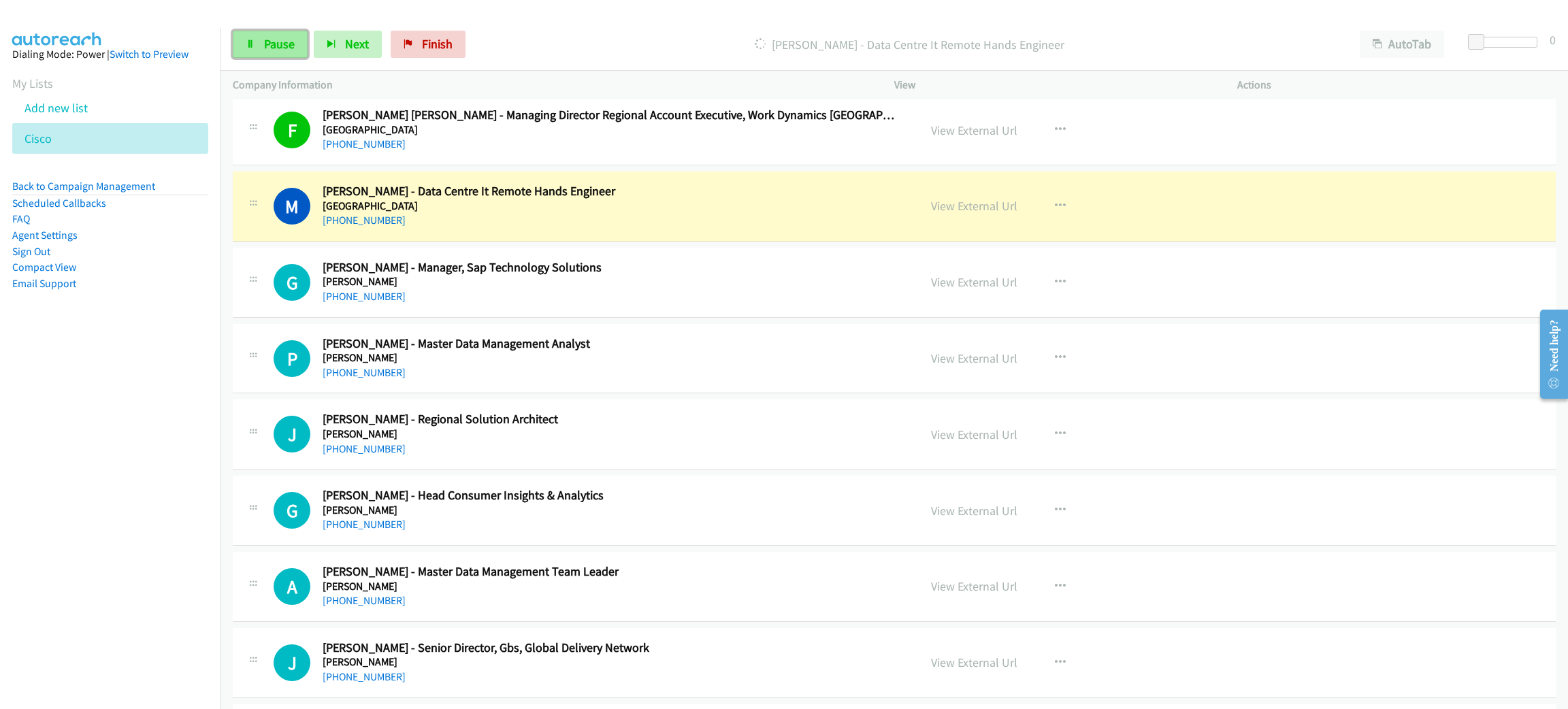
click at [250, 41] on icon at bounding box center [250, 44] width 10 height 10
click at [950, 210] on link "View External Url" at bounding box center [974, 205] width 86 height 16
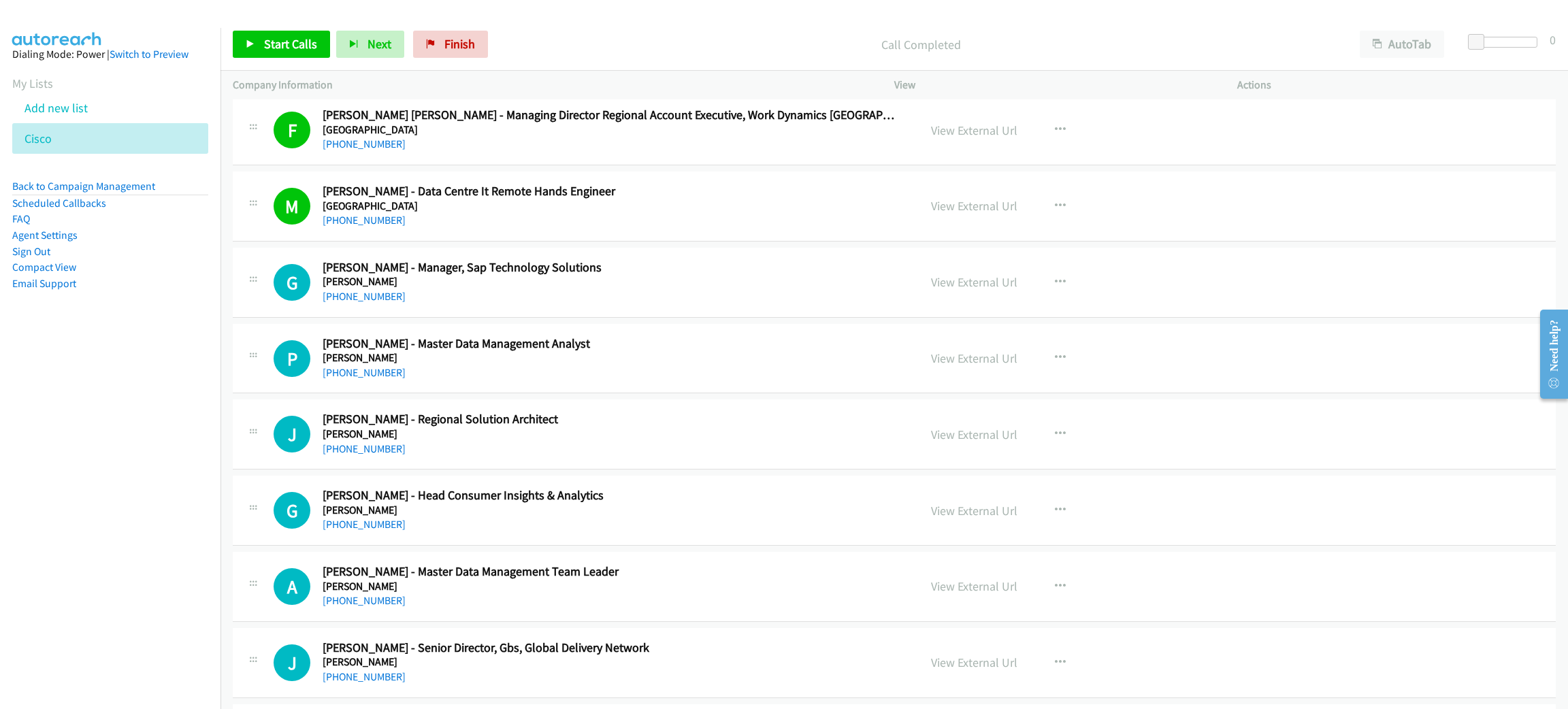
click at [0, 446] on nav "Dialing Mode: Power | Switch to Preview My Lists Add new list Cisco Back to Cam…" at bounding box center [110, 383] width 221 height 709
click at [303, 45] on span "Start Calls" at bounding box center [290, 44] width 53 height 16
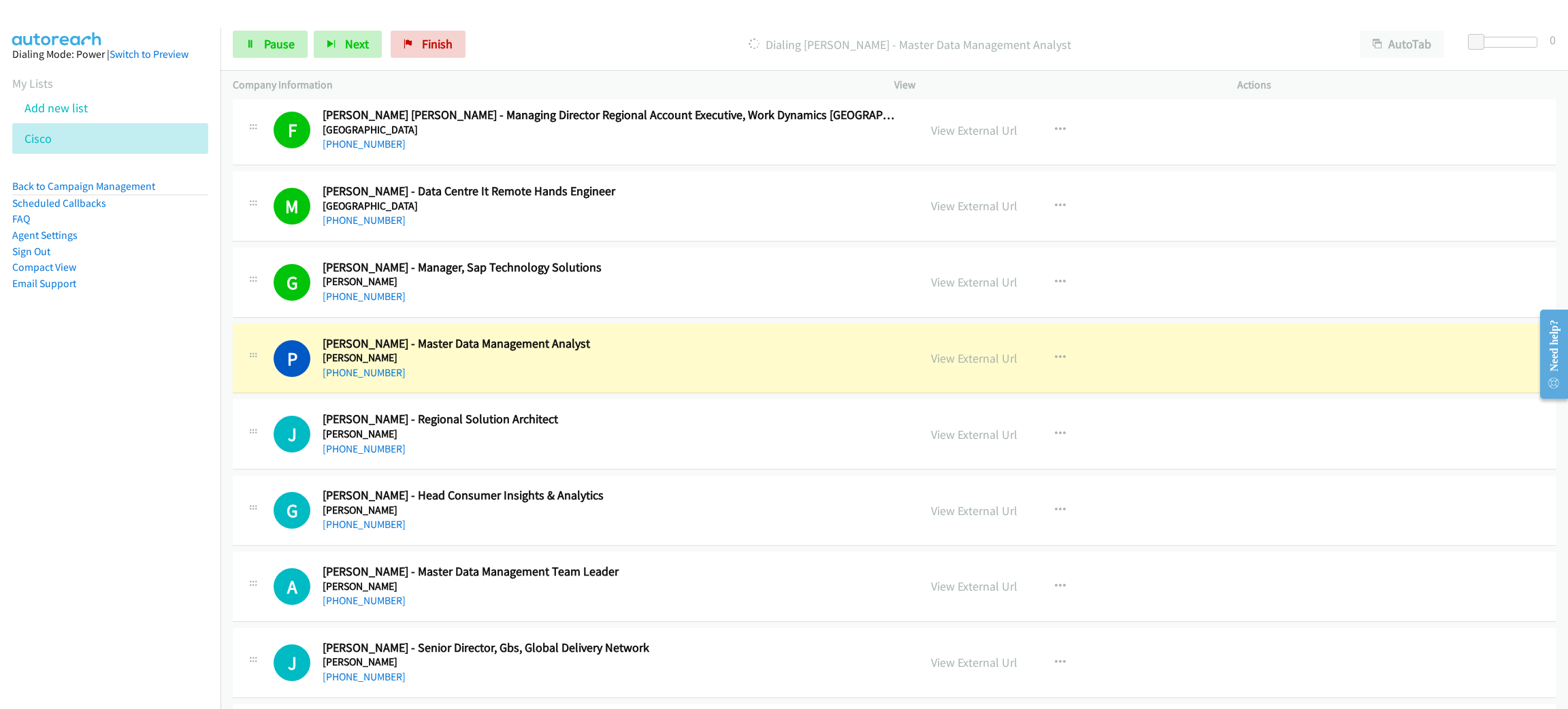
click at [549, 363] on h5 "Kimberly Clark" at bounding box center [611, 357] width 576 height 13
click at [958, 366] on link "View External Url" at bounding box center [974, 357] width 86 height 16
click at [297, 37] on link "Pause" at bounding box center [270, 44] width 75 height 27
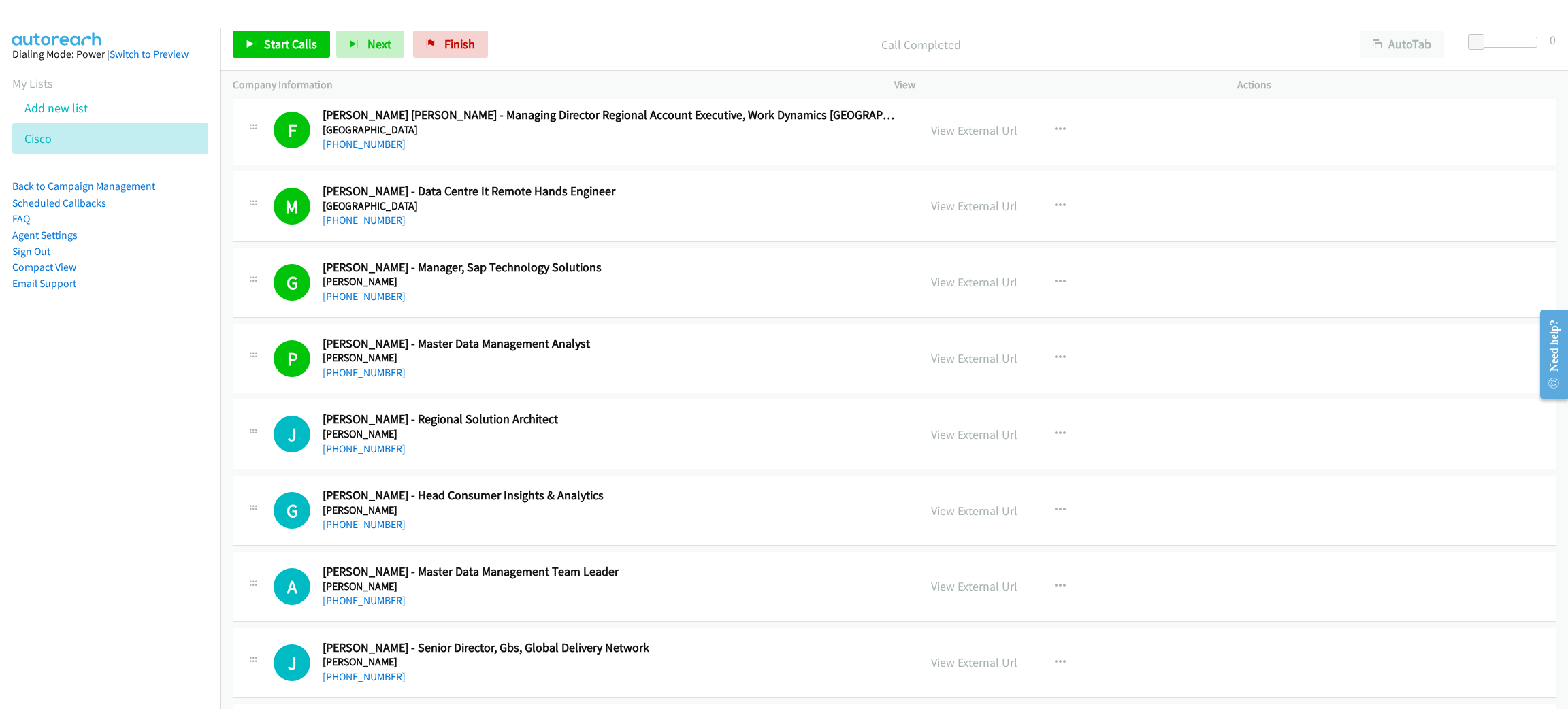
click at [285, 29] on div "Start Calls Pause Next Finish Call Completed AutoTab AutoTab 0" at bounding box center [894, 44] width 1348 height 52
click at [285, 38] on span "Start Calls" at bounding box center [290, 44] width 53 height 16
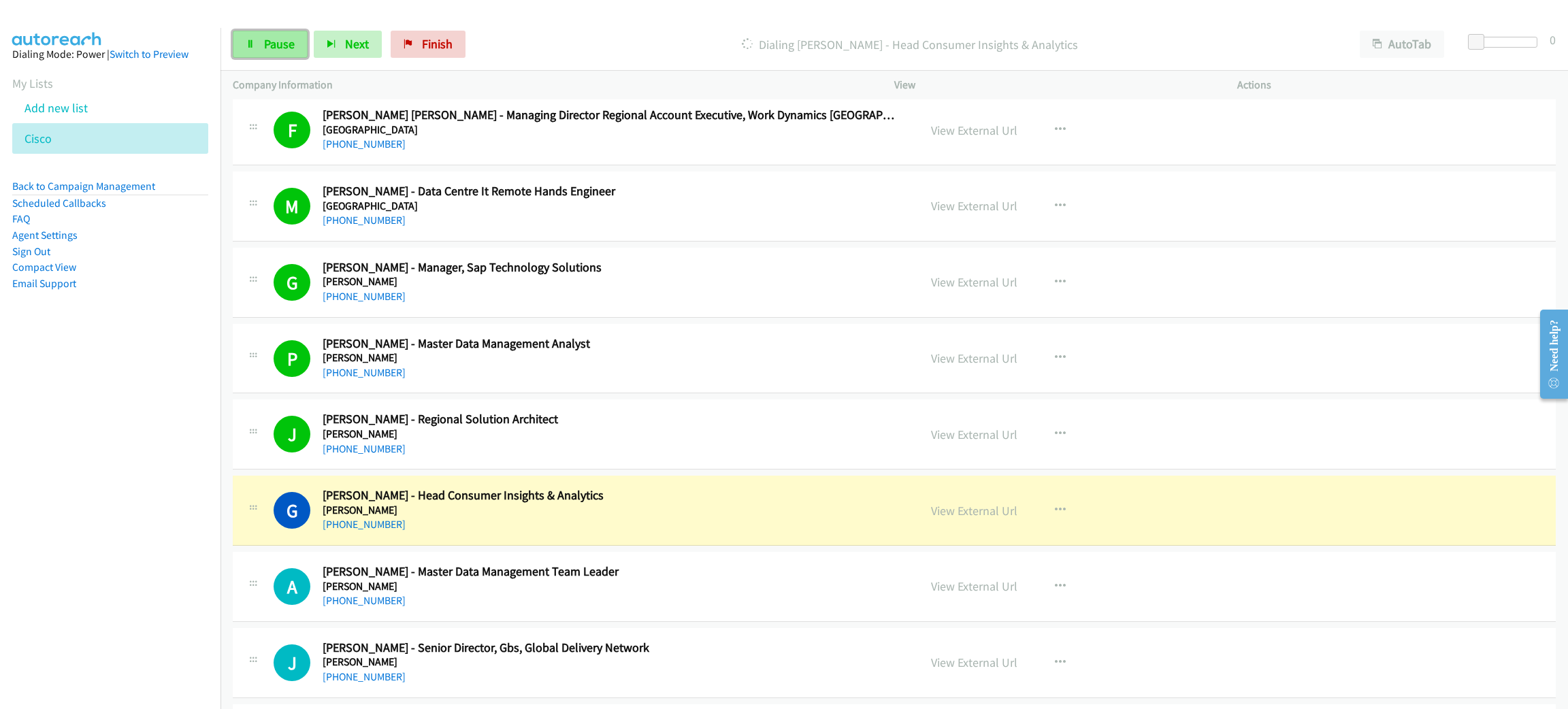
click at [280, 47] on span "Pause" at bounding box center [279, 44] width 30 height 16
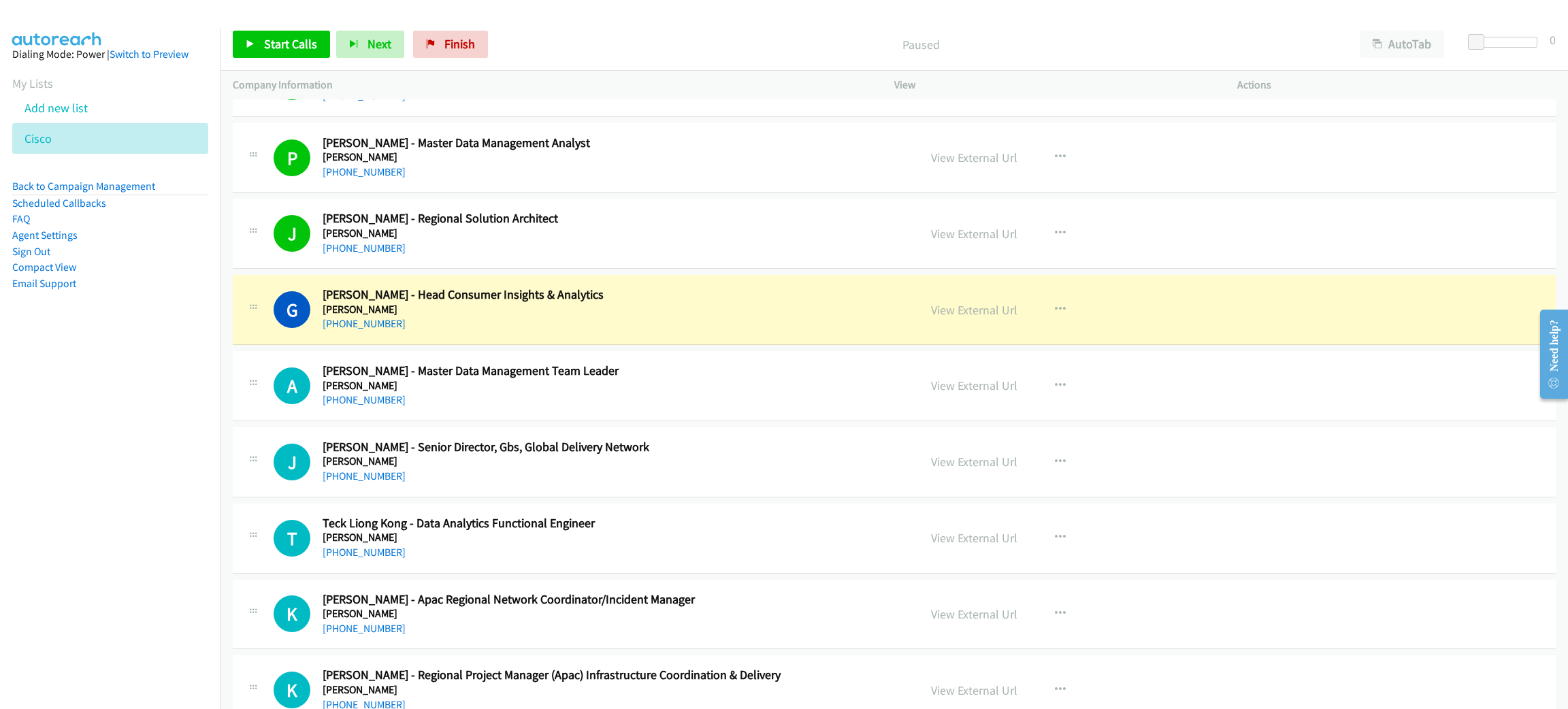
scroll to position [5612, 0]
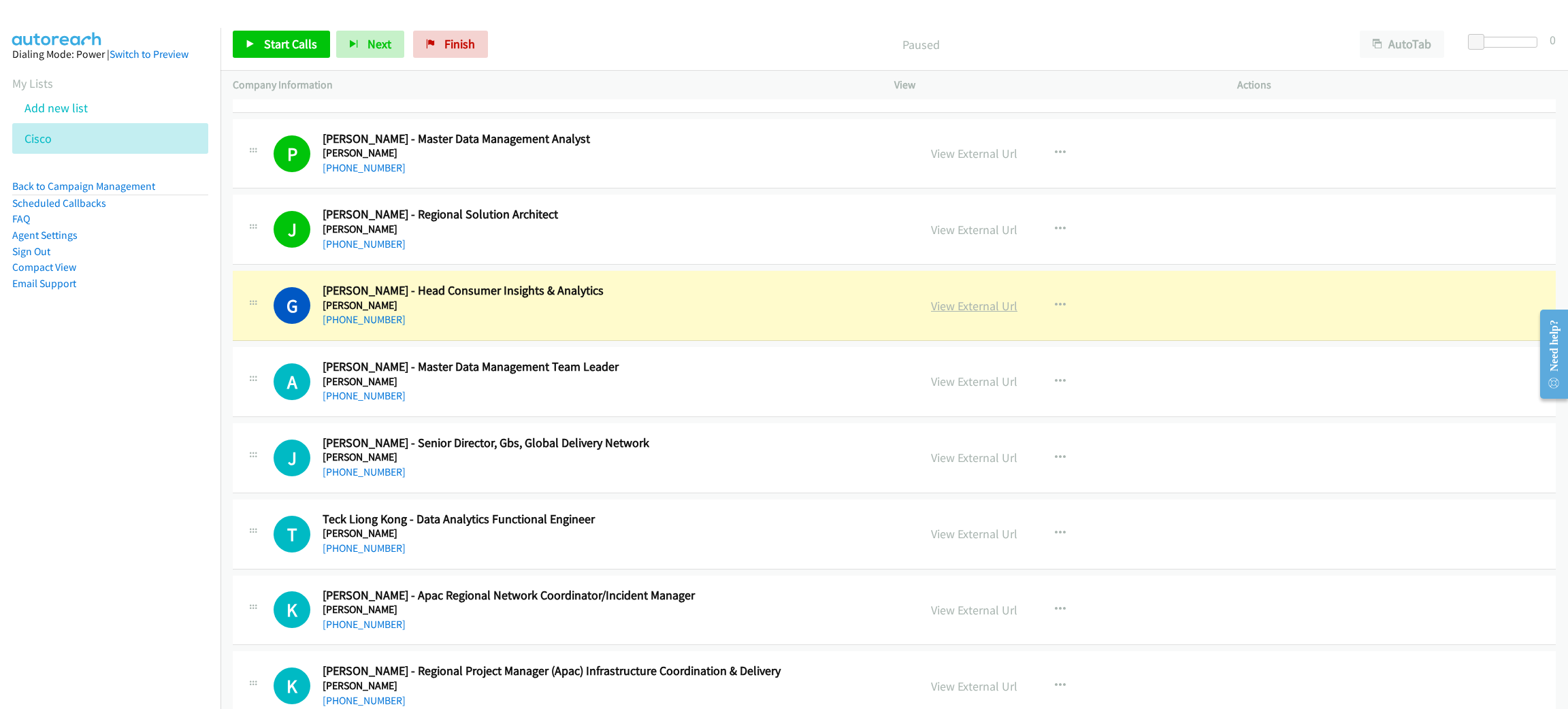
click at [949, 314] on link "View External Url" at bounding box center [974, 305] width 86 height 16
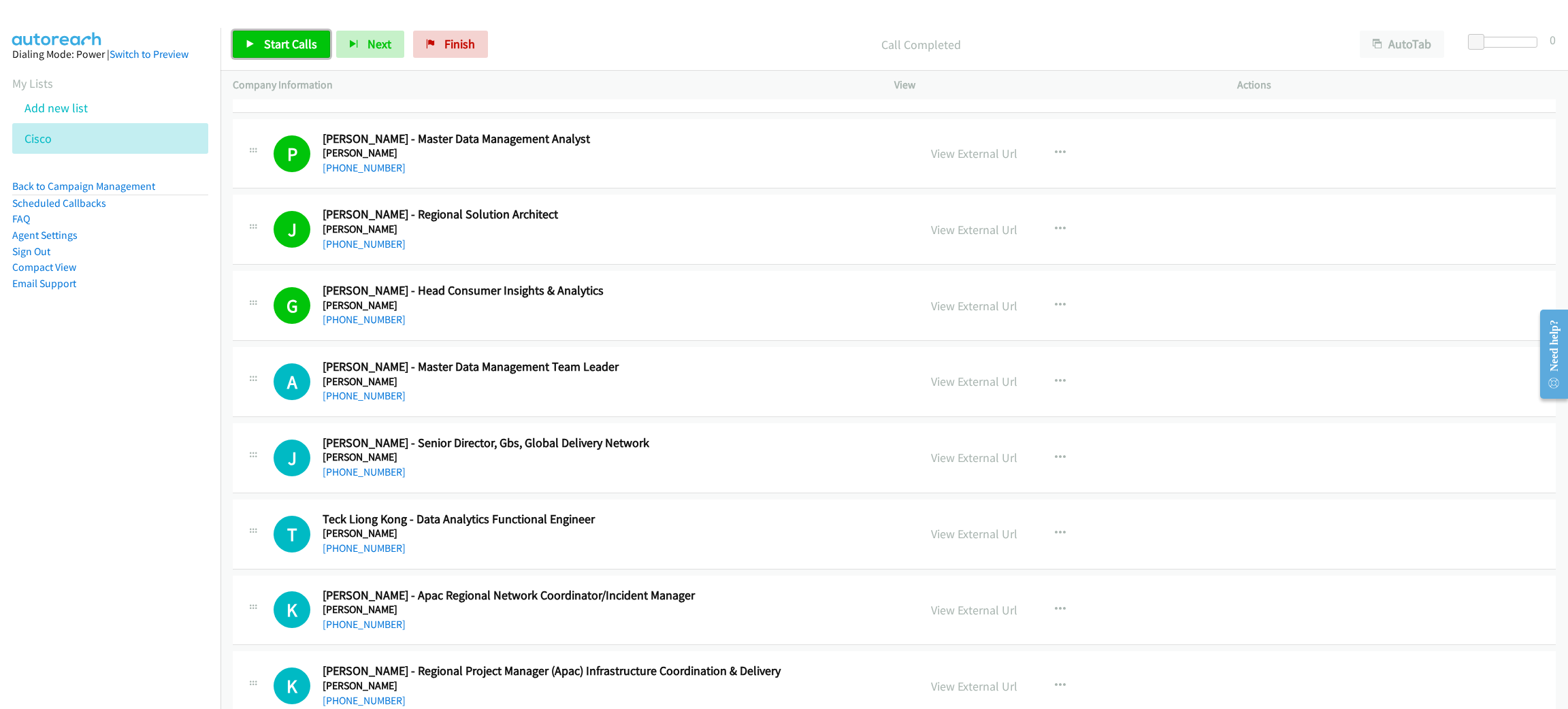
click at [299, 39] on span "Start Calls" at bounding box center [290, 44] width 53 height 16
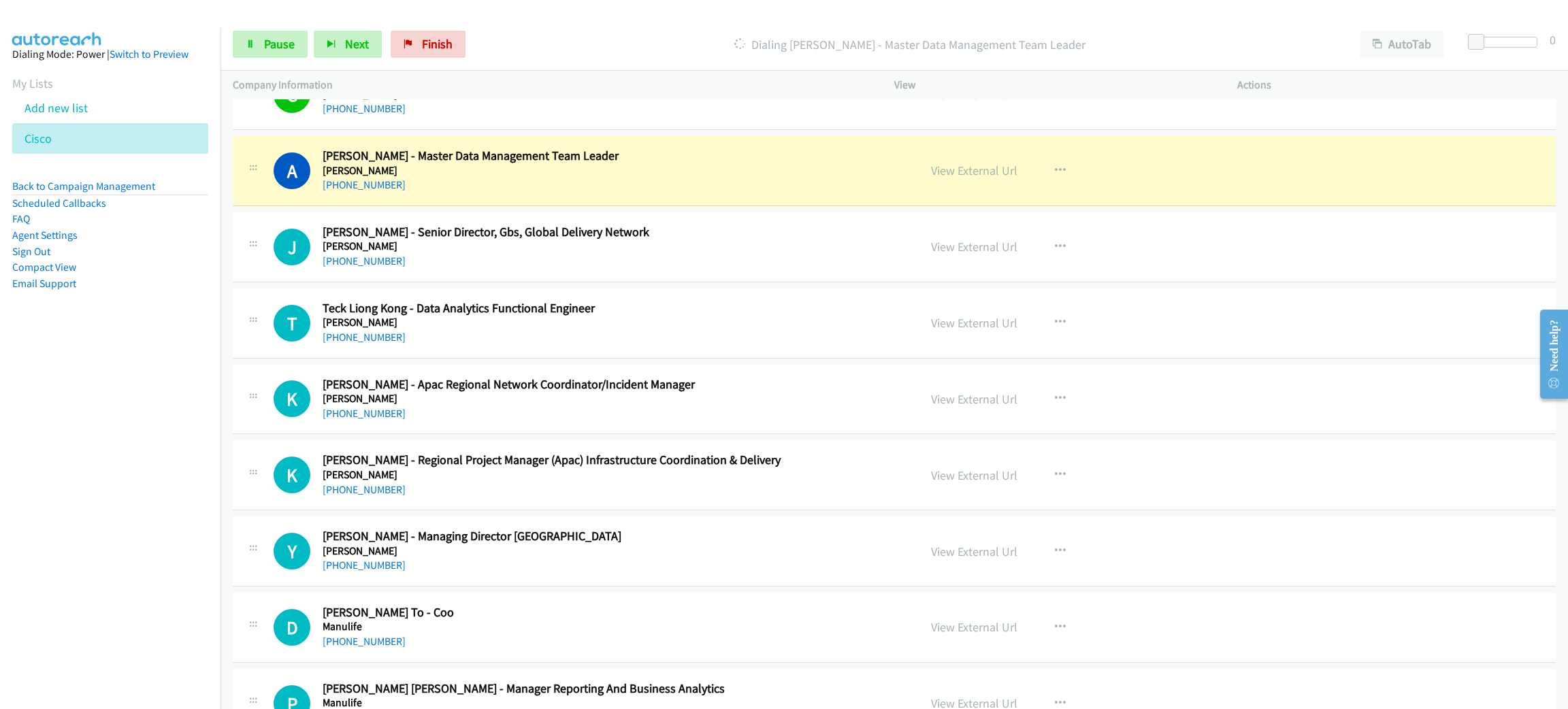
scroll to position [5816, 0]
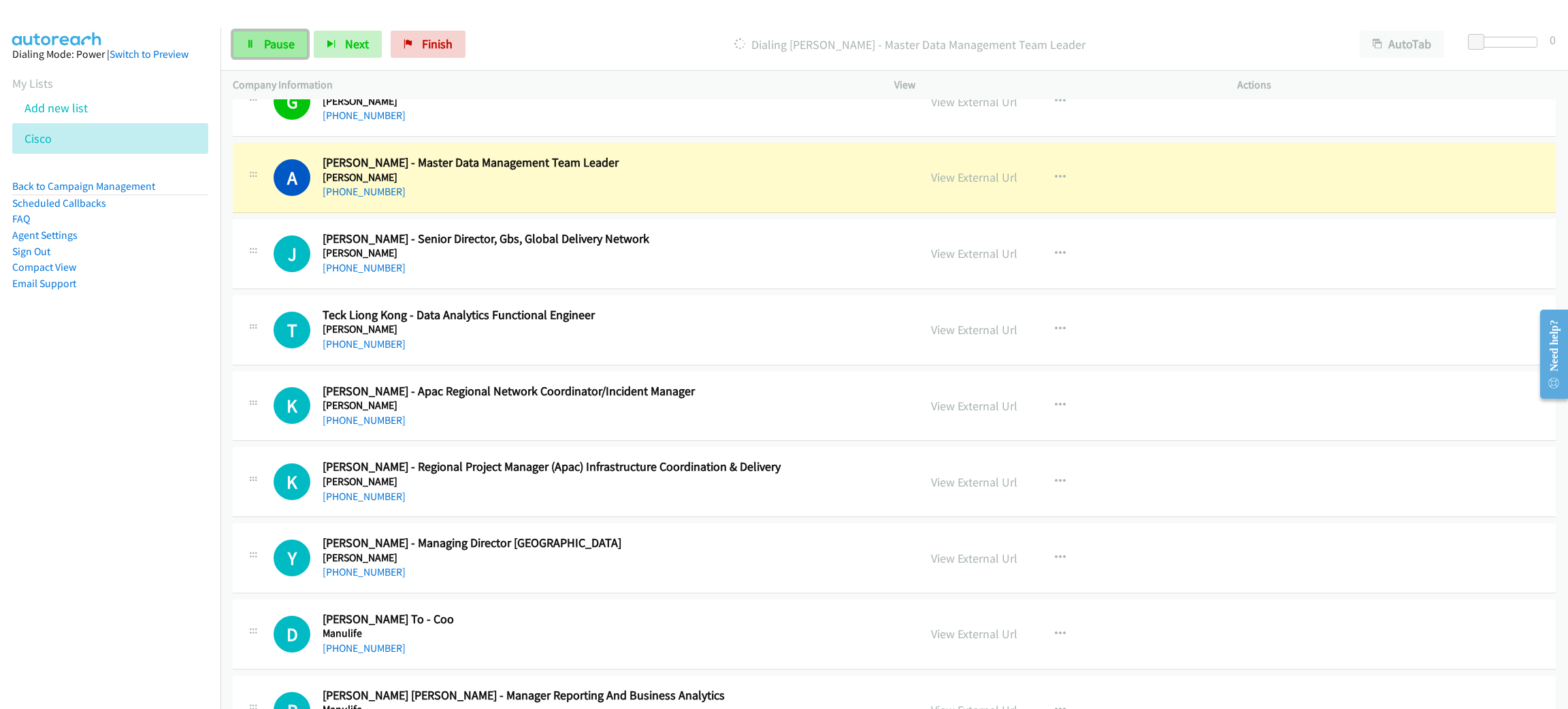
click at [256, 43] on link "Pause" at bounding box center [270, 44] width 75 height 27
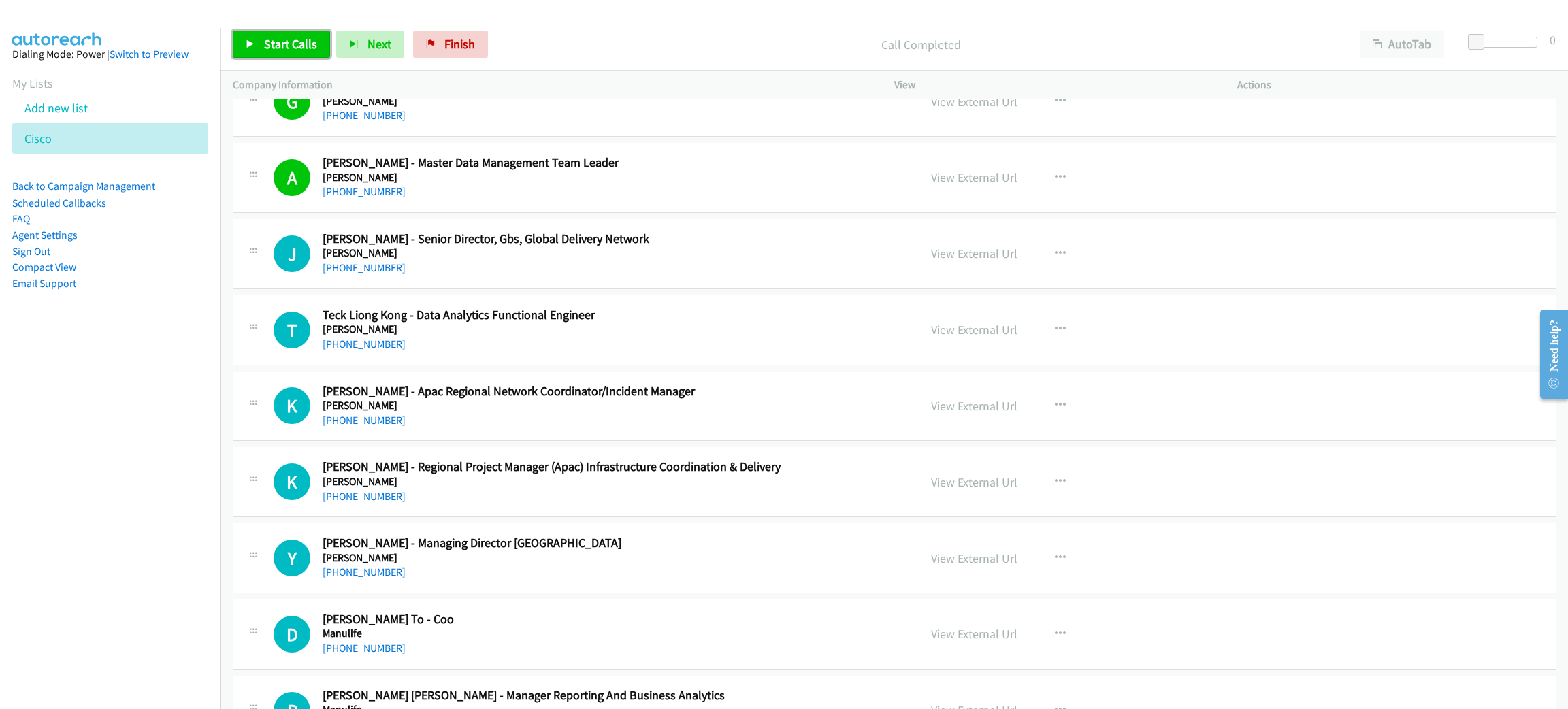
click at [307, 44] on span "Start Calls" at bounding box center [290, 44] width 53 height 16
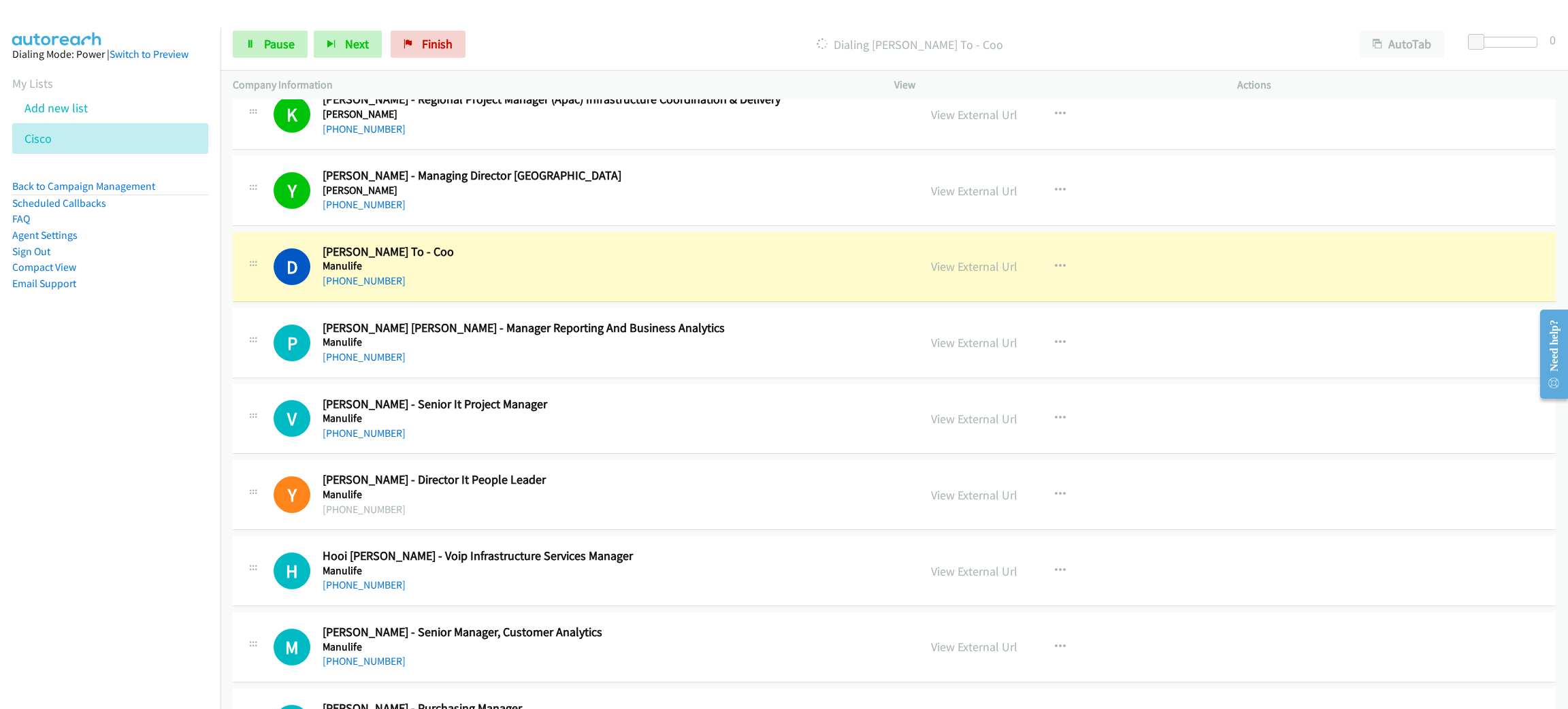
scroll to position [6224, 0]
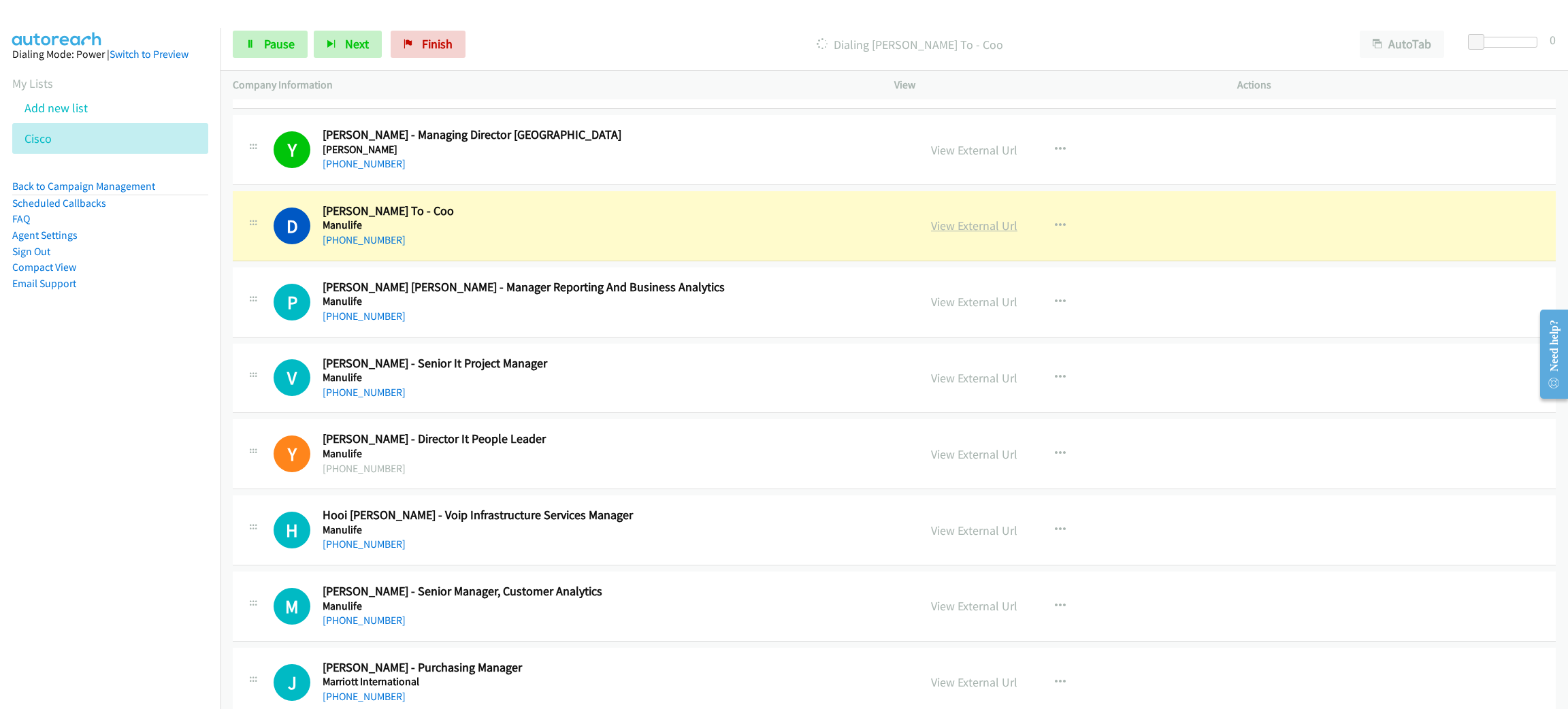
click at [981, 233] on link "View External Url" at bounding box center [974, 225] width 86 height 16
click at [276, 42] on span "Pause" at bounding box center [279, 44] width 30 height 16
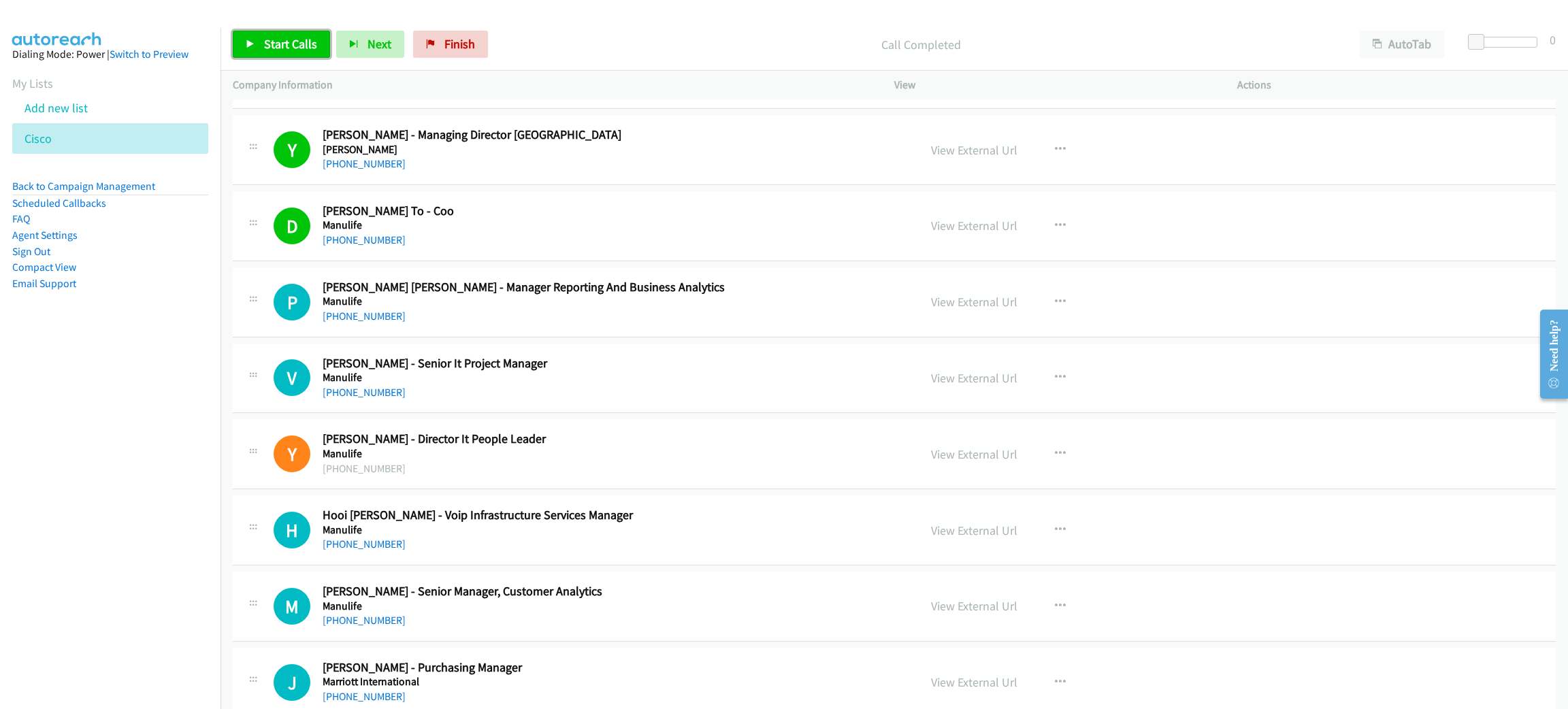
click at [276, 55] on link "Start Calls" at bounding box center [282, 44] width 98 height 27
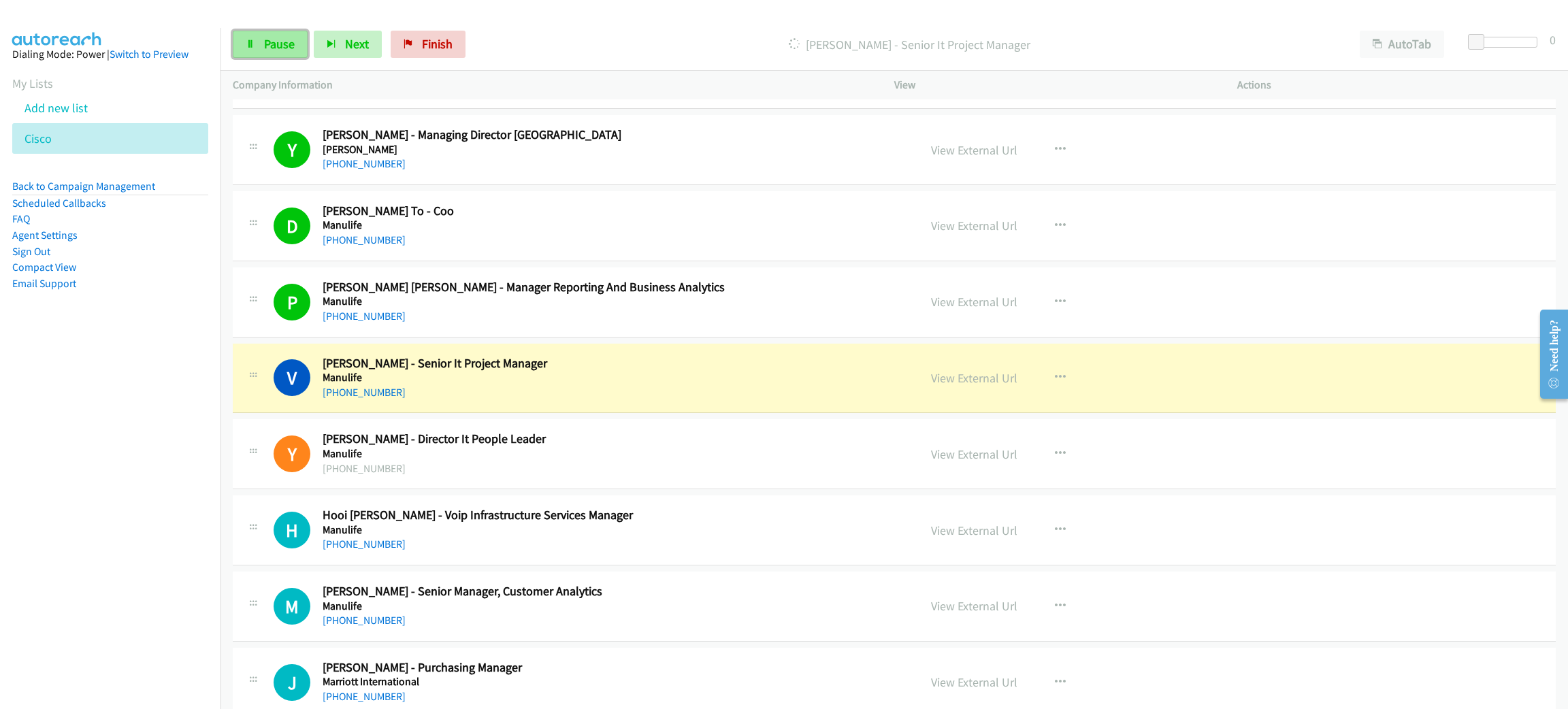
click at [279, 51] on span "Pause" at bounding box center [279, 44] width 30 height 16
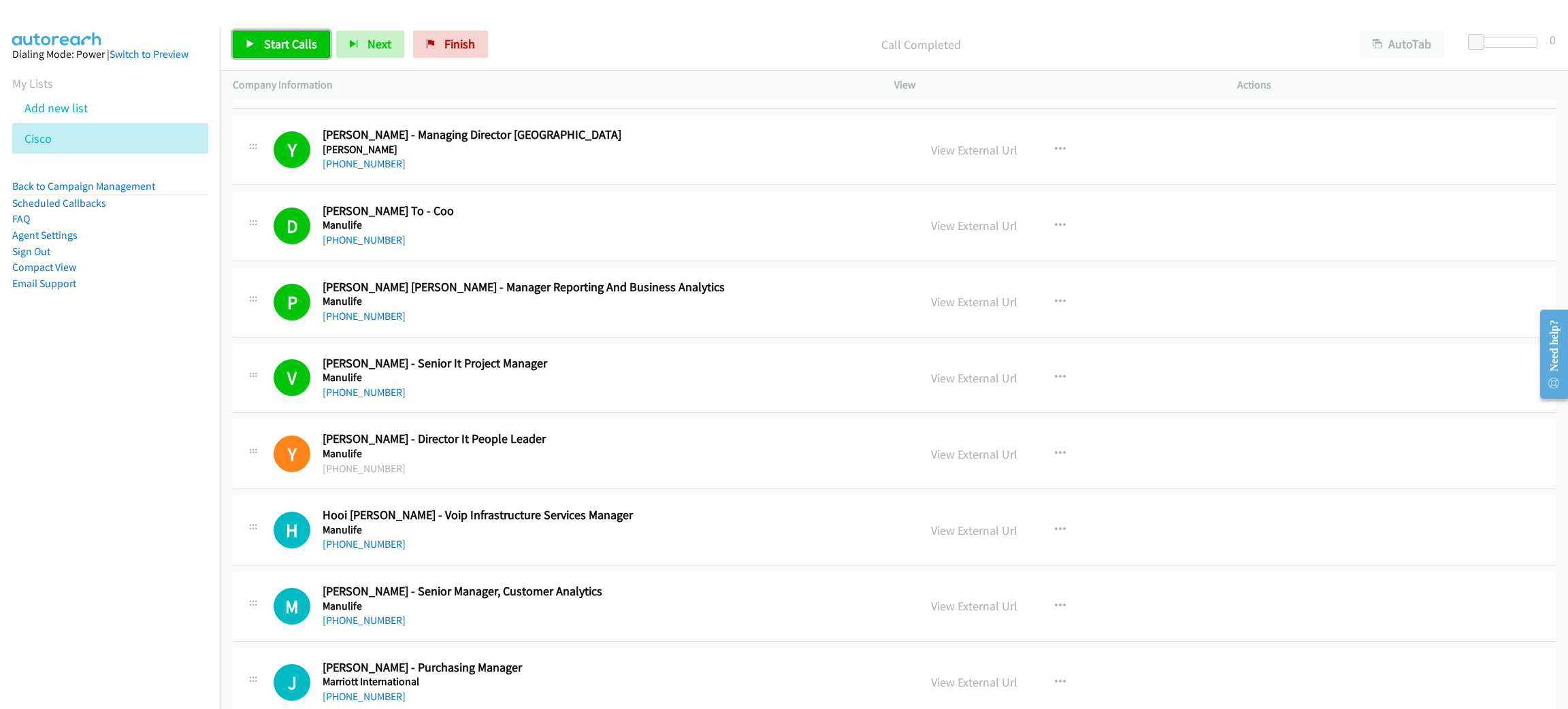
click at [292, 32] on link "Start Calls" at bounding box center [282, 44] width 98 height 27
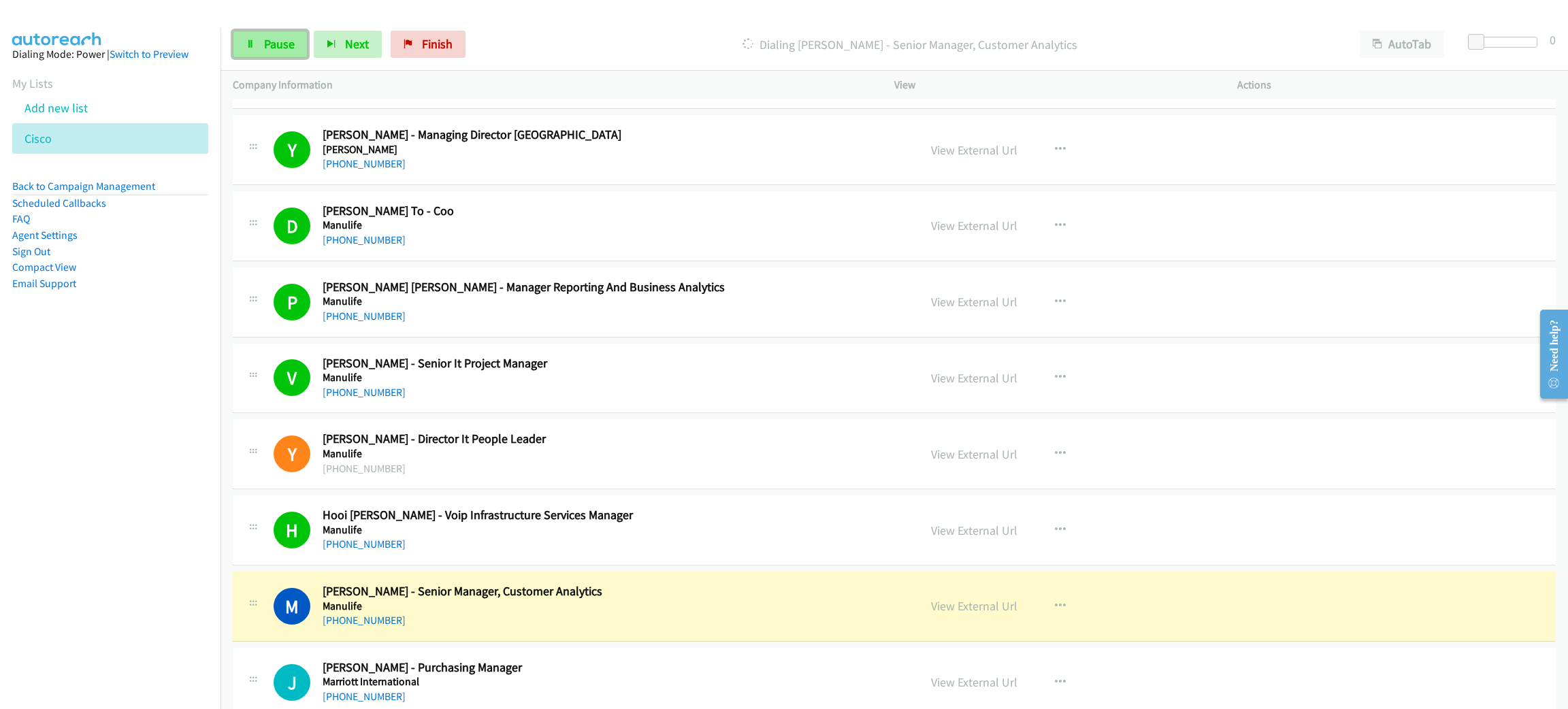
click at [289, 34] on link "Pause" at bounding box center [270, 44] width 75 height 27
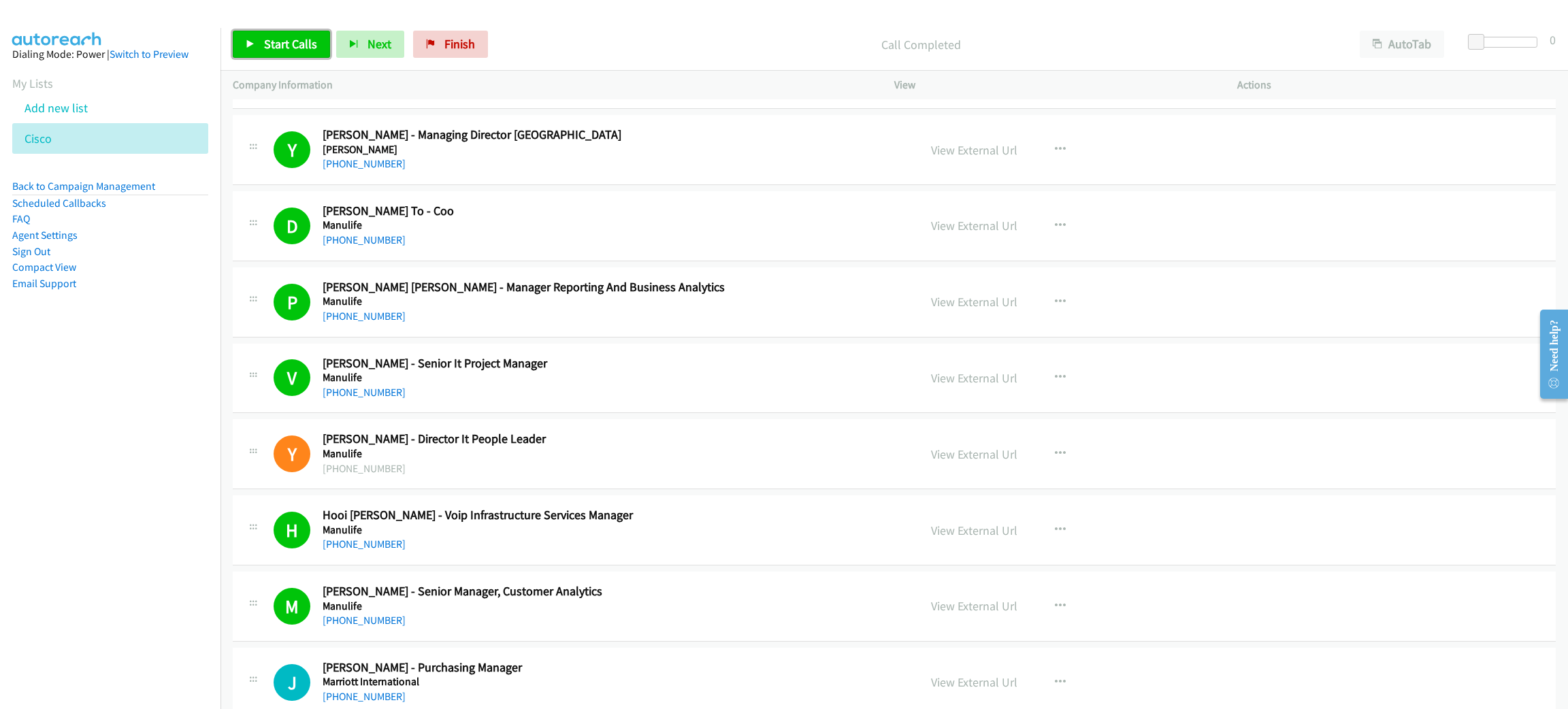
click at [297, 42] on span "Start Calls" at bounding box center [290, 44] width 53 height 16
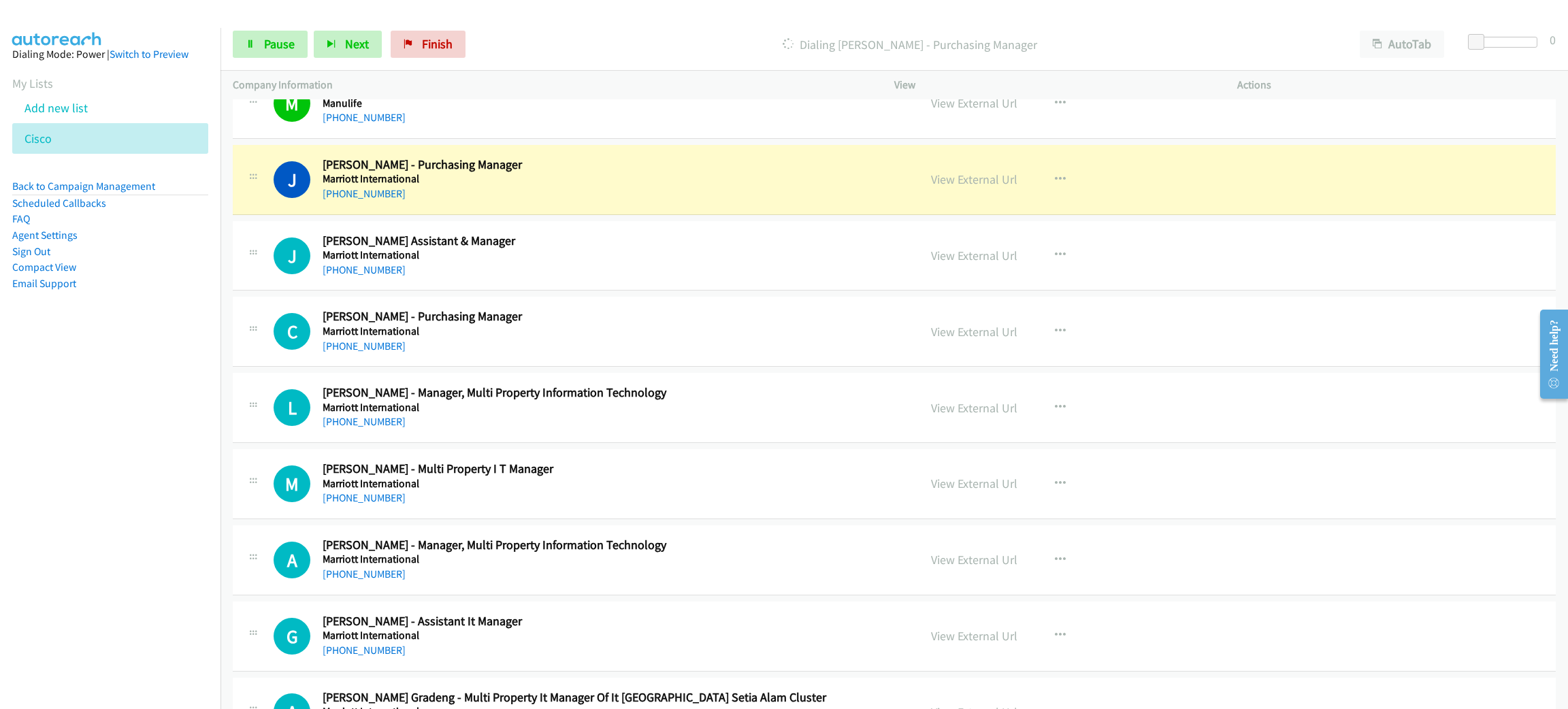
scroll to position [6734, 0]
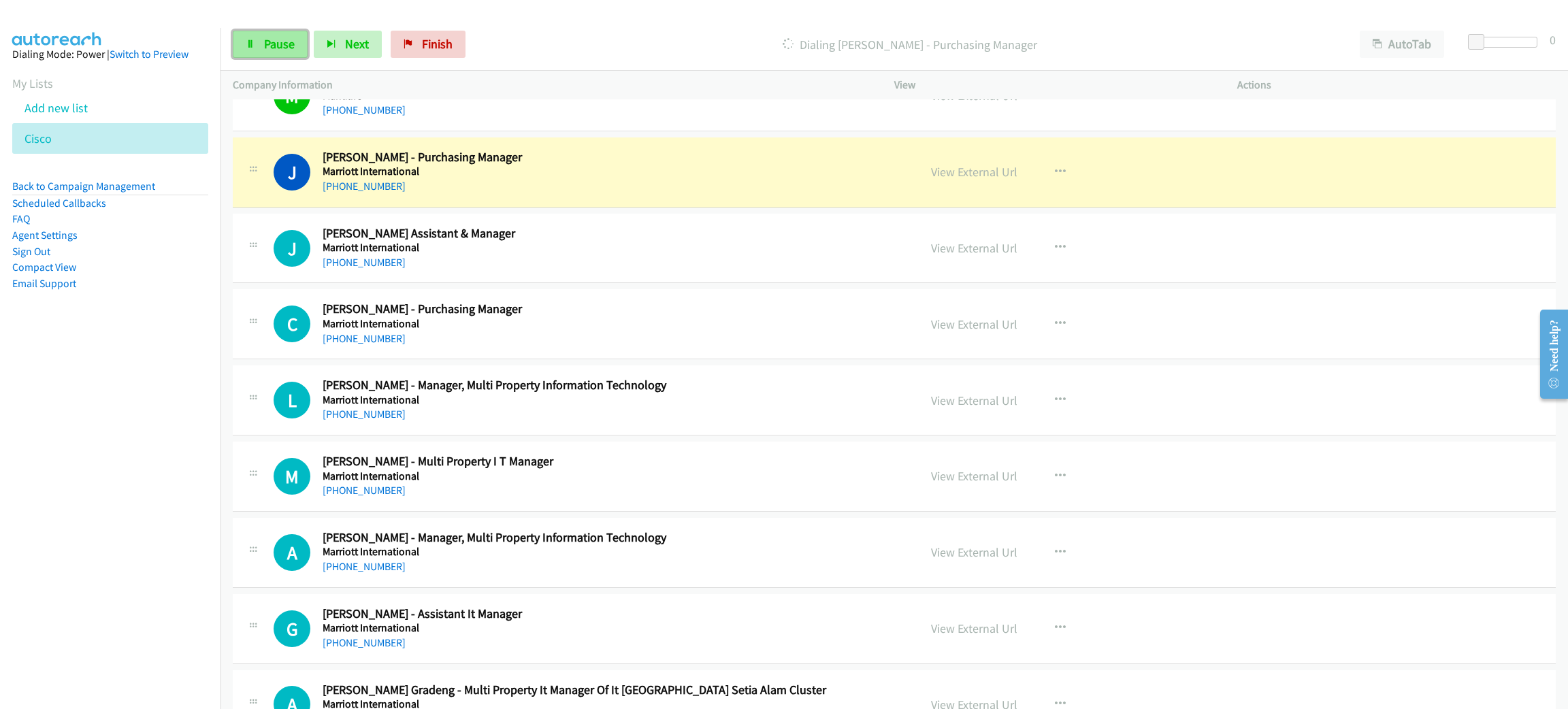
click at [293, 47] on span "Pause" at bounding box center [279, 44] width 30 height 16
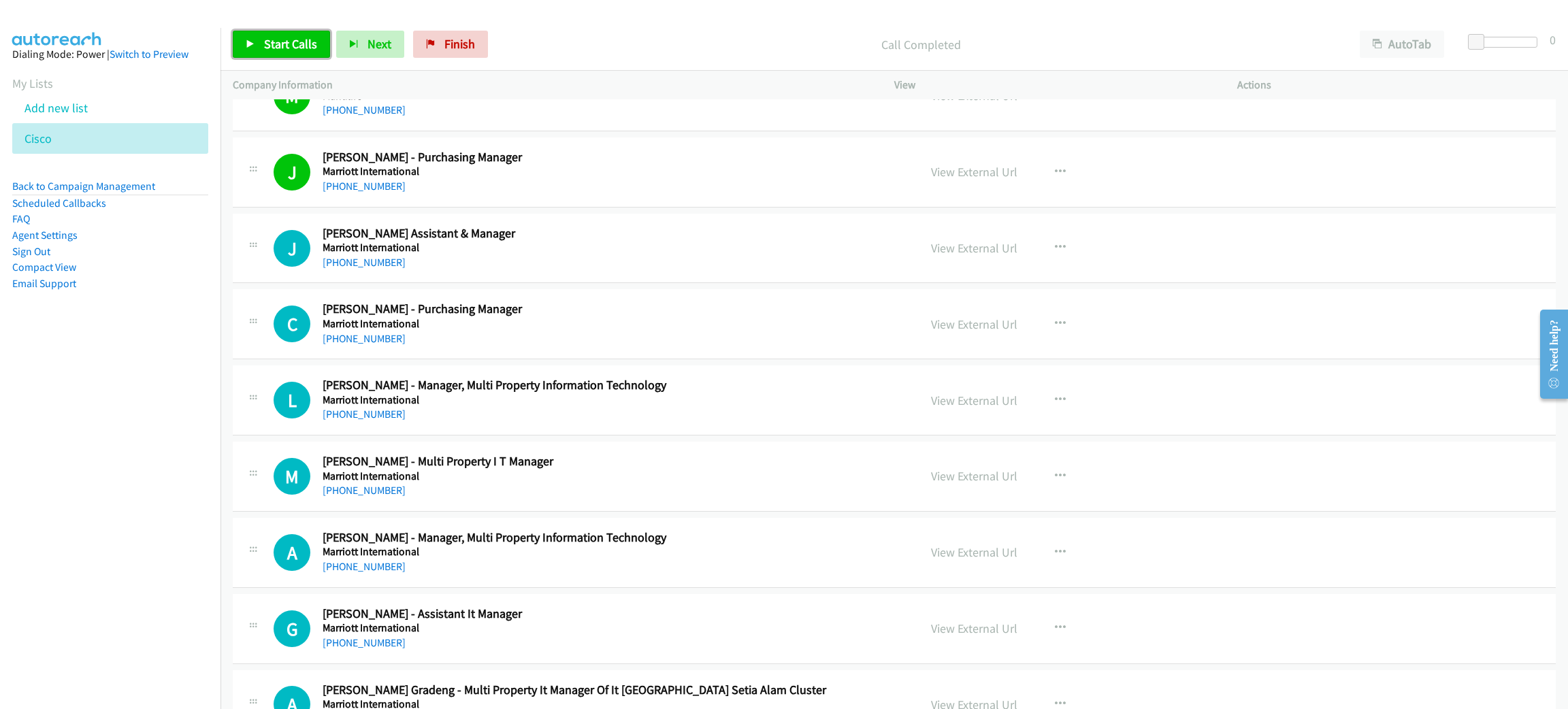
click at [285, 40] on span "Start Calls" at bounding box center [290, 44] width 53 height 16
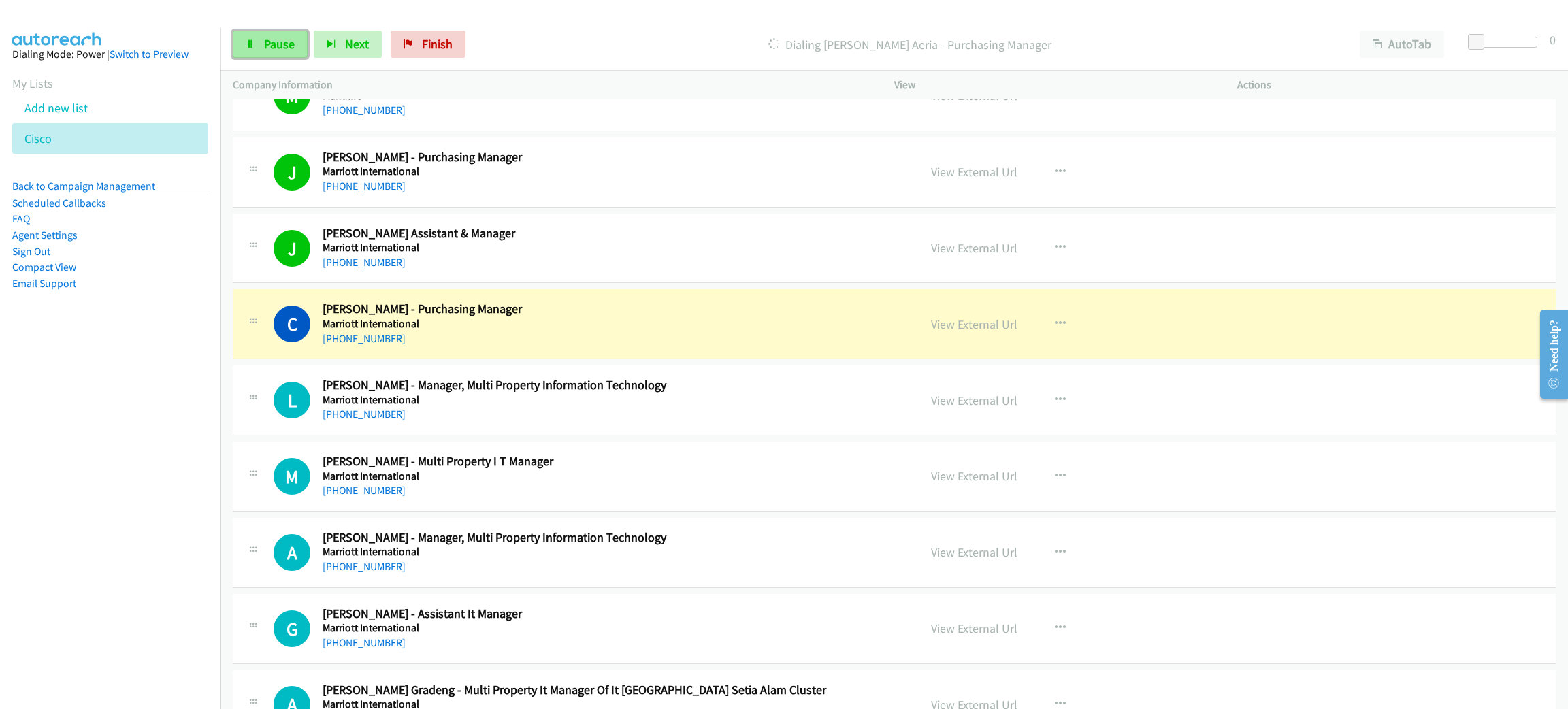
click at [271, 53] on link "Pause" at bounding box center [270, 44] width 75 height 27
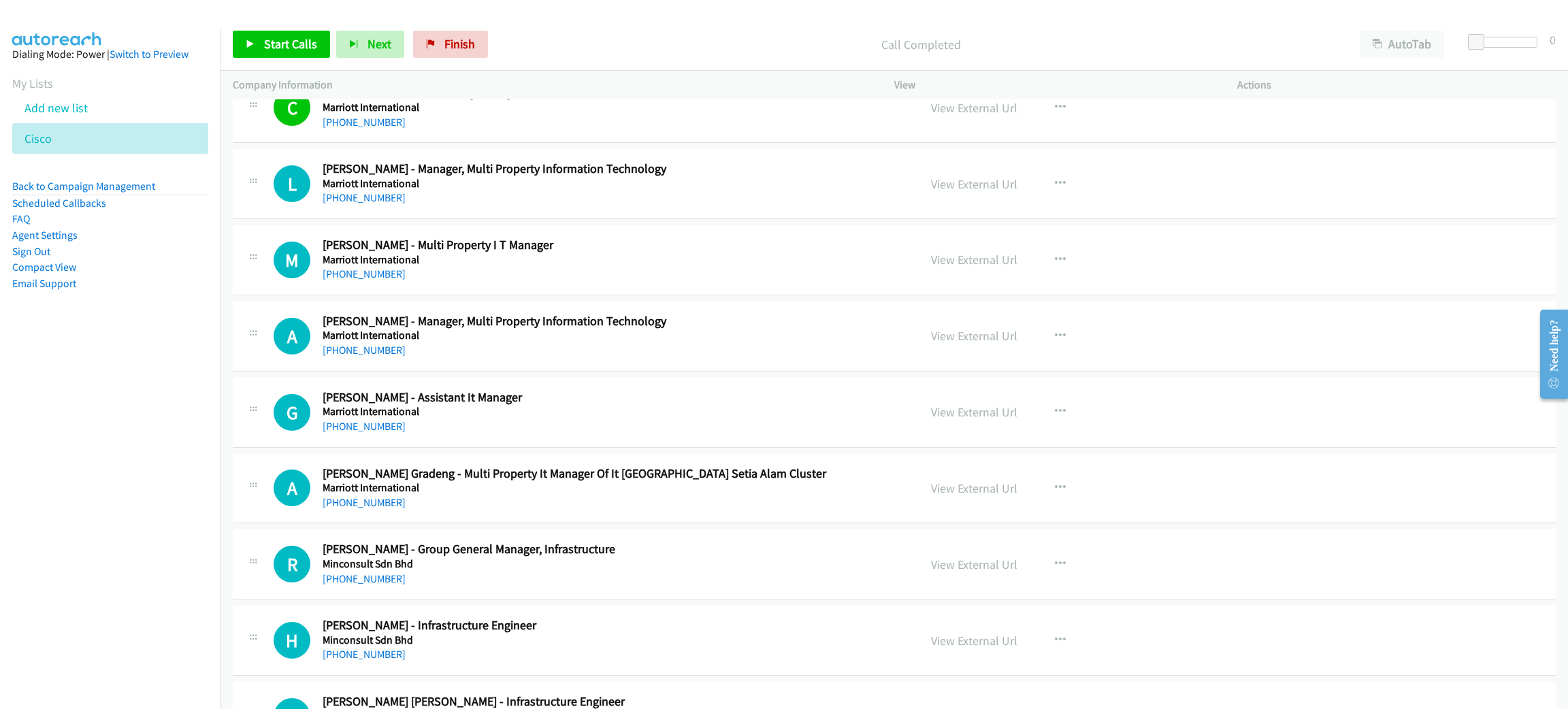
scroll to position [6939, 0]
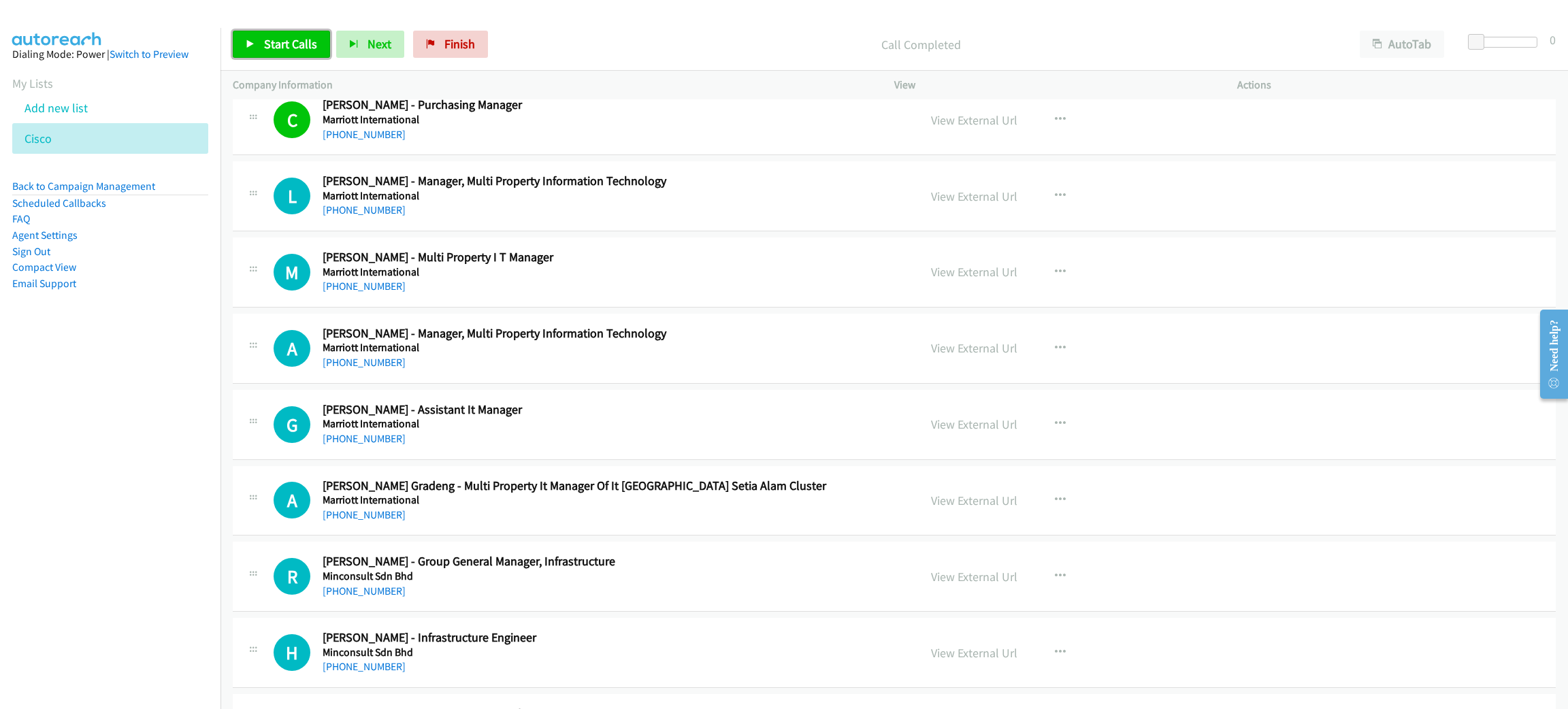
click at [303, 44] on span "Start Calls" at bounding box center [290, 44] width 53 height 16
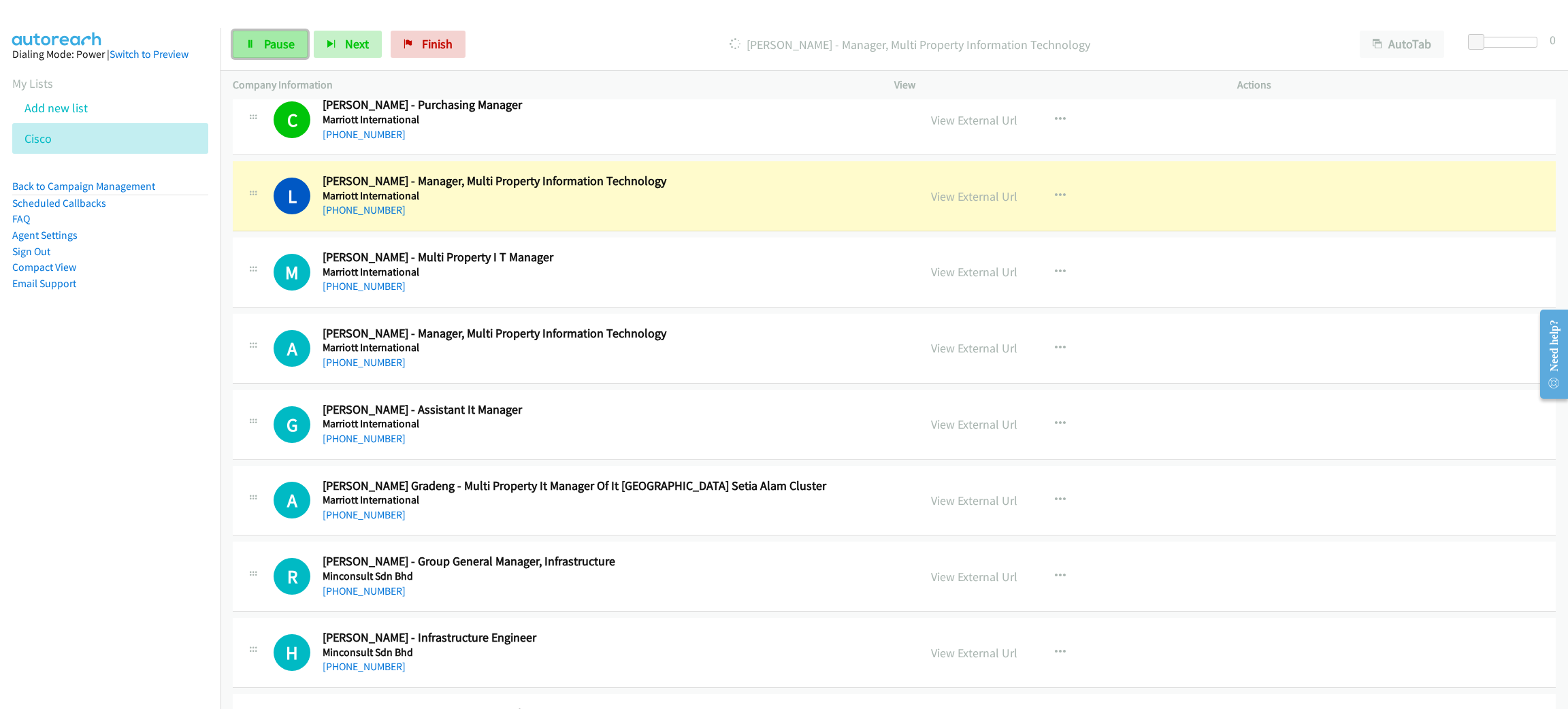
click at [287, 47] on span "Pause" at bounding box center [279, 44] width 30 height 16
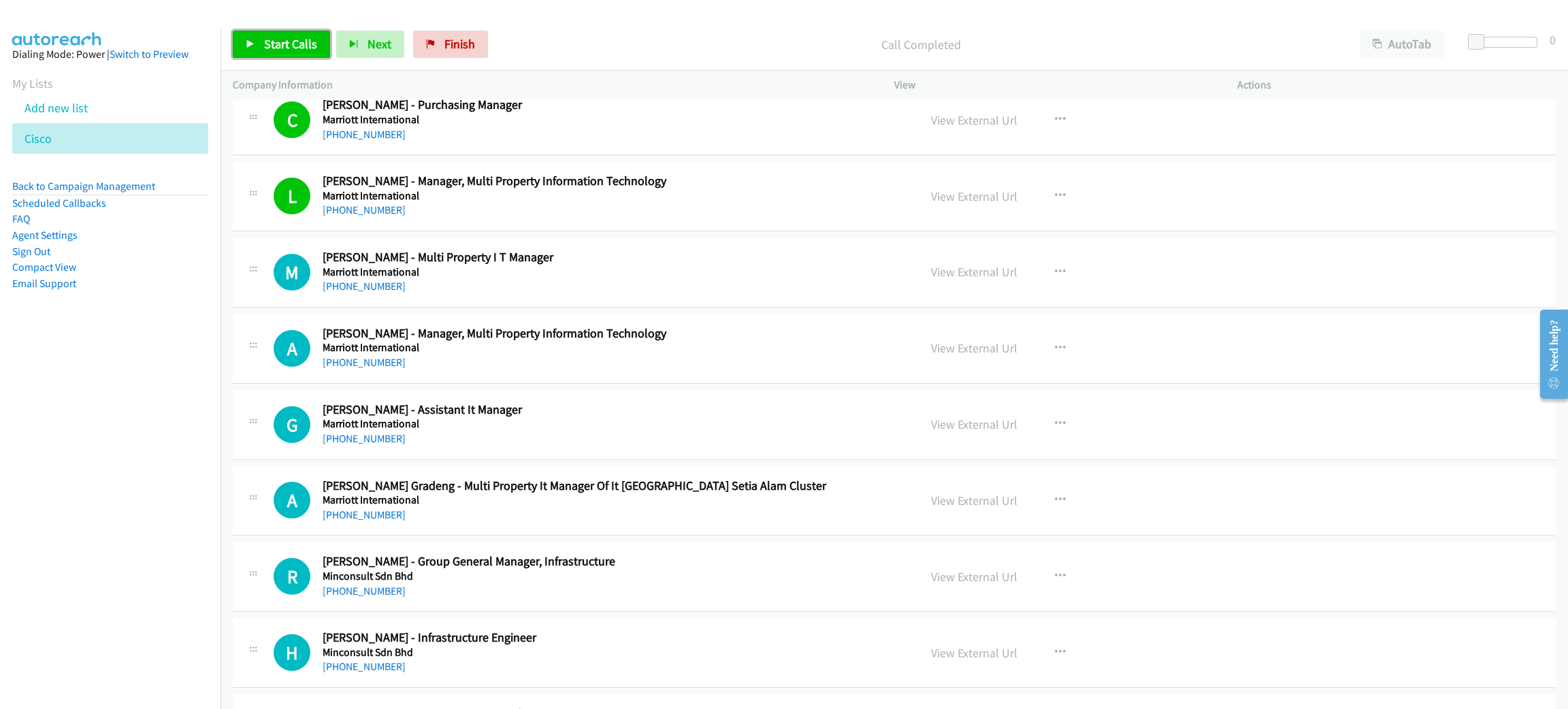
click at [264, 39] on span "Start Calls" at bounding box center [290, 44] width 53 height 16
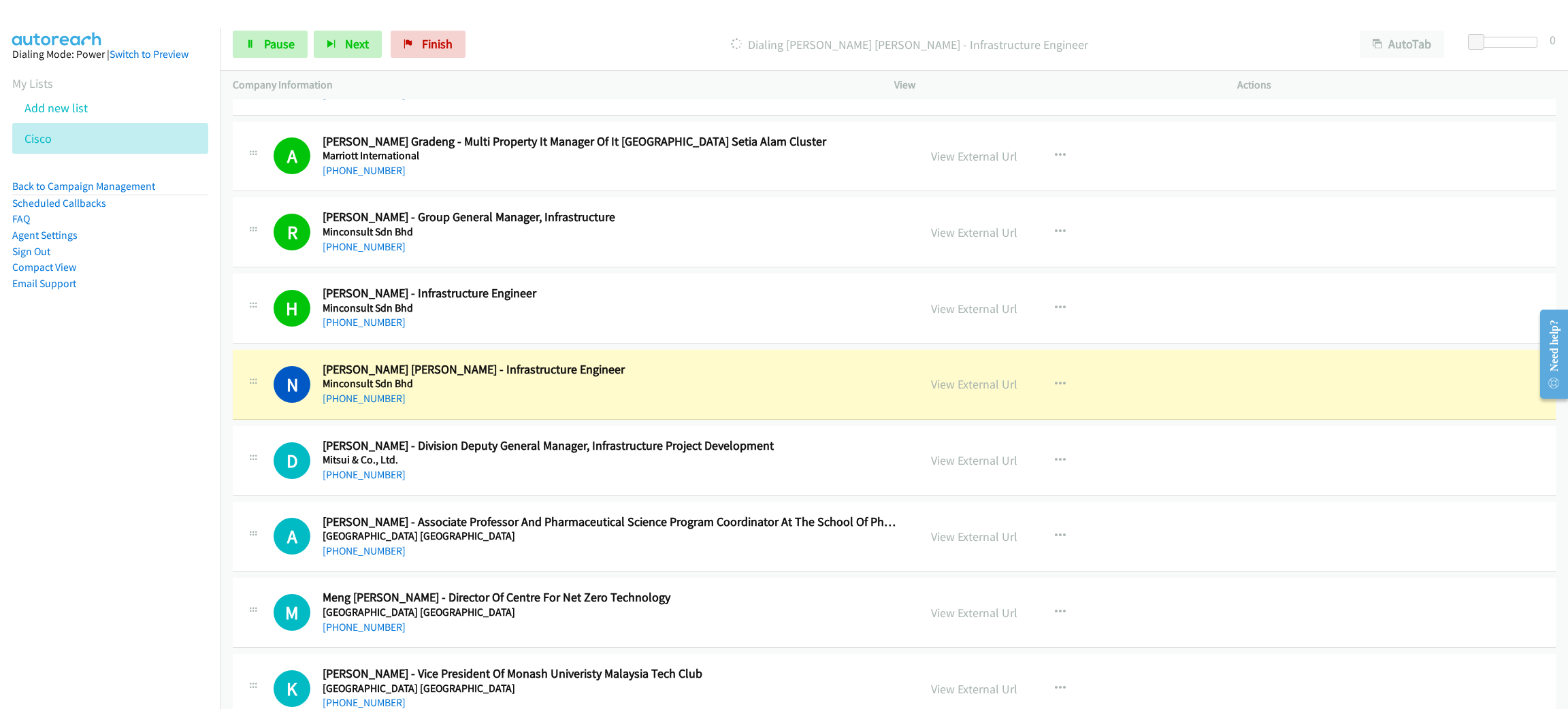
scroll to position [7550, 0]
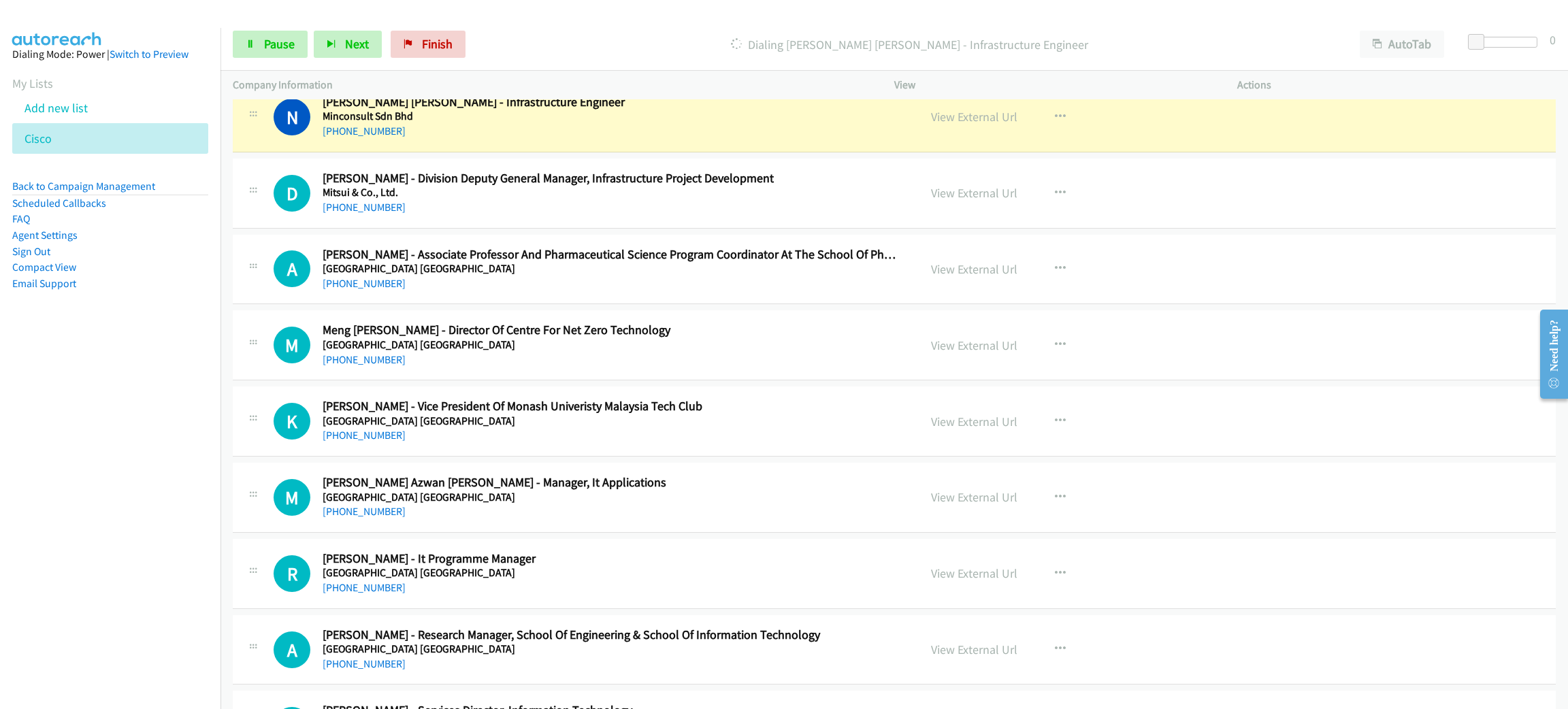
click at [651, 152] on div "N Callback Scheduled Nurul Hariyanti Mohd Rais - Infrastructure Engineer Mincon…" at bounding box center [894, 117] width 1323 height 70
click at [969, 125] on link "View External Url" at bounding box center [974, 116] width 86 height 16
click at [256, 51] on link "Pause" at bounding box center [270, 44] width 75 height 27
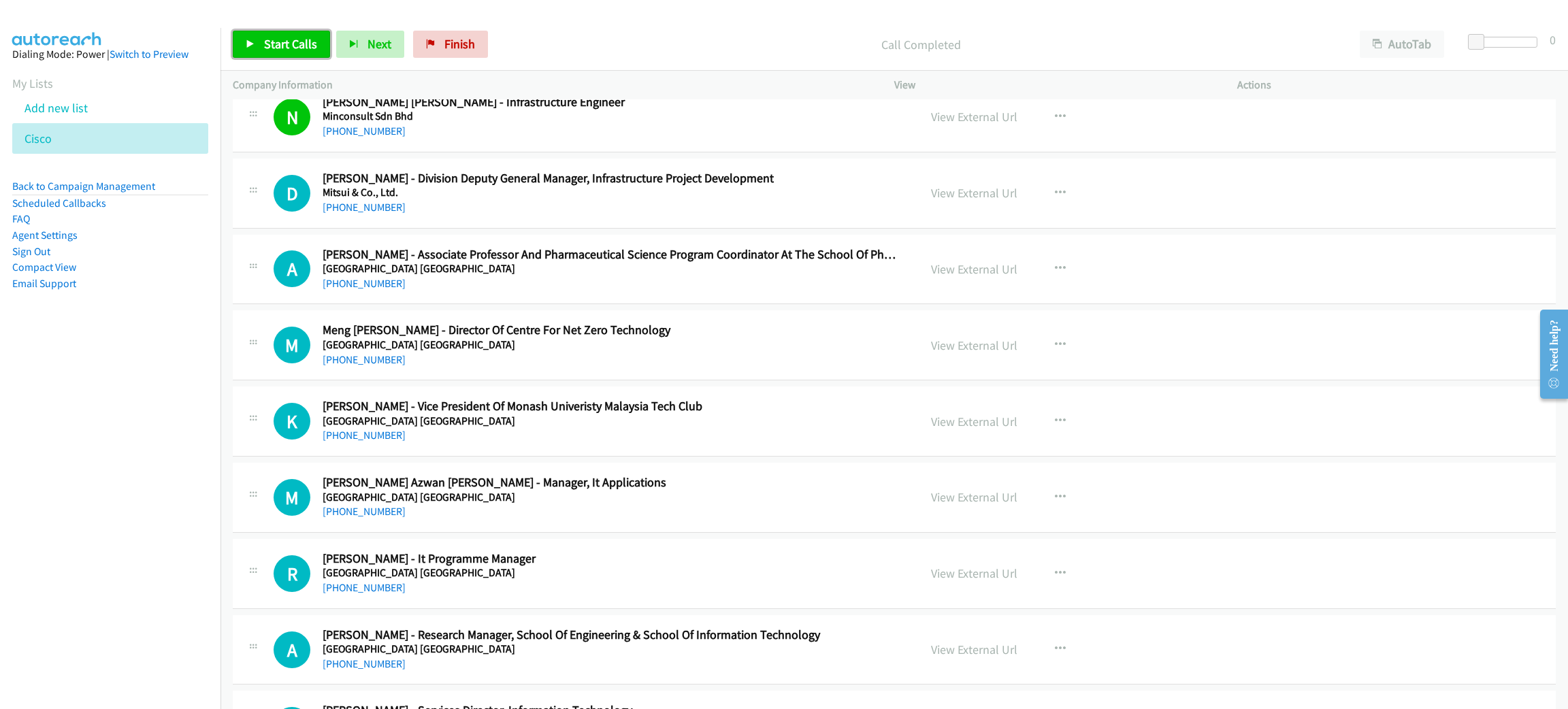
click at [312, 45] on span "Start Calls" at bounding box center [290, 44] width 53 height 16
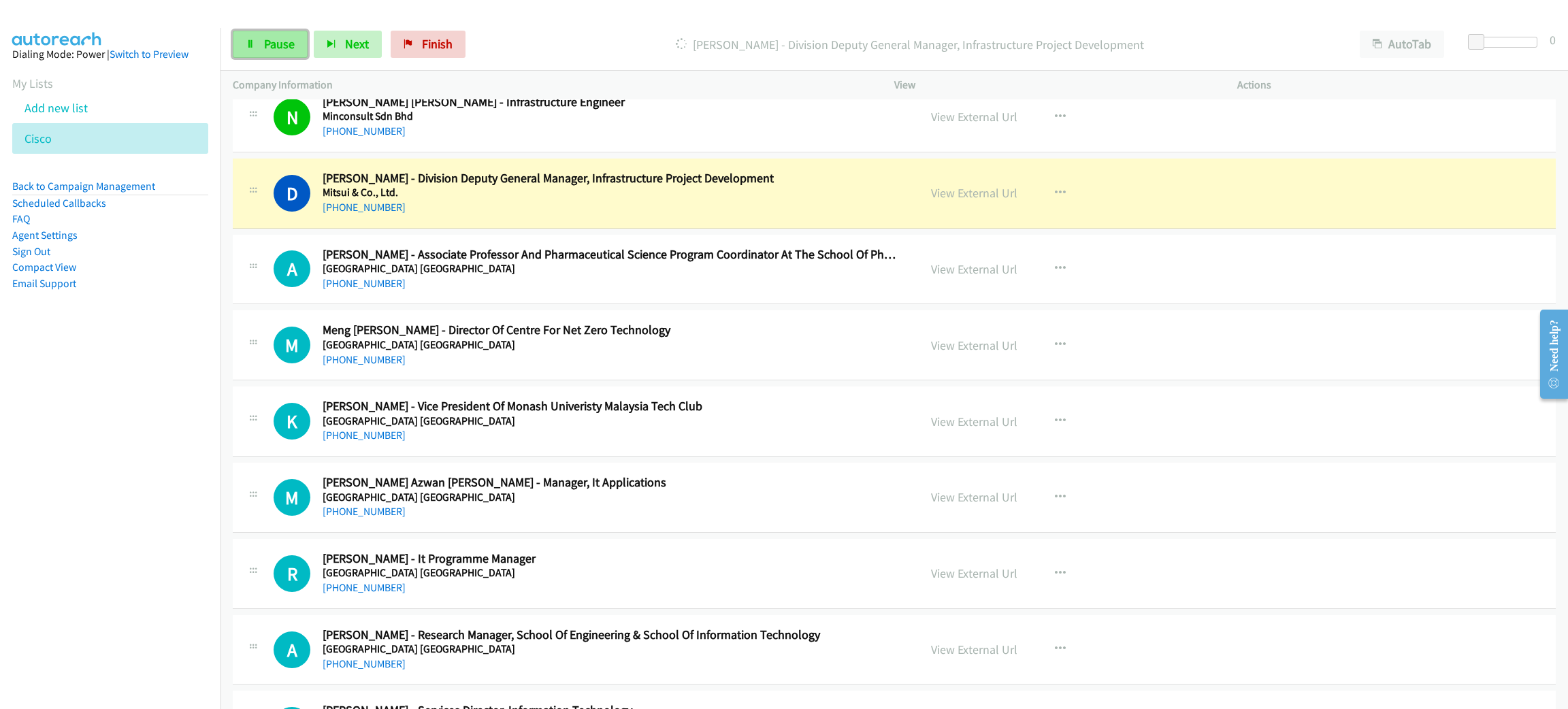
click at [264, 38] on span "Pause" at bounding box center [279, 44] width 30 height 16
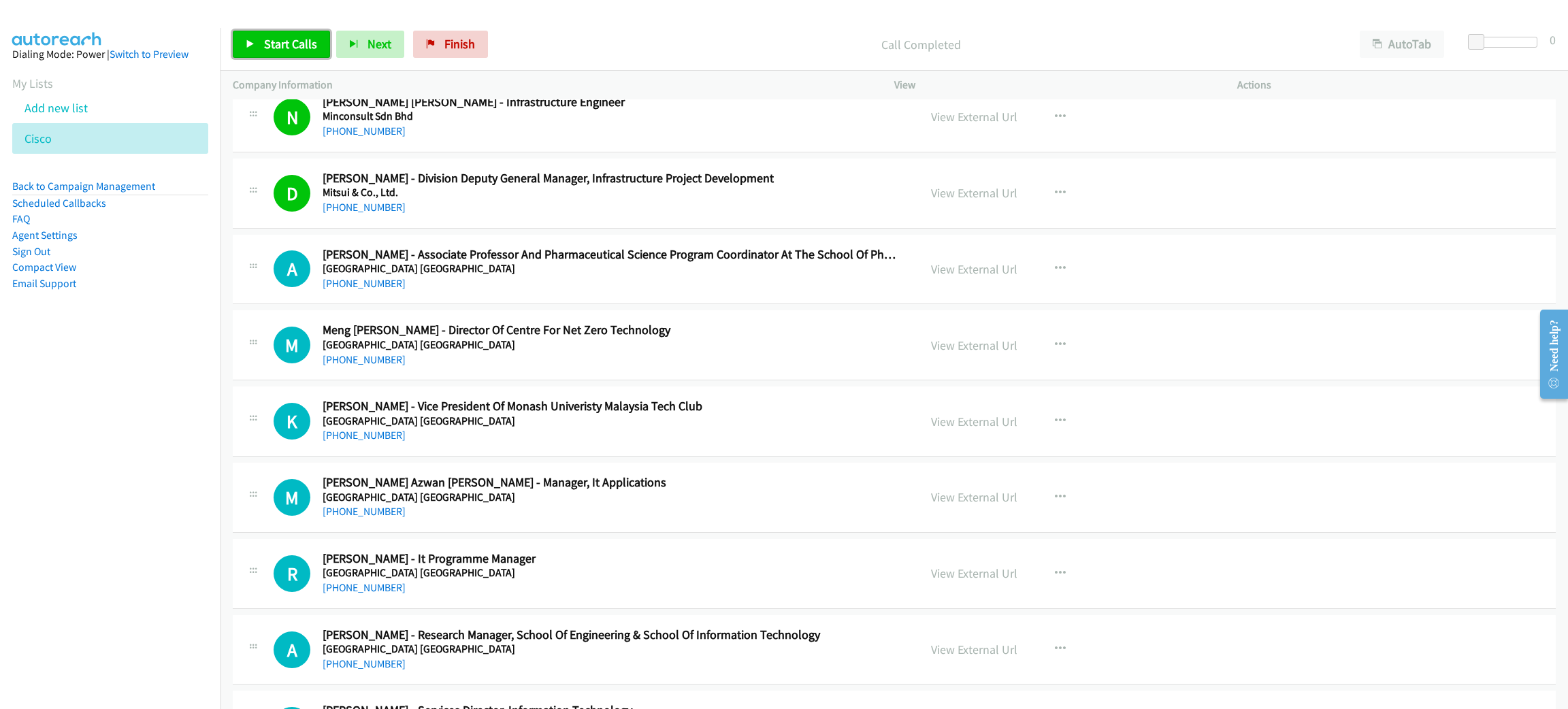
click at [299, 45] on span "Start Calls" at bounding box center [290, 44] width 53 height 16
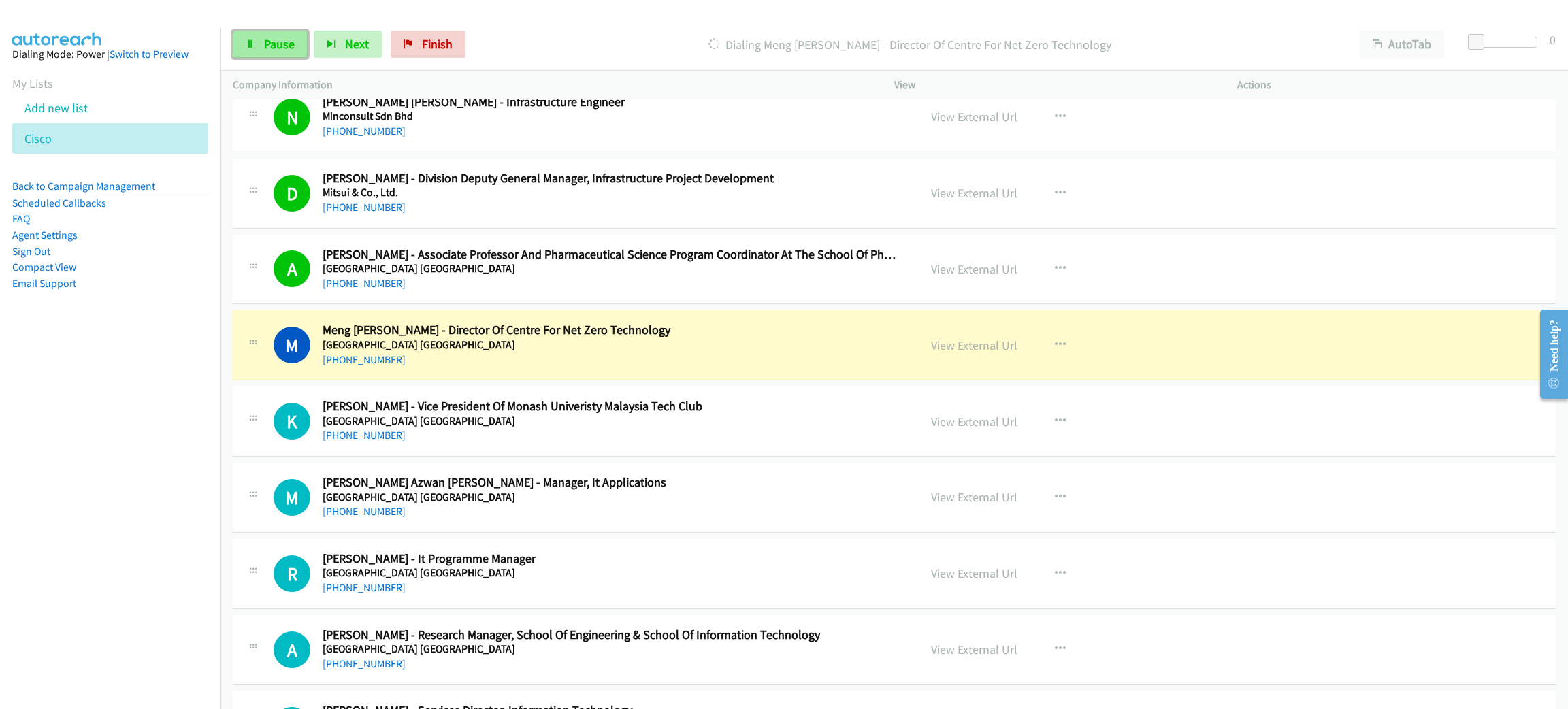
click at [272, 47] on span "Pause" at bounding box center [279, 44] width 30 height 16
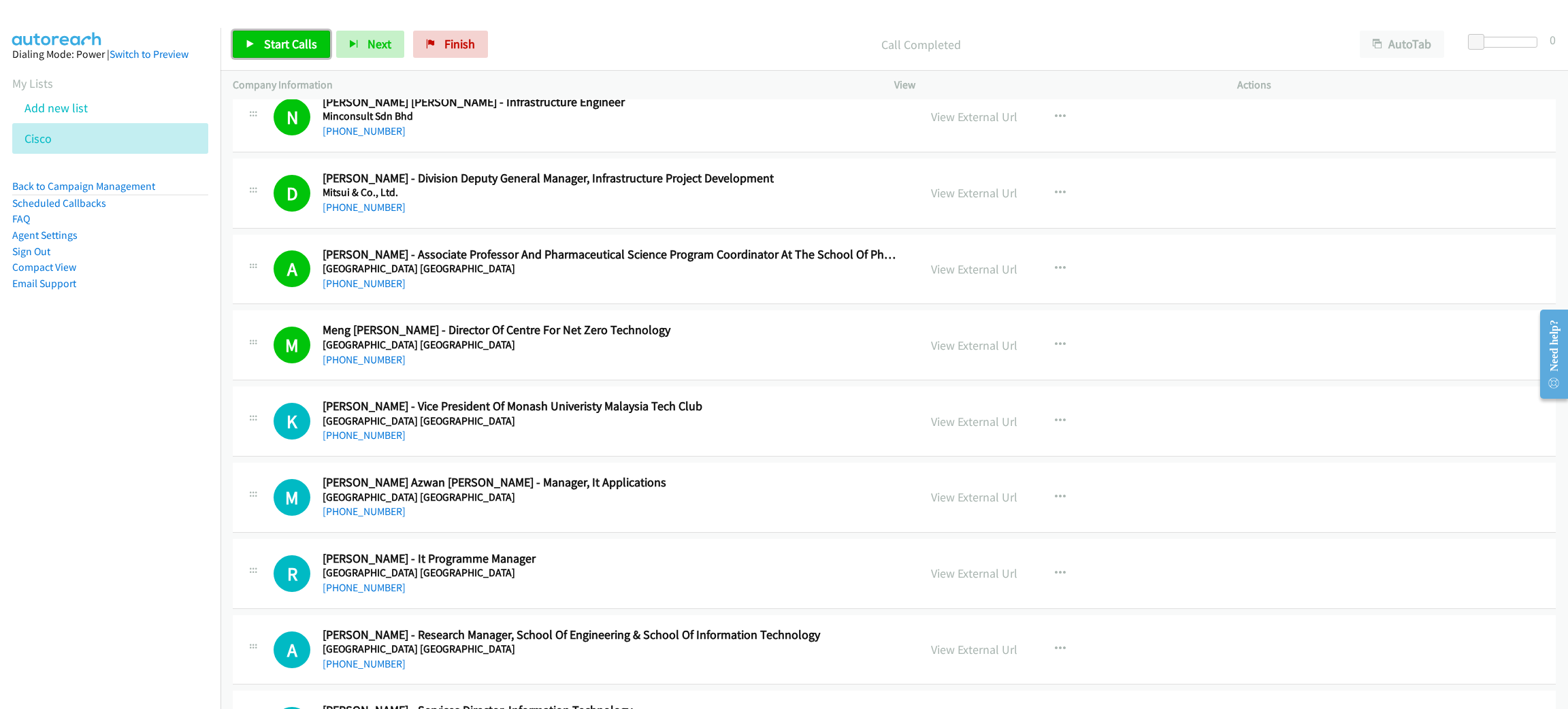
click at [317, 42] on link "Start Calls" at bounding box center [282, 44] width 98 height 27
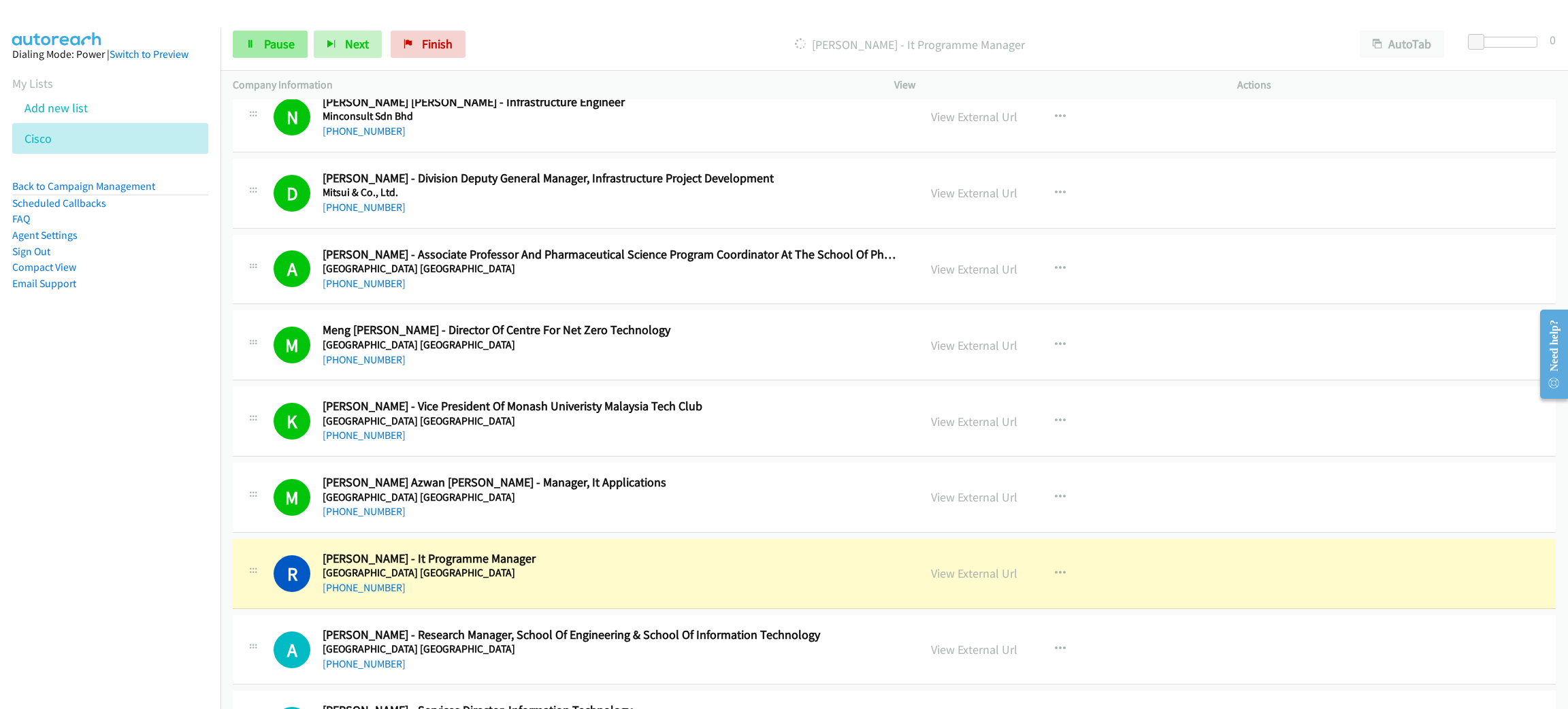
drag, startPoint x: 279, startPoint y: 24, endPoint x: 277, endPoint y: 32, distance: 8.2
click at [279, 26] on div "Start Calls Pause Next Finish Dialing Raj Supramaniam - It Programme Manager Au…" at bounding box center [894, 44] width 1348 height 52
click at [277, 41] on span "Pause" at bounding box center [279, 44] width 30 height 16
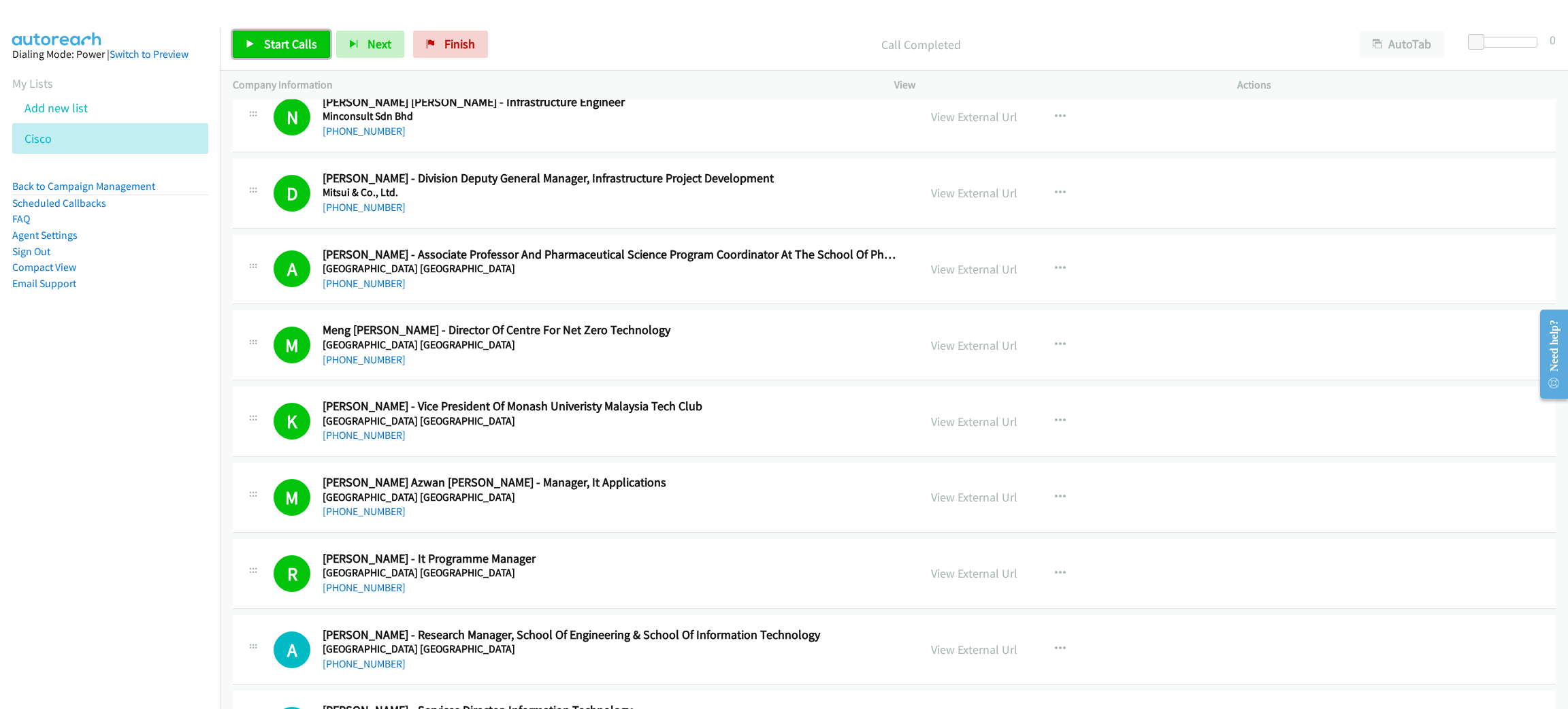
click at [297, 52] on link "Start Calls" at bounding box center [282, 44] width 98 height 27
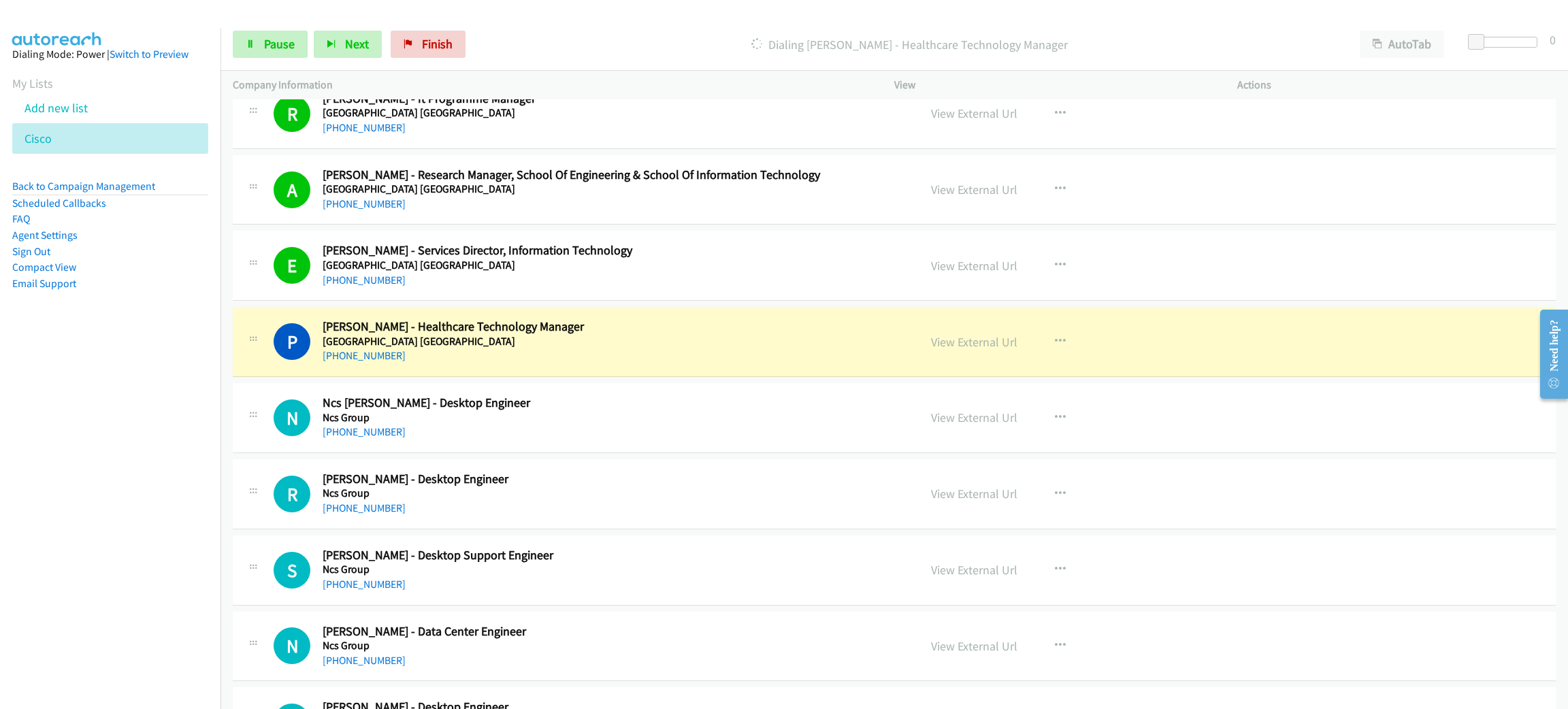
scroll to position [8060, 0]
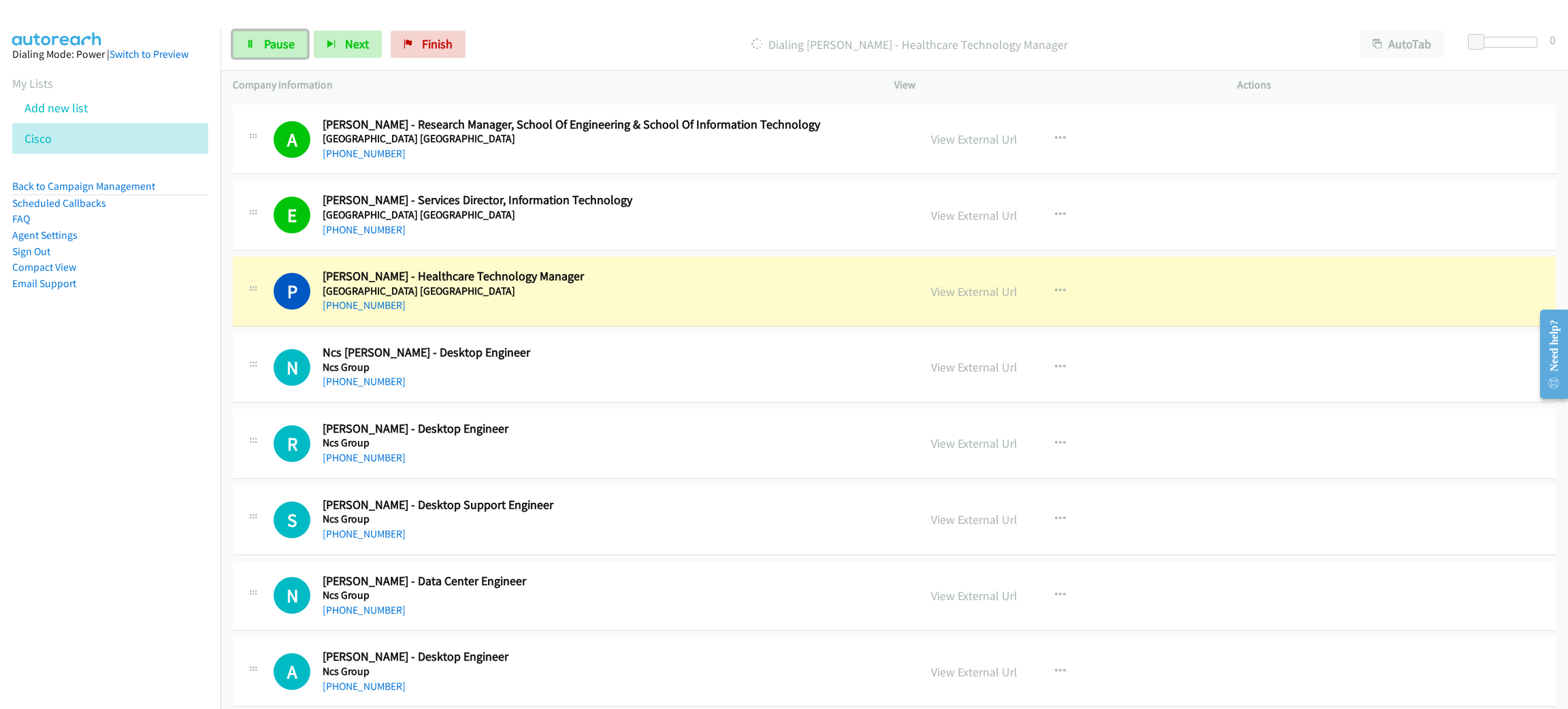
click at [763, 284] on h2 "Prahaladhan Sivalingam - Healthcare Technology Manager" at bounding box center [611, 276] width 576 height 16
click at [950, 299] on link "View External Url" at bounding box center [974, 291] width 86 height 16
click at [27, 402] on nav "Dialing Mode: Power | Switch to Preview My Lists Add new list Cisco Back to Cam…" at bounding box center [110, 383] width 221 height 709
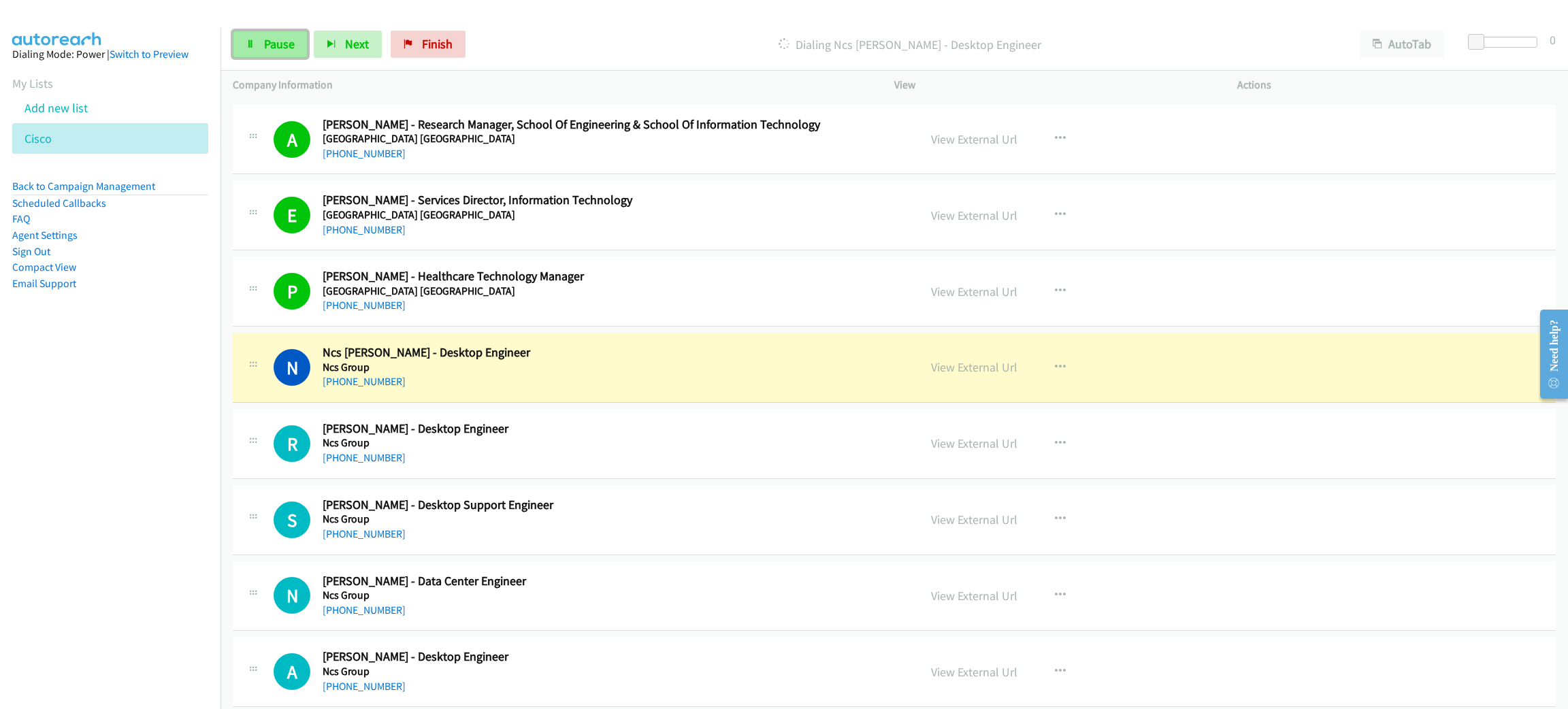
click at [264, 34] on link "Pause" at bounding box center [270, 44] width 75 height 27
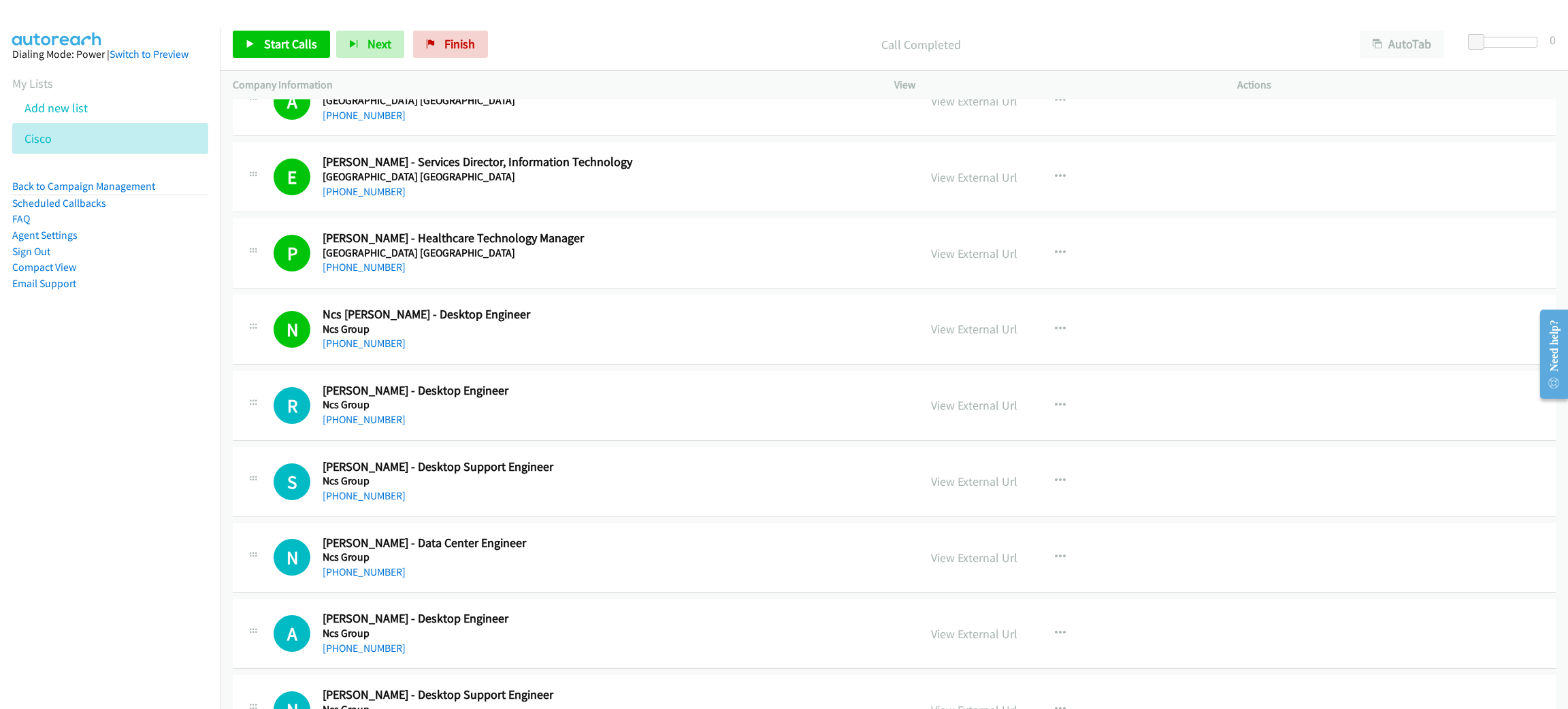
scroll to position [8162, 0]
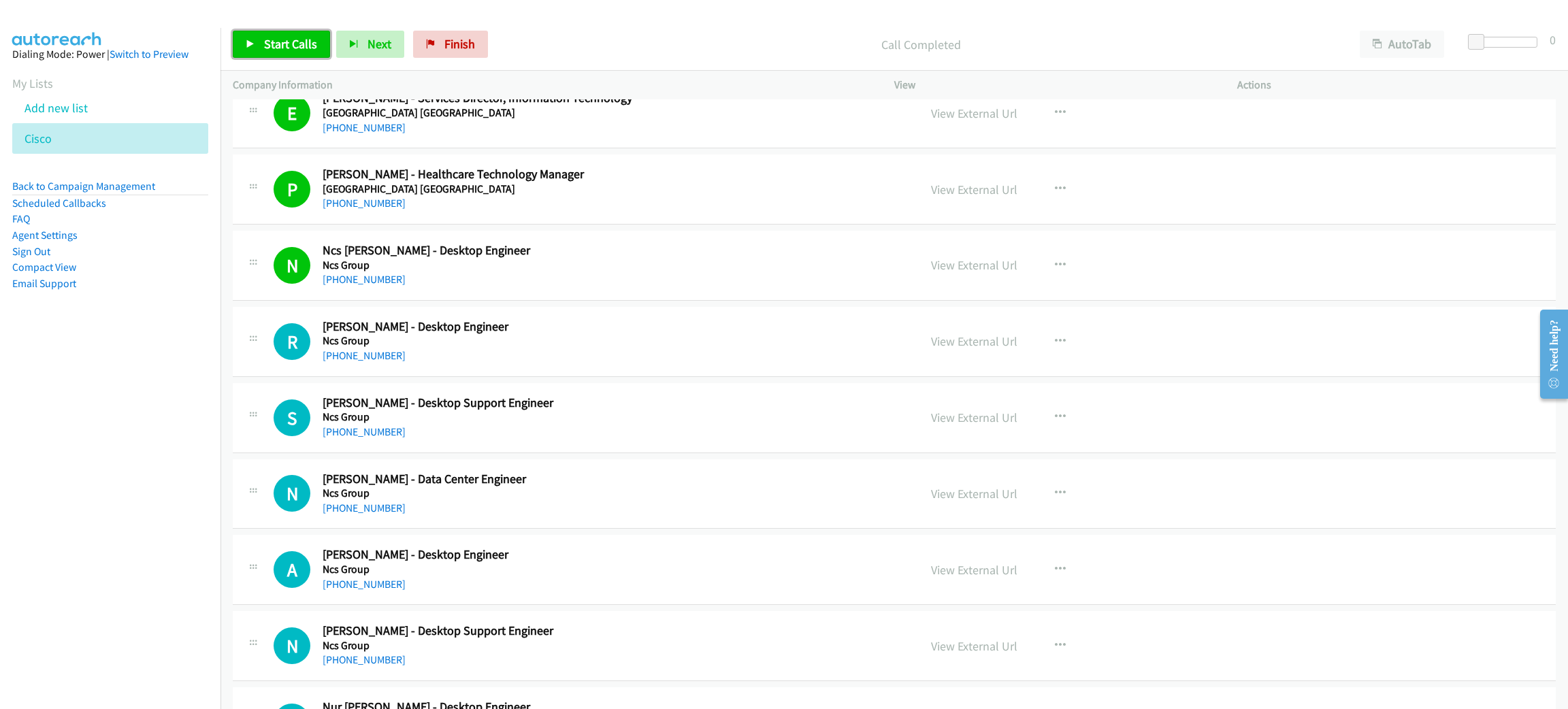
click at [260, 49] on link "Start Calls" at bounding box center [282, 44] width 98 height 27
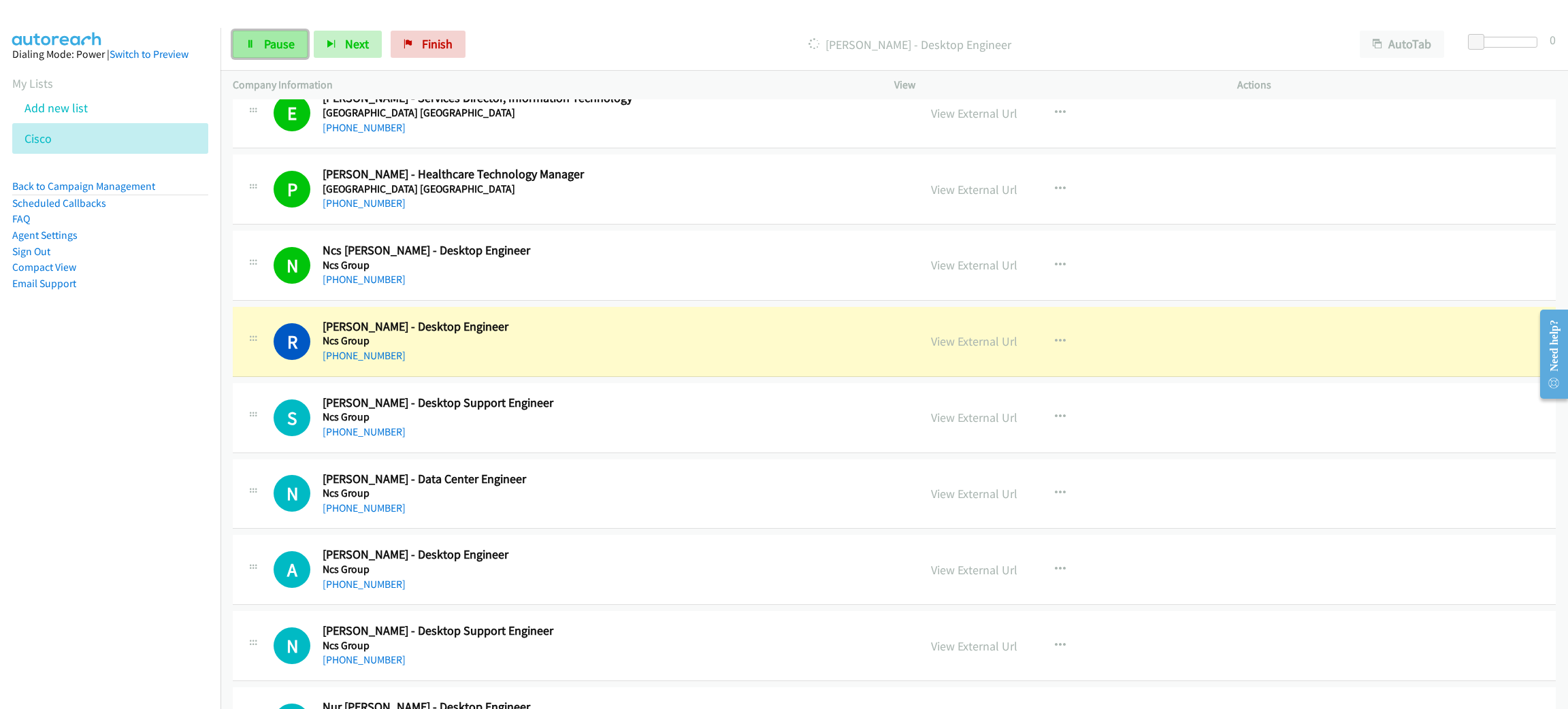
click at [273, 37] on span "Pause" at bounding box center [279, 44] width 30 height 16
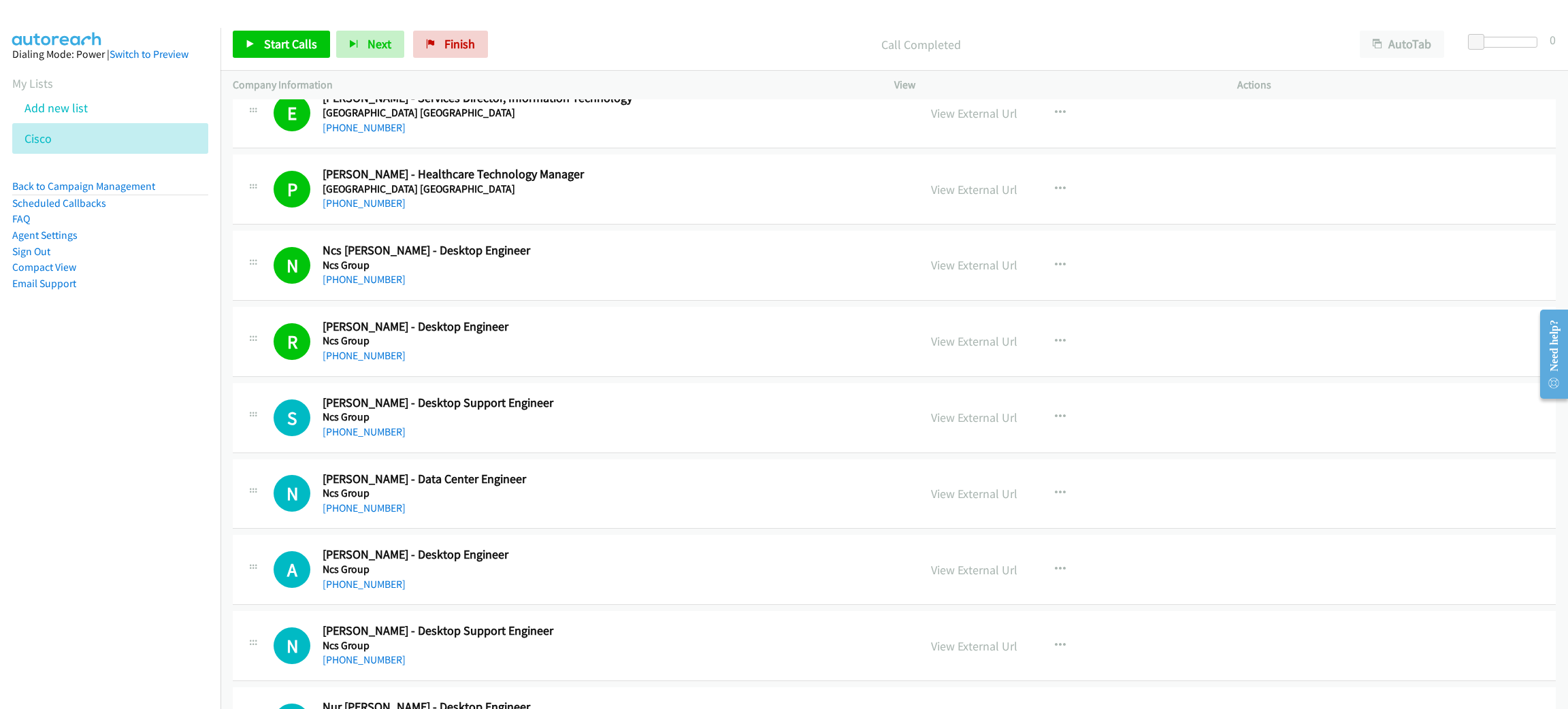
scroll to position [9318, 0]
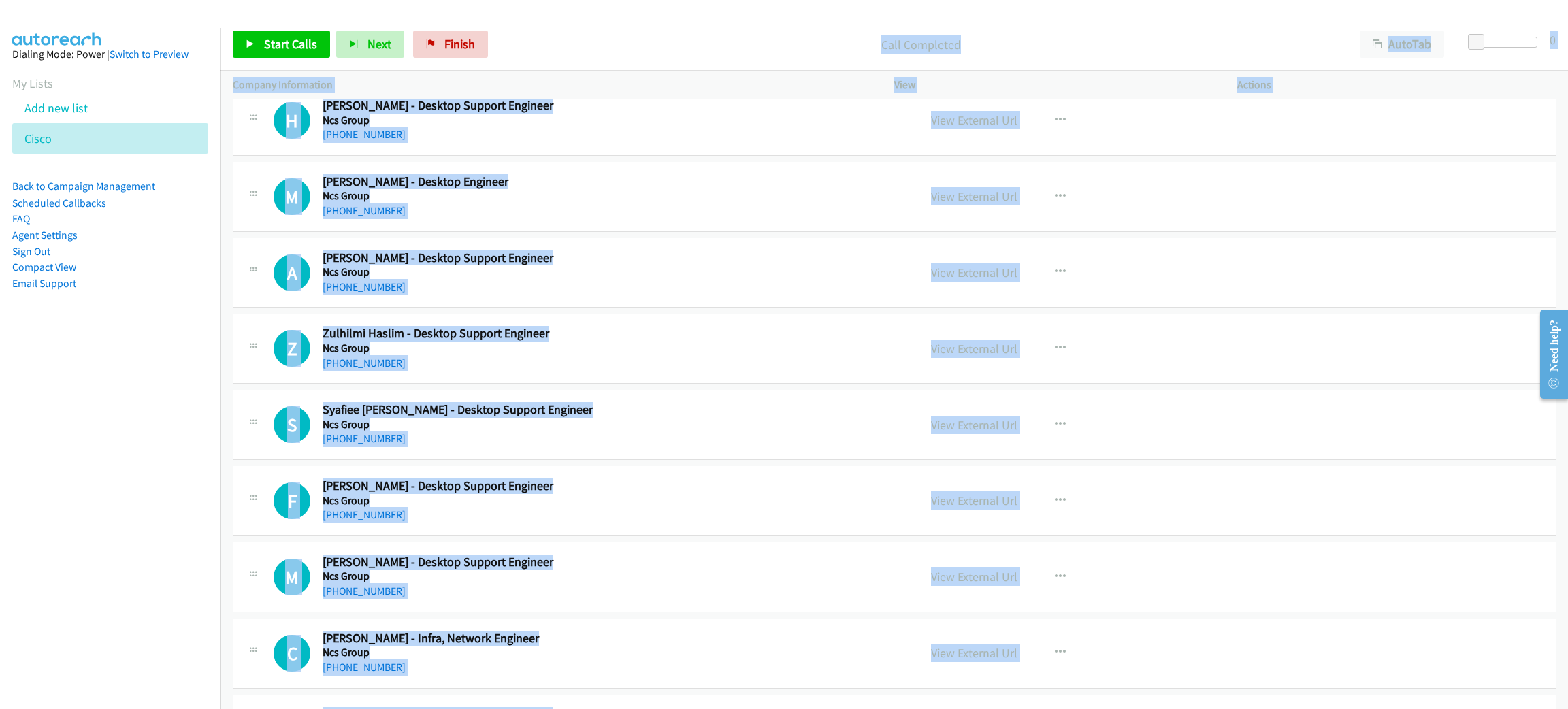
click at [770, 64] on html "Start Calls Pause Next Finish Call Completed AutoTab AutoTab 0 Company Informat…" at bounding box center [784, 32] width 1568 height 64
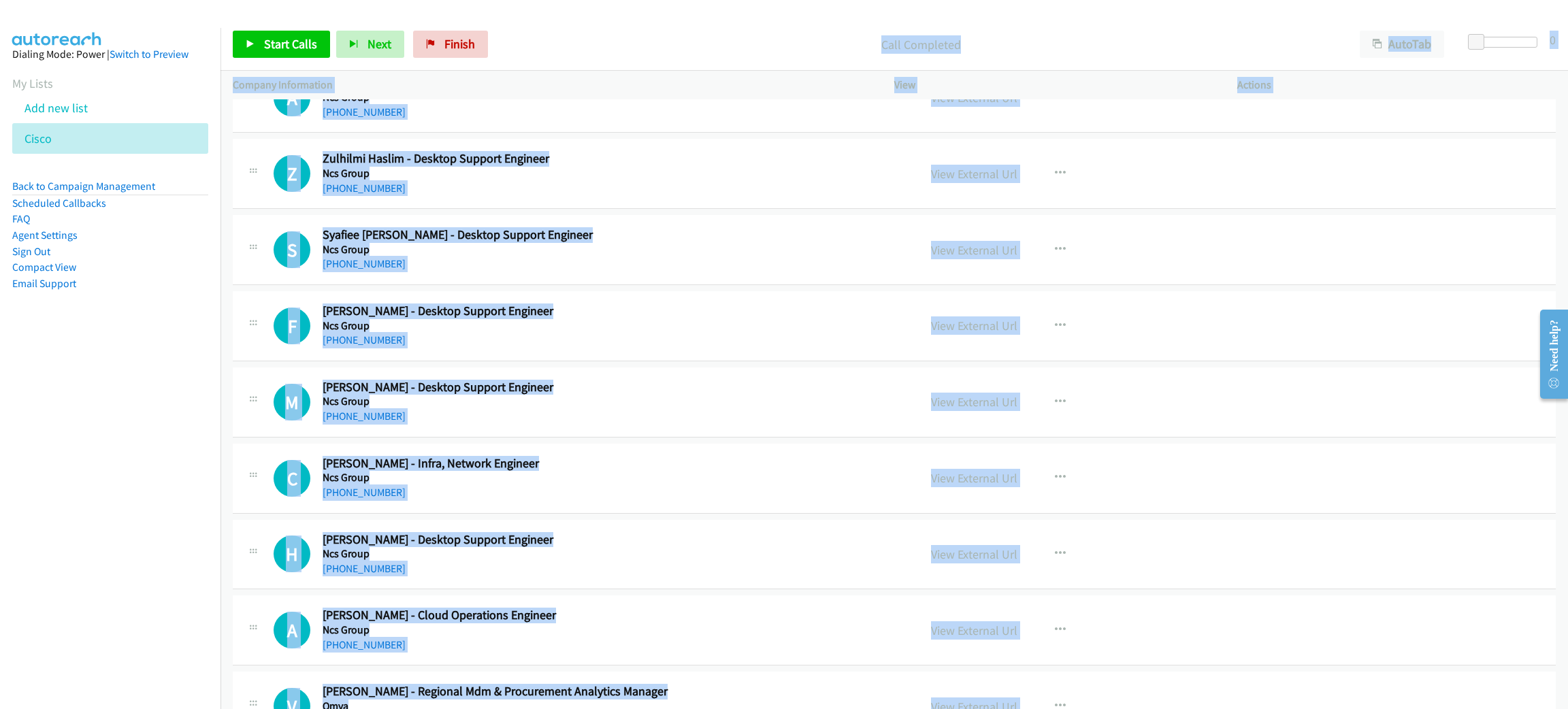
click at [703, 20] on div "Start Calls Pause Next Finish Call Completed AutoTab AutoTab 0" at bounding box center [894, 44] width 1348 height 52
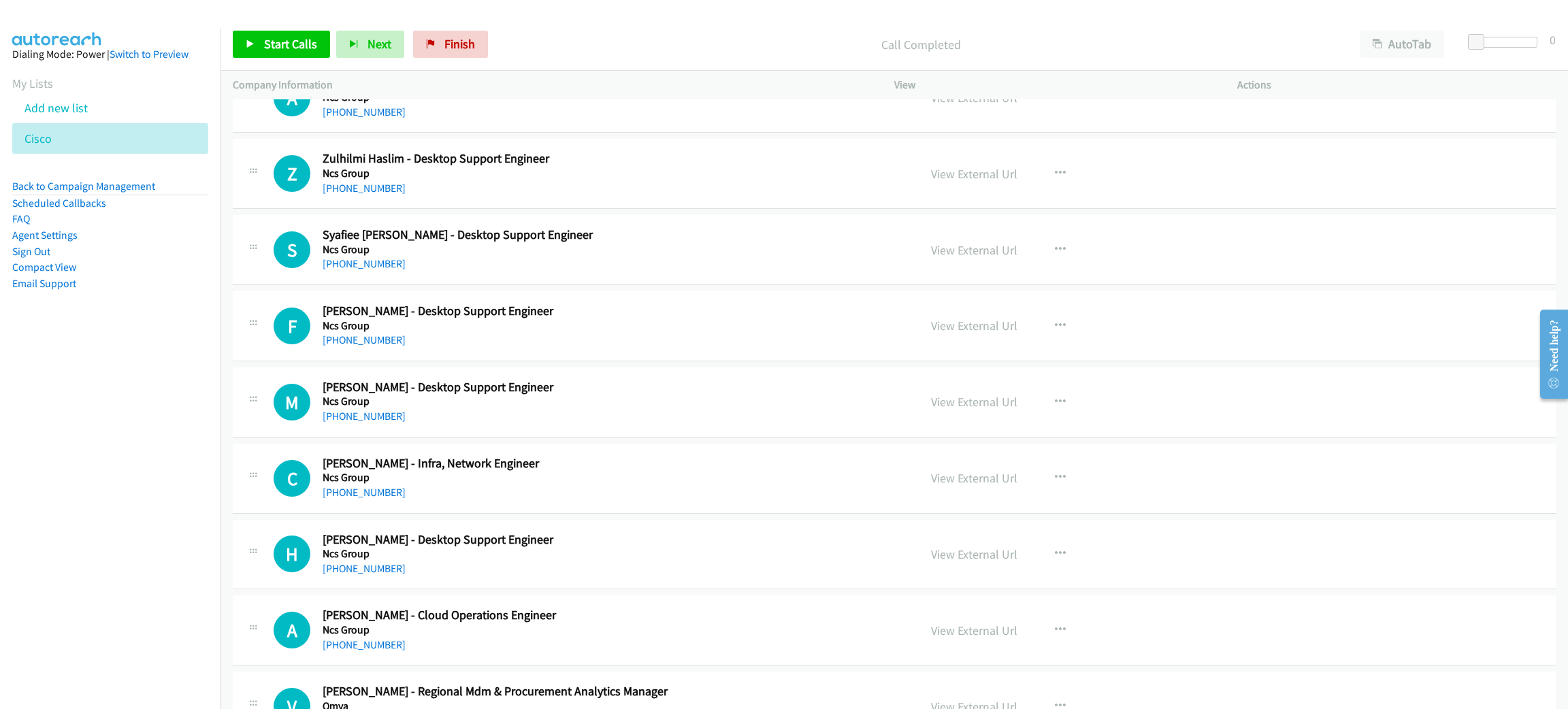
click at [701, 16] on div at bounding box center [777, 26] width 1555 height 52
click at [285, 42] on span "Start Calls" at bounding box center [290, 44] width 53 height 16
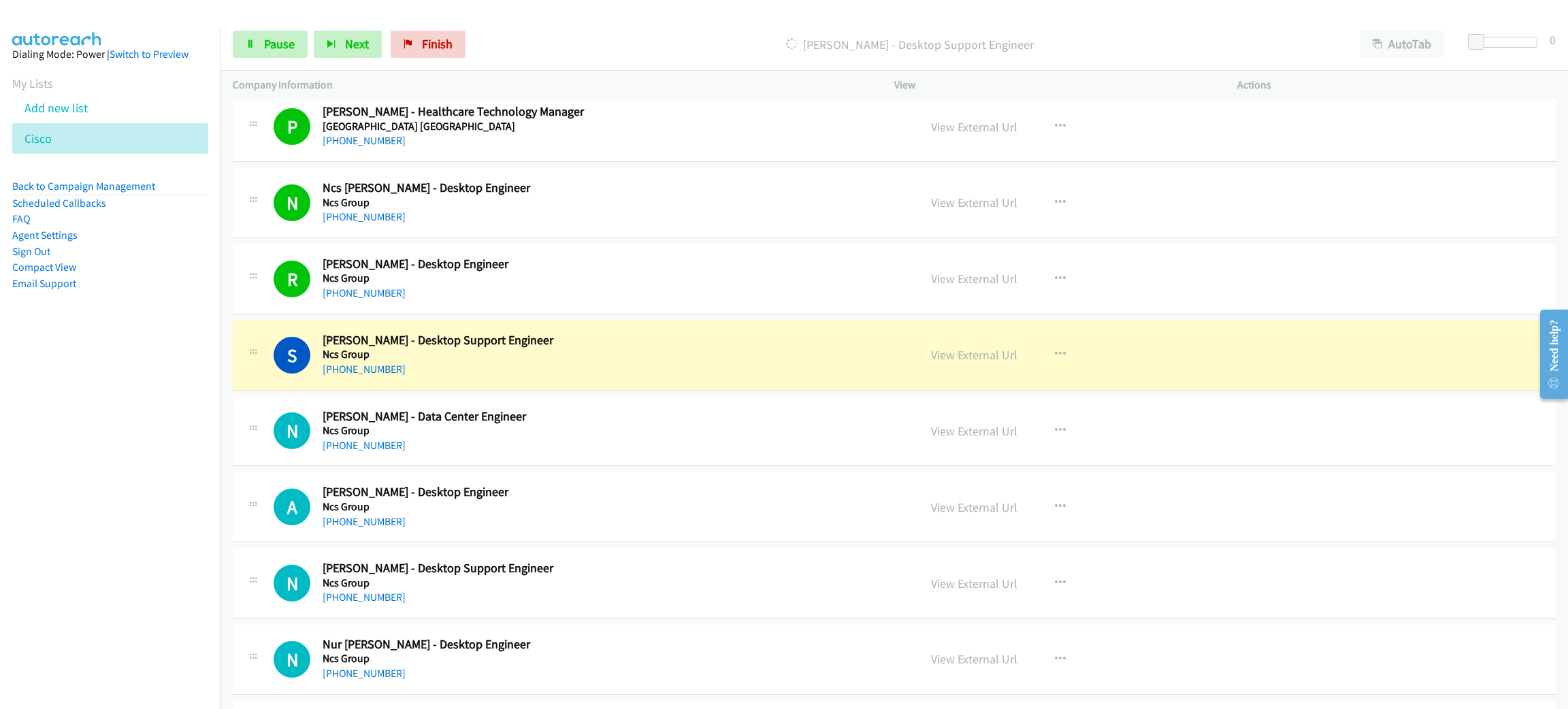
scroll to position [8196, 0]
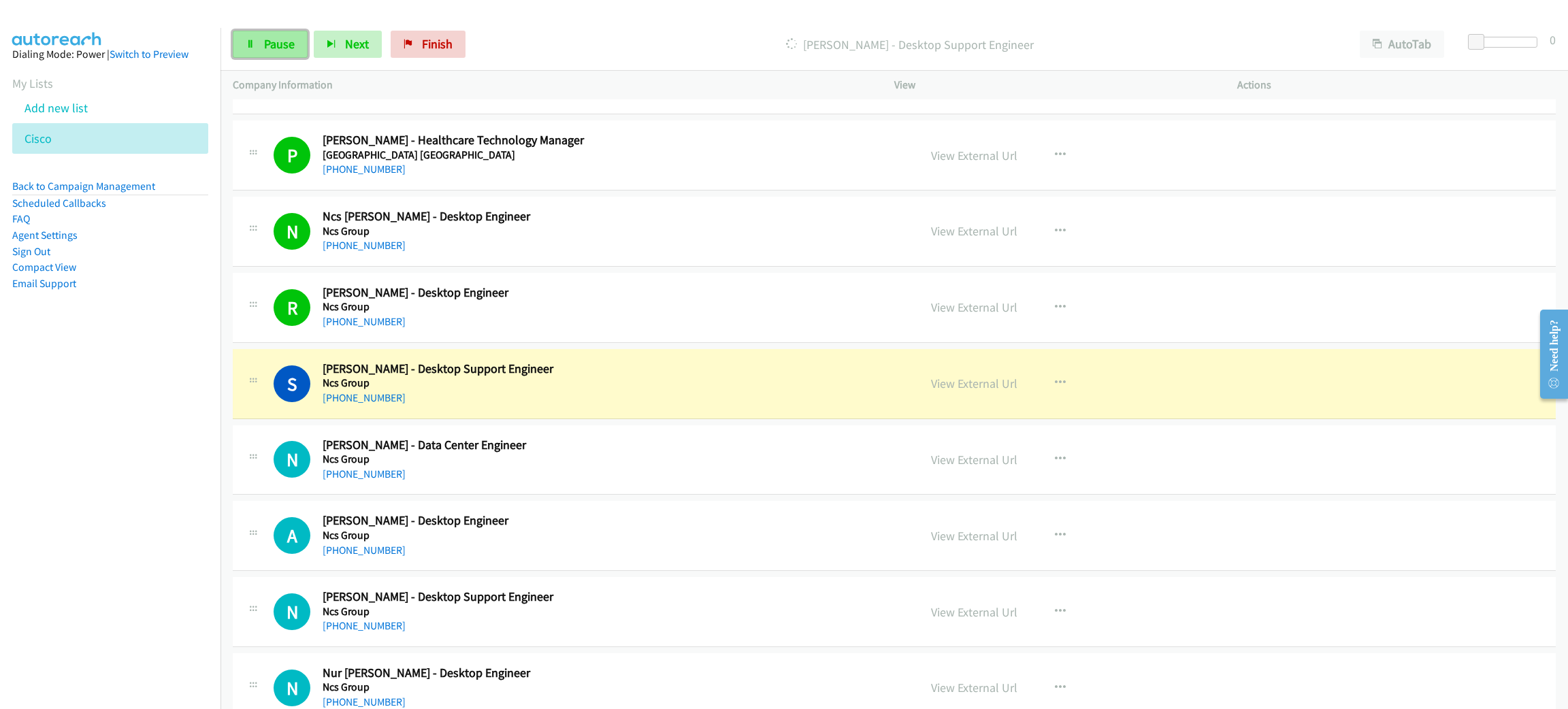
click at [266, 55] on link "Pause" at bounding box center [270, 44] width 75 height 27
click at [949, 391] on link "View External Url" at bounding box center [974, 383] width 86 height 16
